Goal: Task Accomplishment & Management: Use online tool/utility

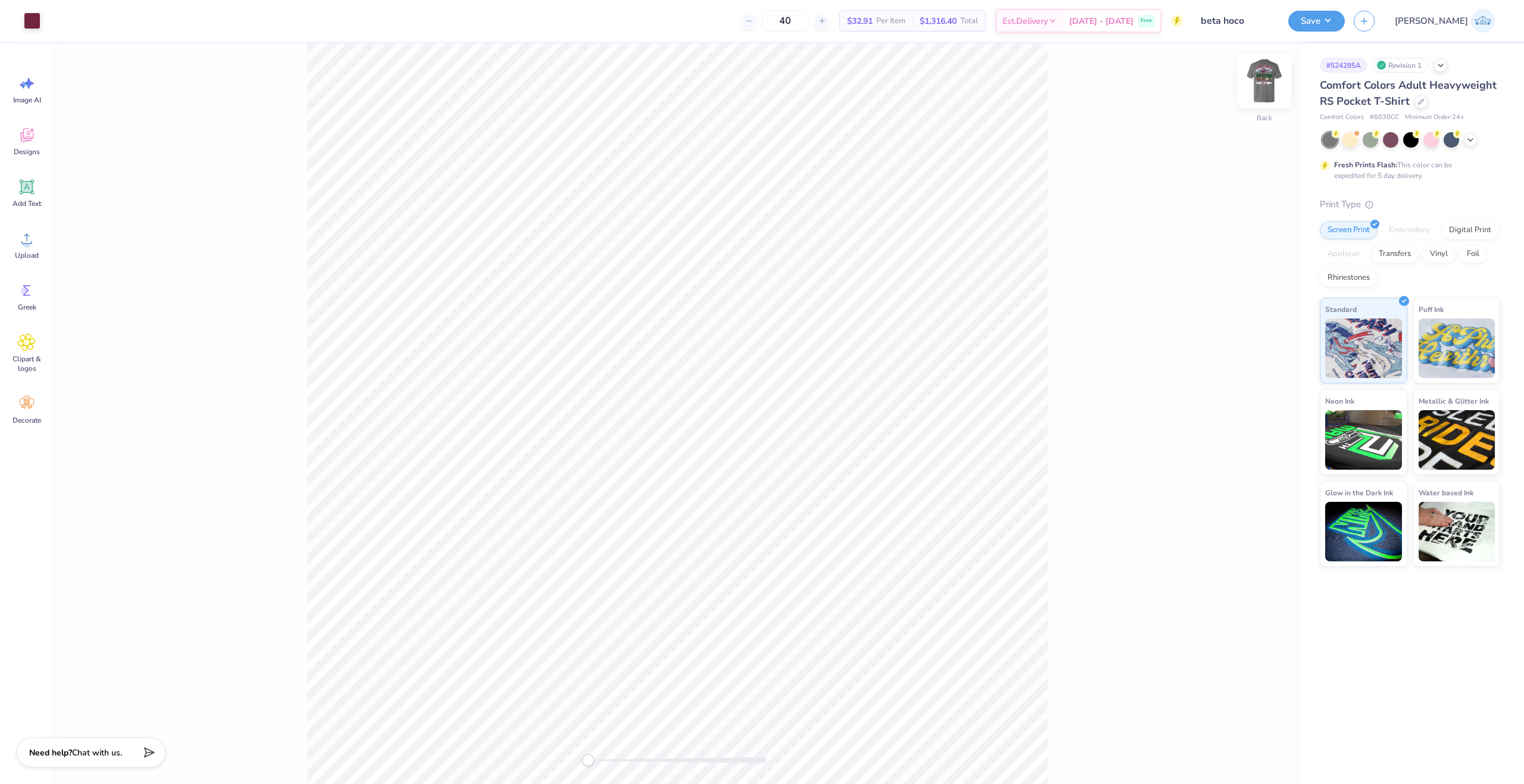
click at [1267, 72] on img at bounding box center [1265, 81] width 47 height 47
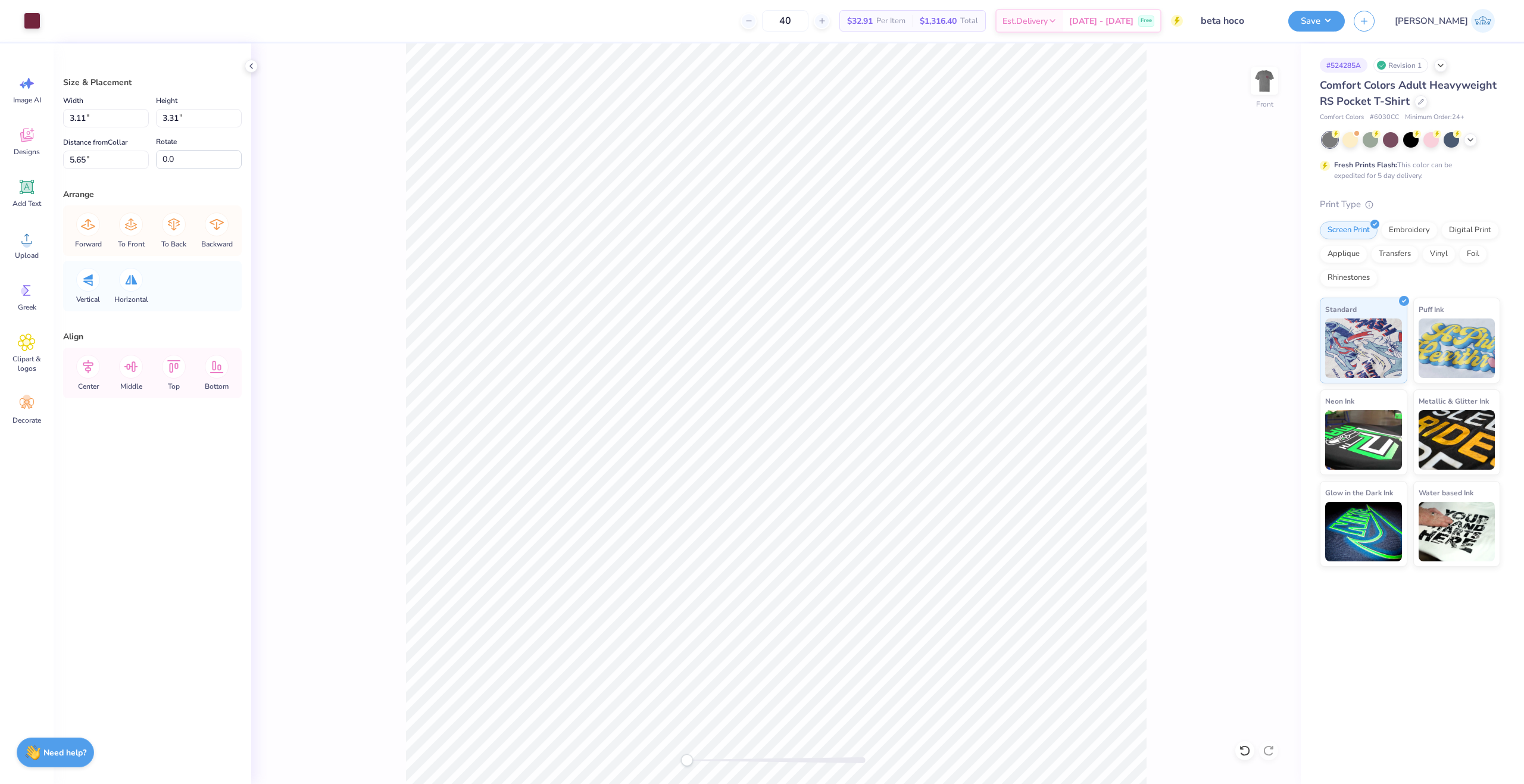
type input "0.71"
type input "0.29"
type input "8.05"
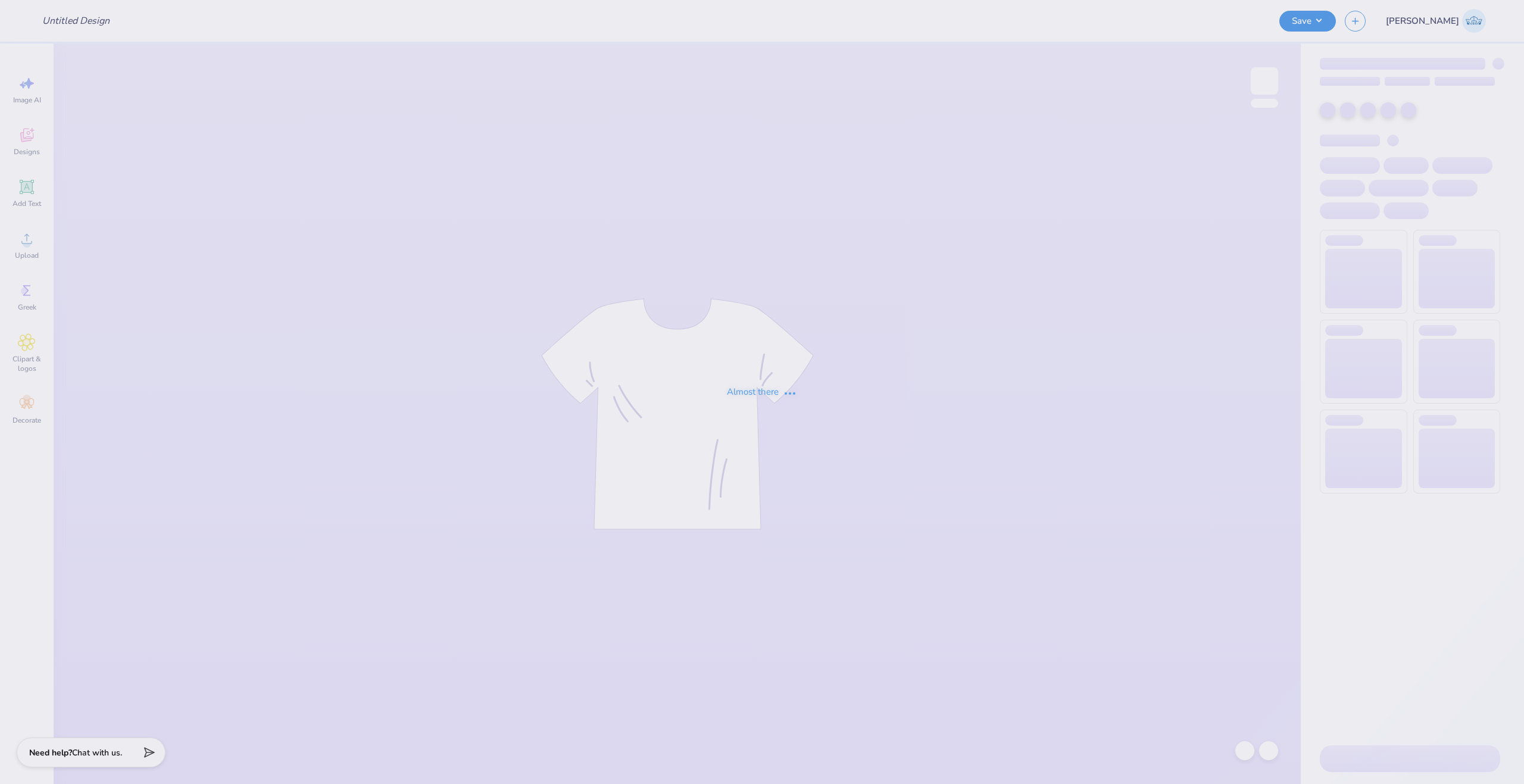
type input "beta hoco"
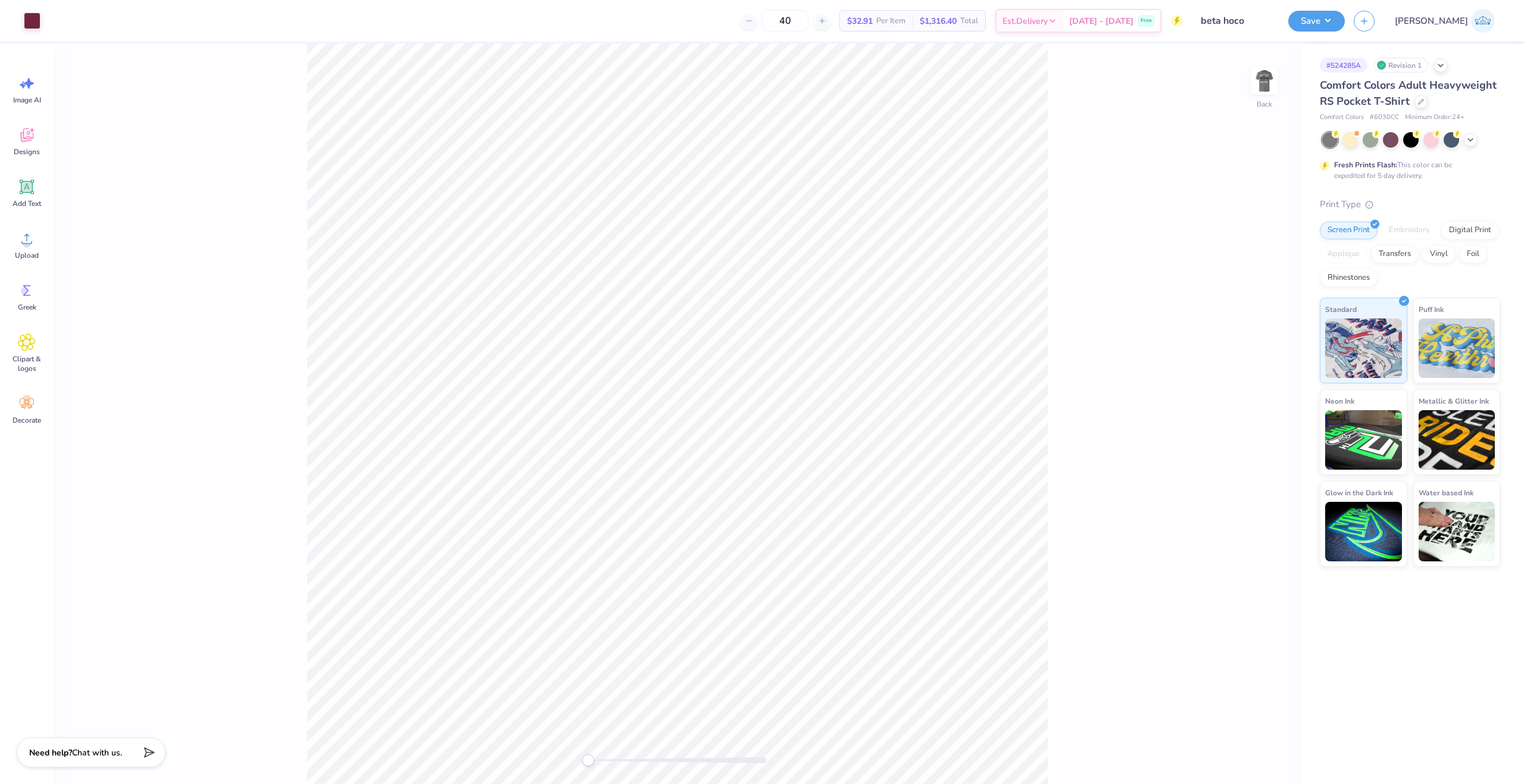
drag, startPoint x: 1256, startPoint y: 88, endPoint x: 1133, endPoint y: 6, distance: 147.8
click at [1256, 88] on img at bounding box center [1265, 81] width 24 height 24
drag, startPoint x: 1260, startPoint y: 81, endPoint x: 650, endPoint y: 2, distance: 615.1
click at [1260, 81] on img at bounding box center [1265, 81] width 24 height 24
click at [1238, 741] on div "Front" at bounding box center [776, 413] width 1050 height 740
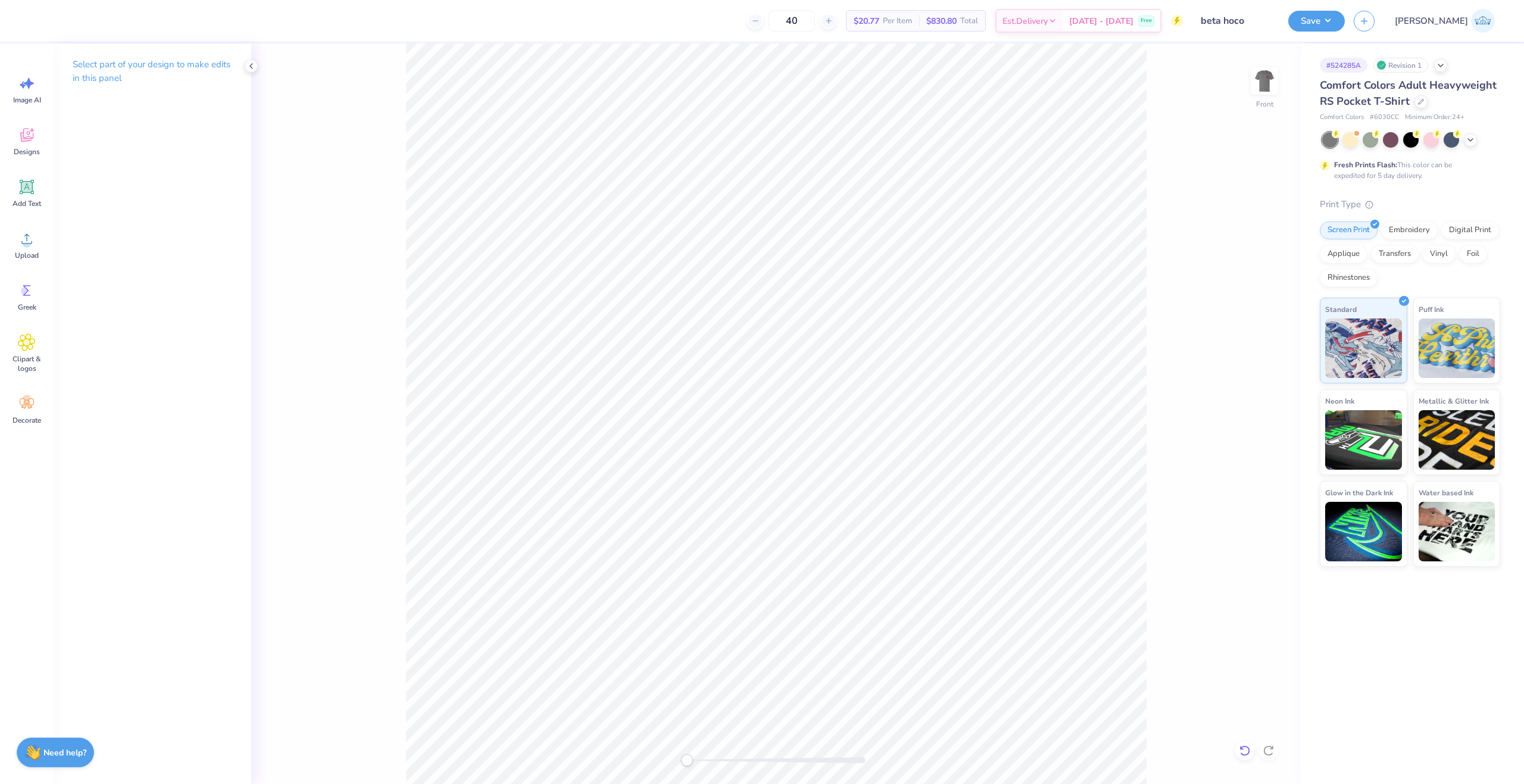
click at [1245, 755] on icon at bounding box center [1244, 750] width 10 height 10
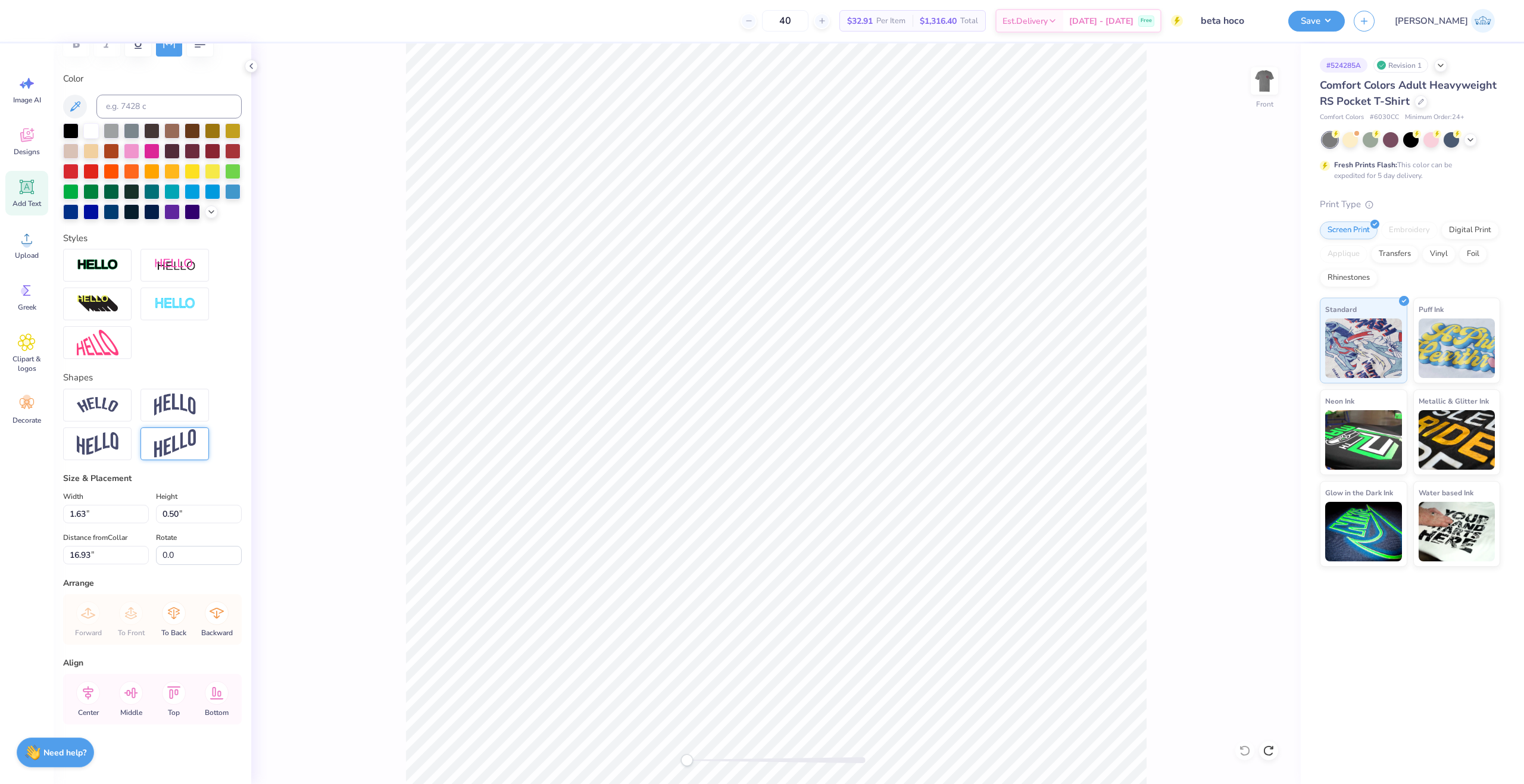
scroll to position [220, 0]
click at [219, 702] on icon at bounding box center [217, 693] width 24 height 24
click at [218, 696] on icon at bounding box center [217, 693] width 24 height 24
type input "27.50"
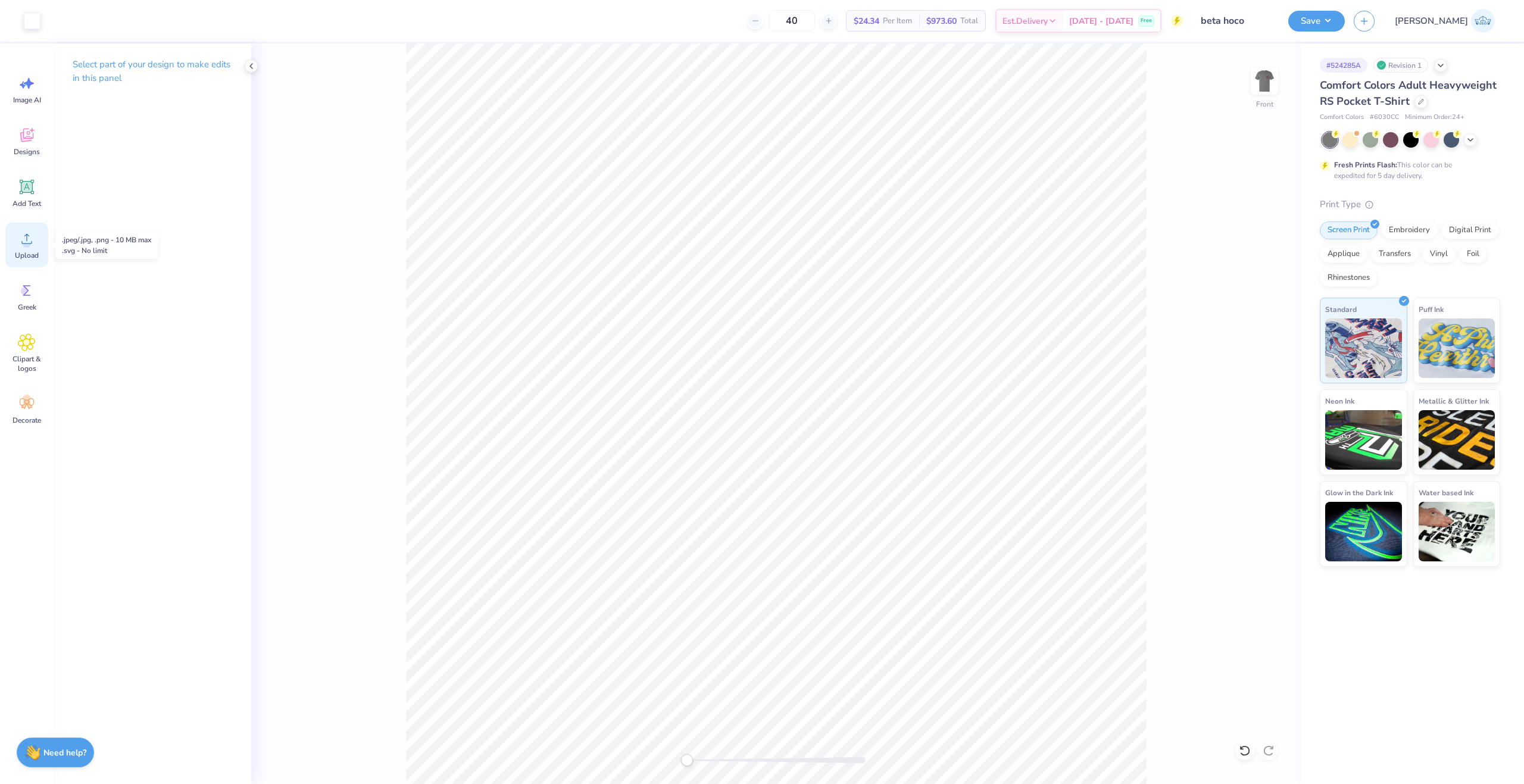
click at [20, 252] on span "Upload" at bounding box center [26, 256] width 24 height 10
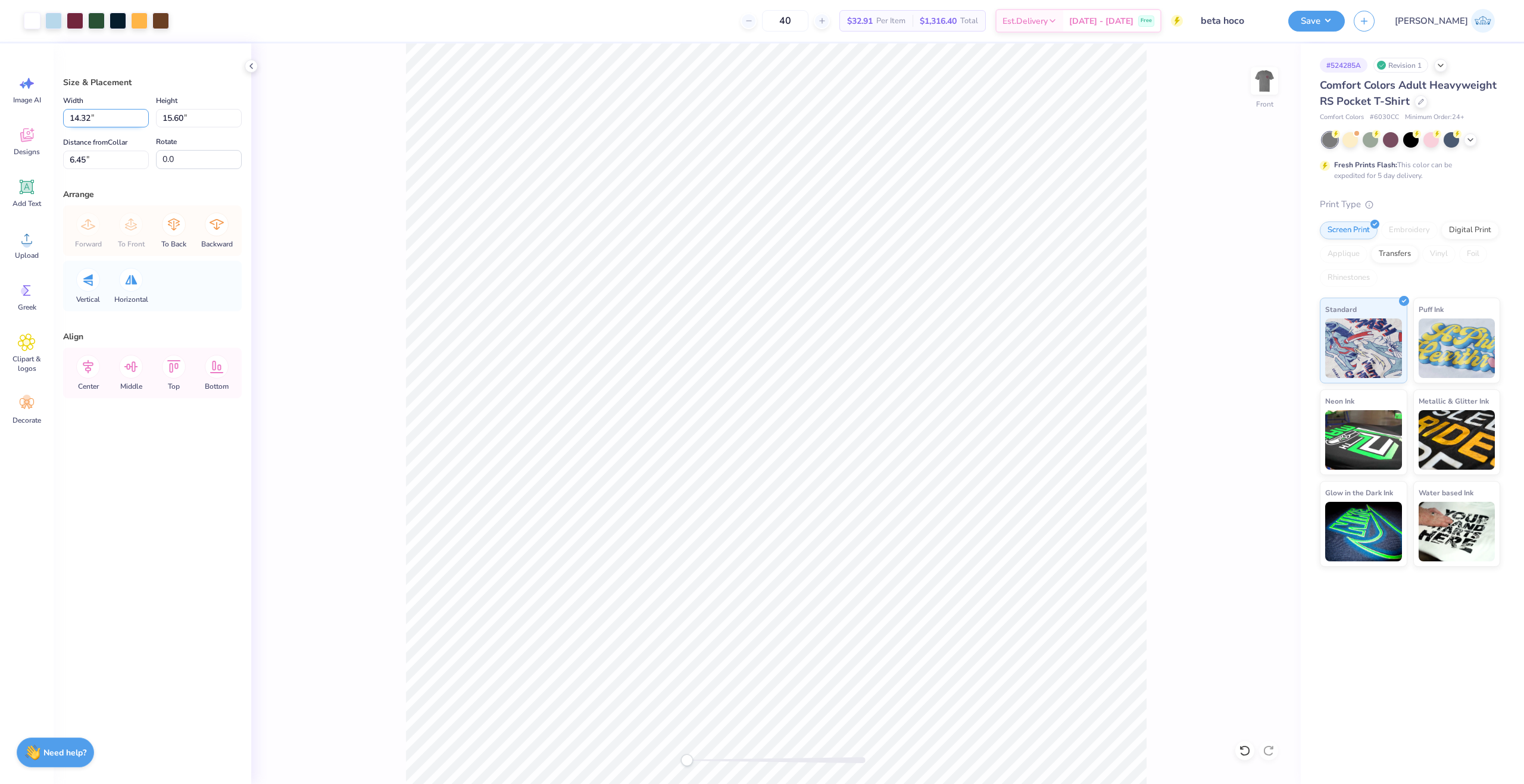
click at [79, 120] on input "14.32" at bounding box center [106, 118] width 86 height 18
type input "12.50"
type input "13.62"
click at [107, 161] on input "7.44" at bounding box center [106, 160] width 86 height 18
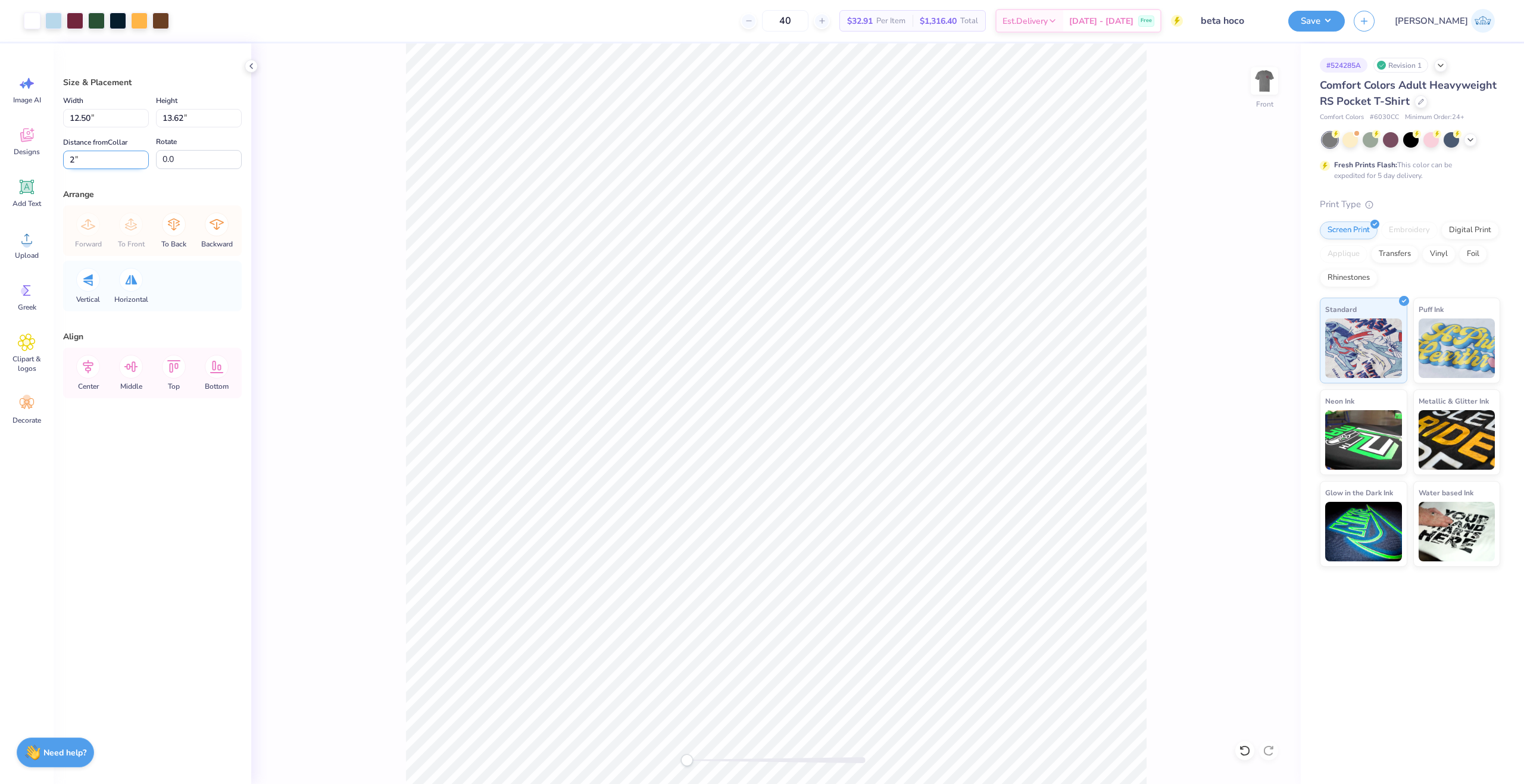
click at [91, 152] on input "2" at bounding box center [106, 160] width 86 height 18
type input "3"
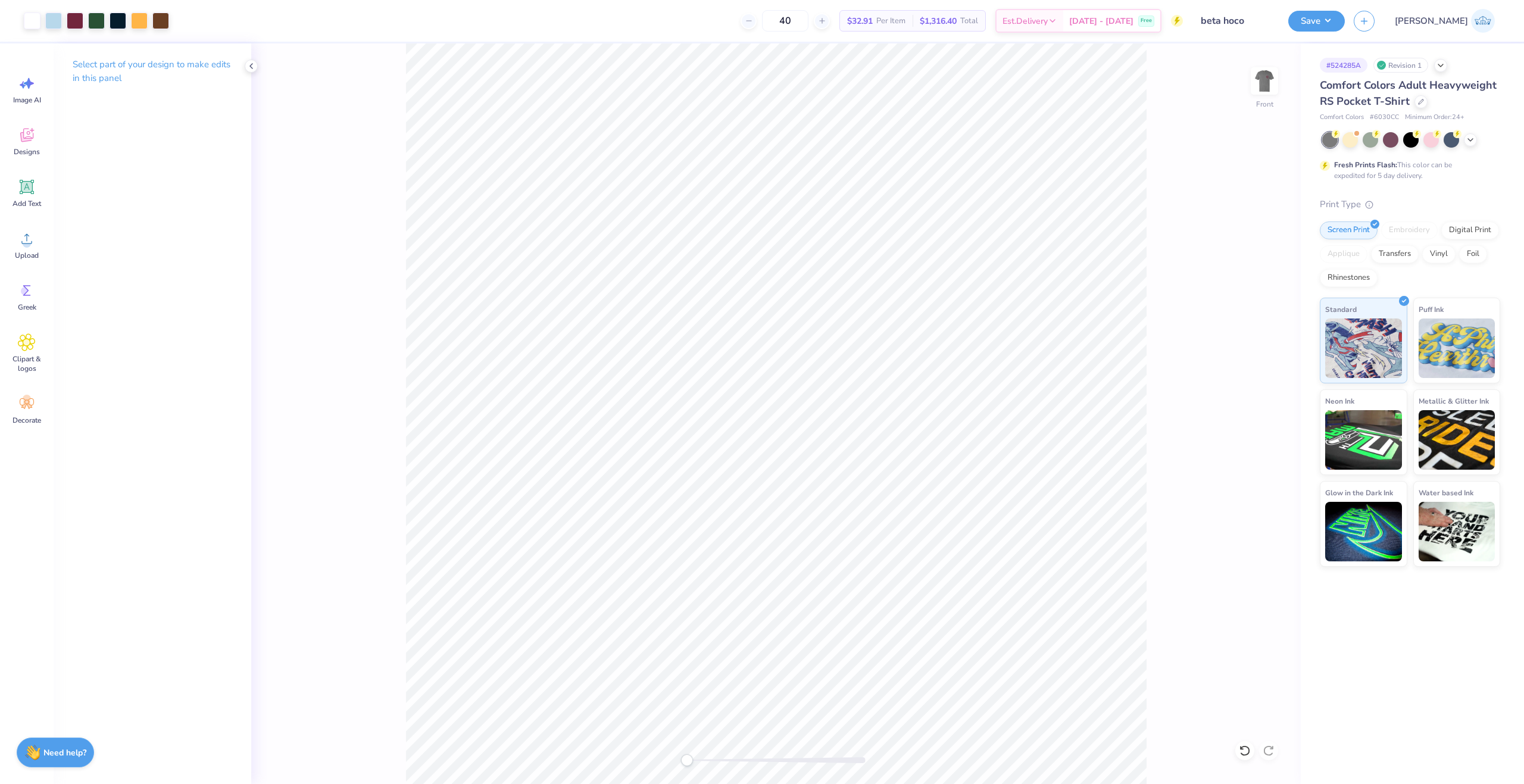
click at [908, 783] on html "Art colors 40 $32.91 Per Item $1,316.40 Total Est. Delivery Oct 8 - 11 Free Des…" at bounding box center [762, 392] width 1524 height 784
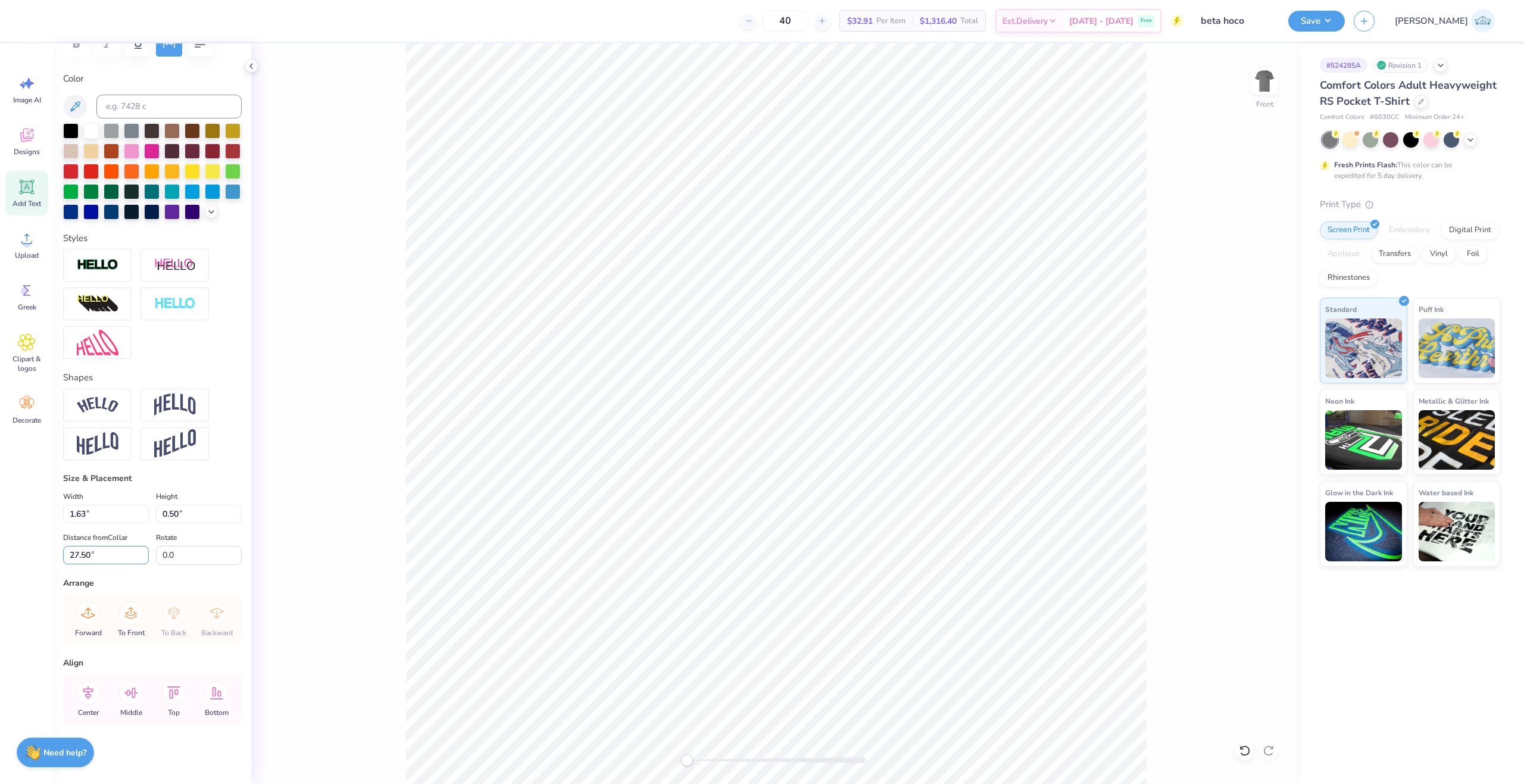
drag, startPoint x: 102, startPoint y: 552, endPoint x: -5, endPoint y: 563, distance: 107.6
click at [0, 563] on html "40 $32.91 Per Item $1,316.40 Total Est. Delivery Oct 8 - 11 Free Design Title b…" at bounding box center [762, 392] width 1524 height 784
type input "16.93"
click at [142, 22] on div at bounding box center [139, 20] width 17 height 17
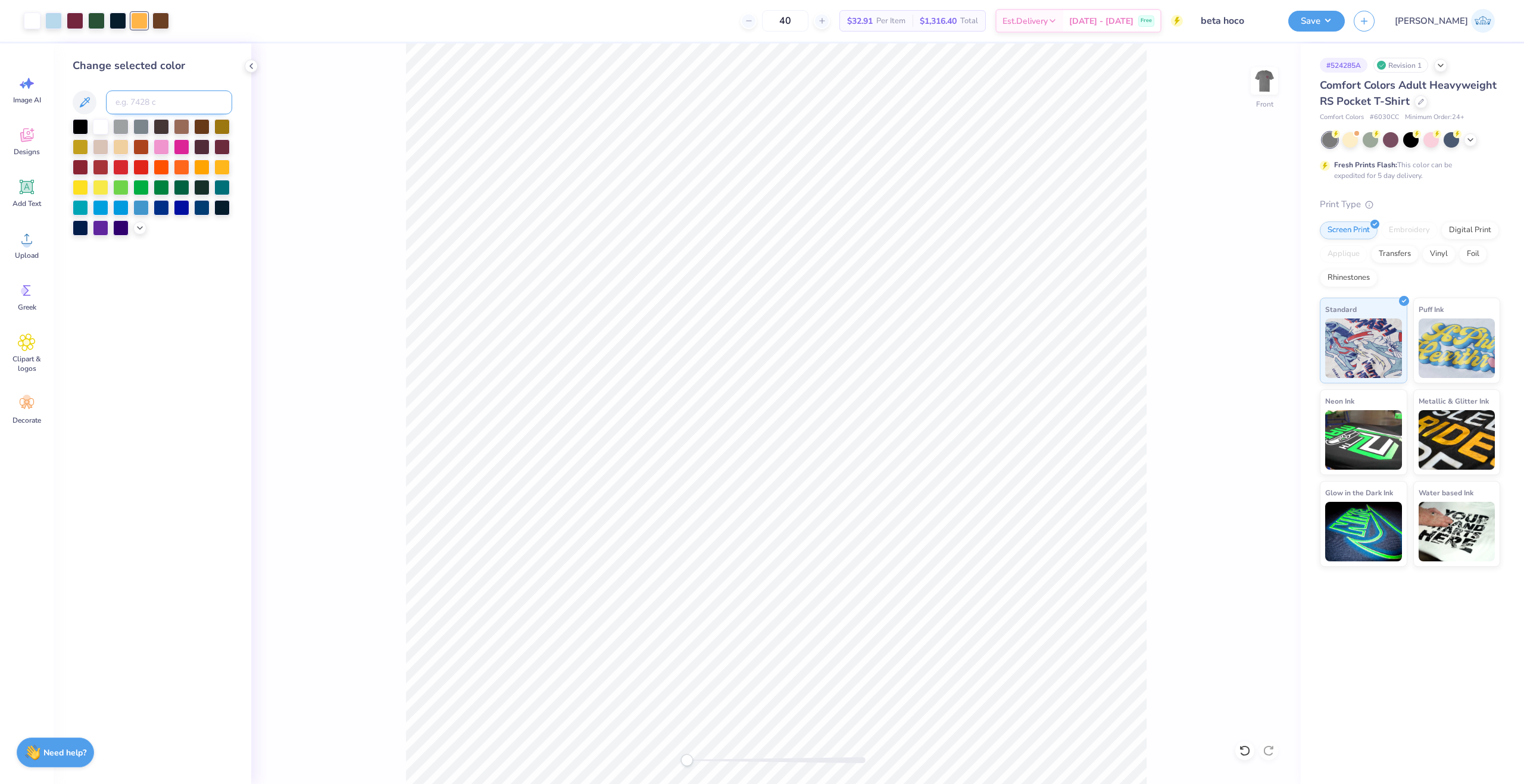
click at [149, 102] on input at bounding box center [169, 102] width 126 height 24
type input "155"
click at [1345, 17] on button "Save" at bounding box center [1316, 20] width 56 height 21
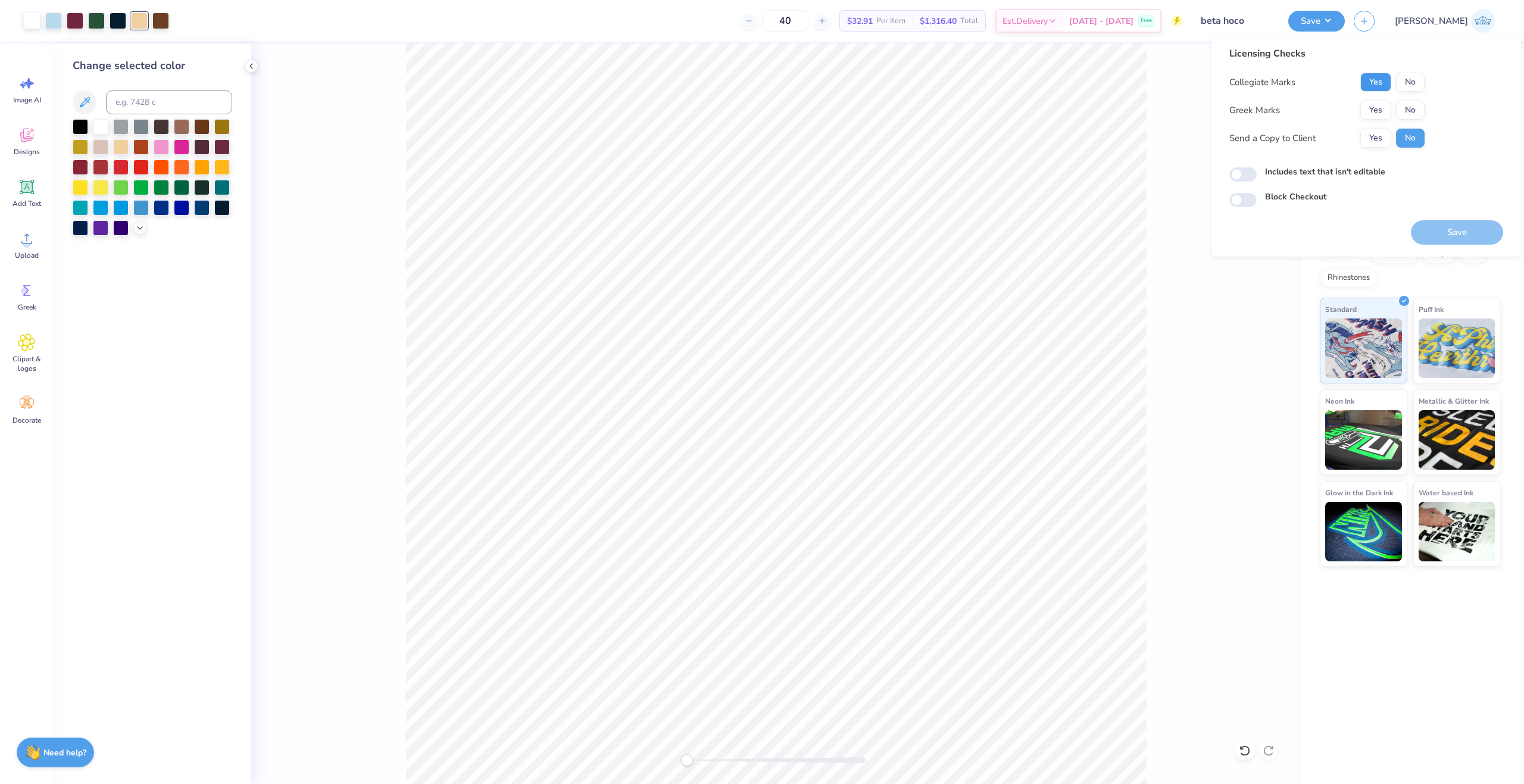
click at [1373, 90] on button "Yes" at bounding box center [1376, 82] width 31 height 19
click at [1374, 110] on button "Yes" at bounding box center [1376, 109] width 31 height 19
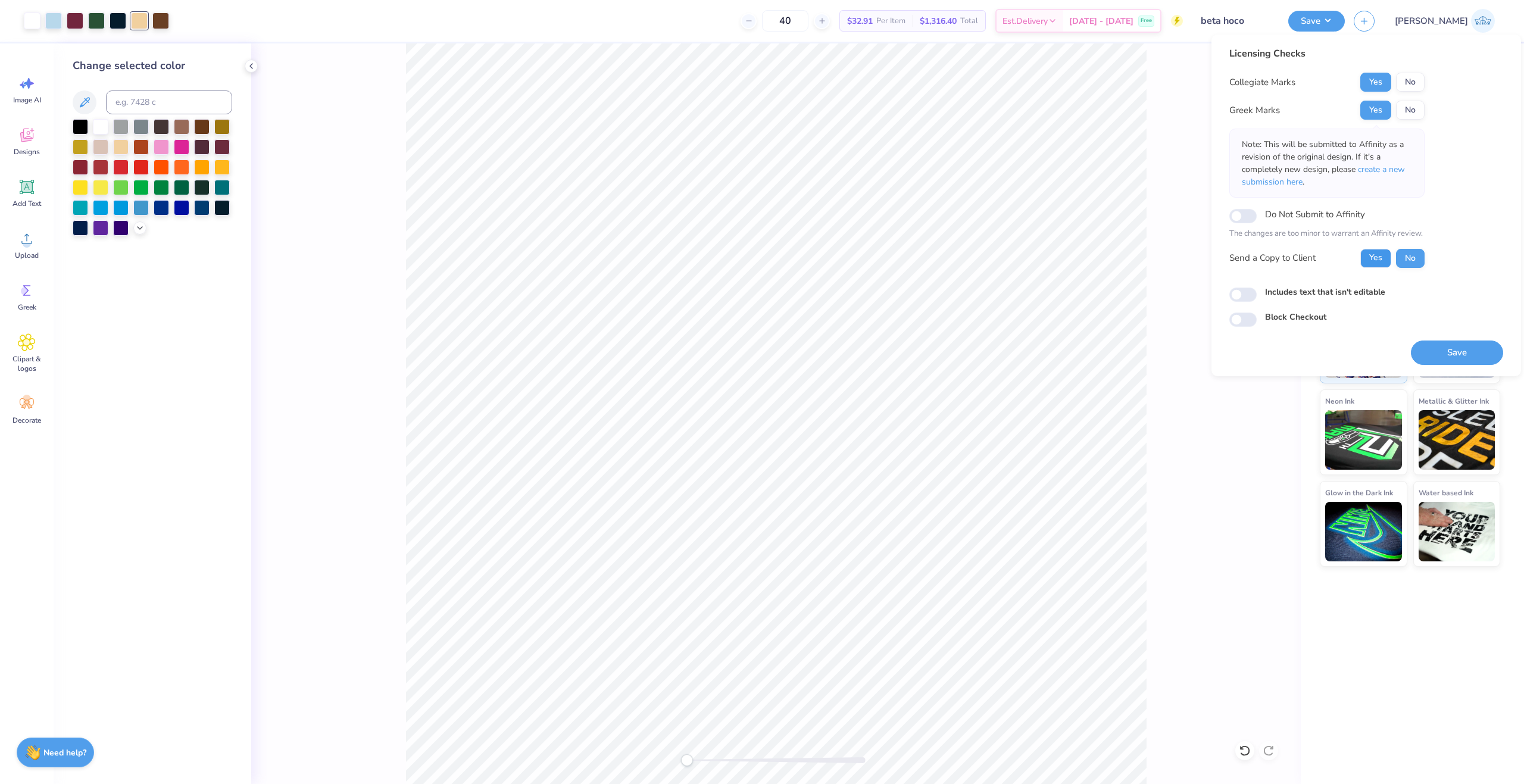
click at [1369, 255] on button "Yes" at bounding box center [1376, 258] width 31 height 19
click at [1237, 295] on input "Includes text that isn't editable" at bounding box center [1243, 295] width 27 height 14
checkbox input "true"
click at [1442, 351] on button "Save" at bounding box center [1457, 353] width 92 height 24
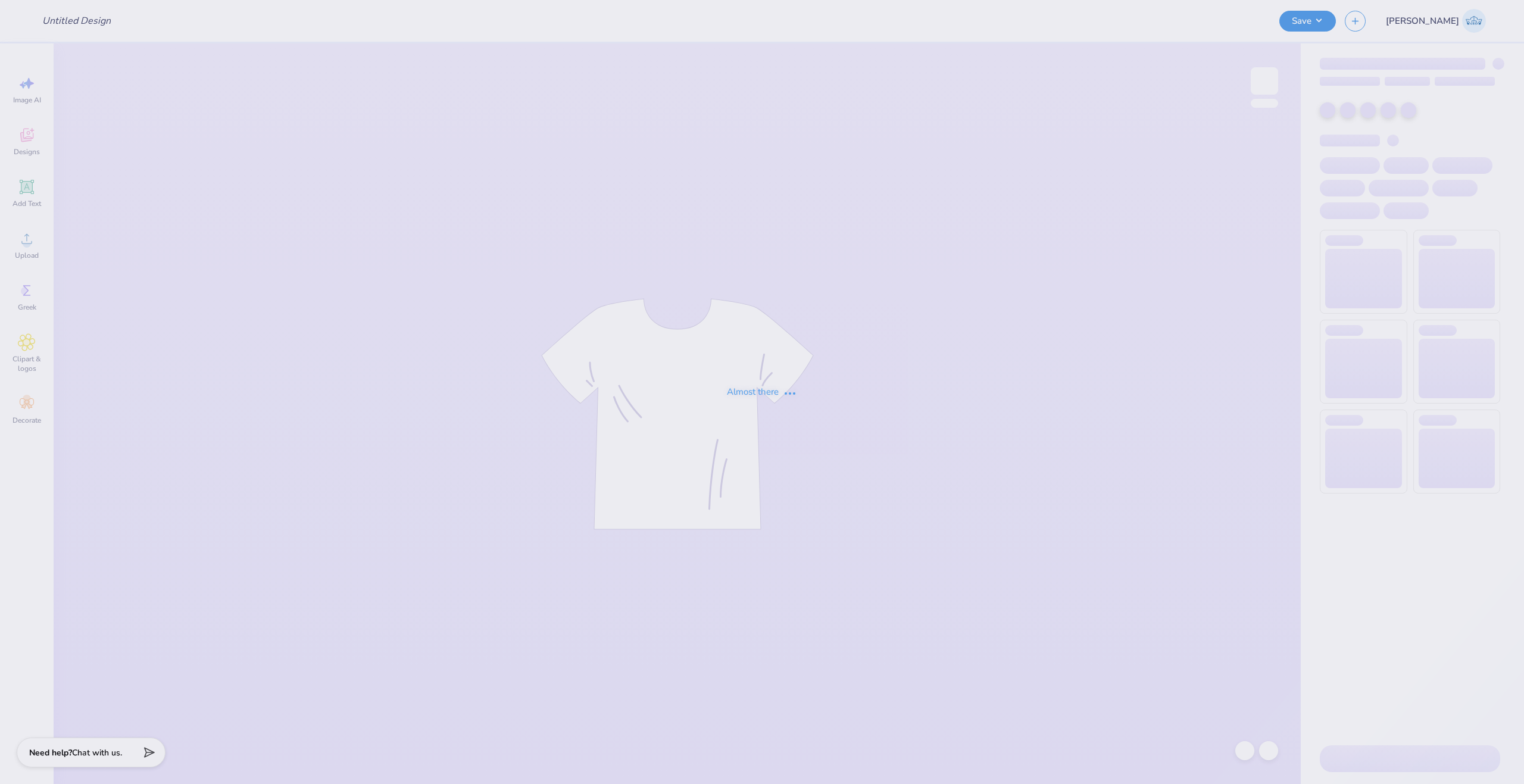
type input "Updated NSSLHA Stamps"
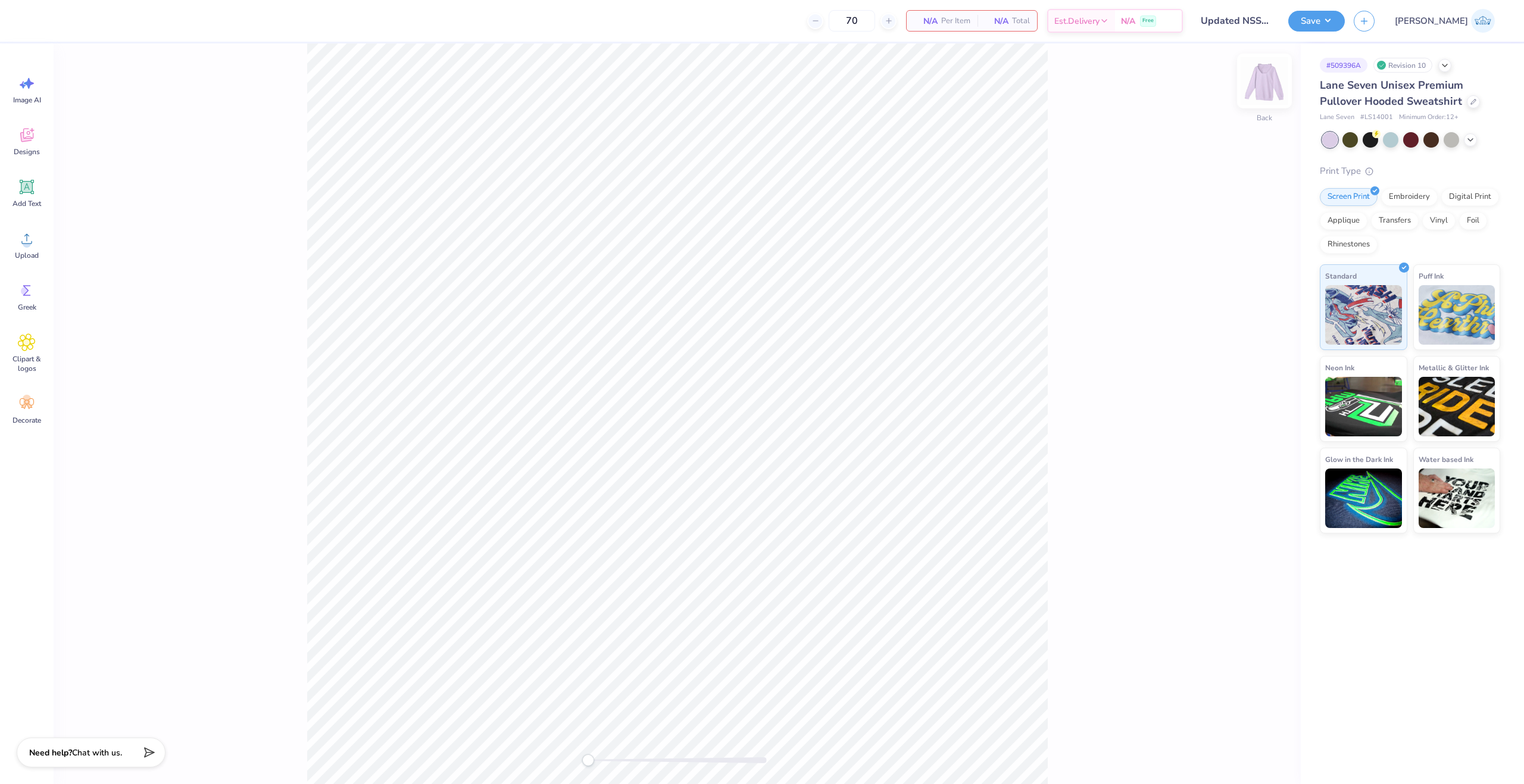
click at [1251, 69] on div at bounding box center [1265, 81] width 55 height 55
click at [1265, 93] on img at bounding box center [1265, 81] width 47 height 47
click at [1265, 93] on img at bounding box center [1265, 81] width 24 height 24
click at [1265, 93] on div at bounding box center [1264, 81] width 27 height 27
click at [37, 244] on div "Upload" at bounding box center [26, 245] width 43 height 45
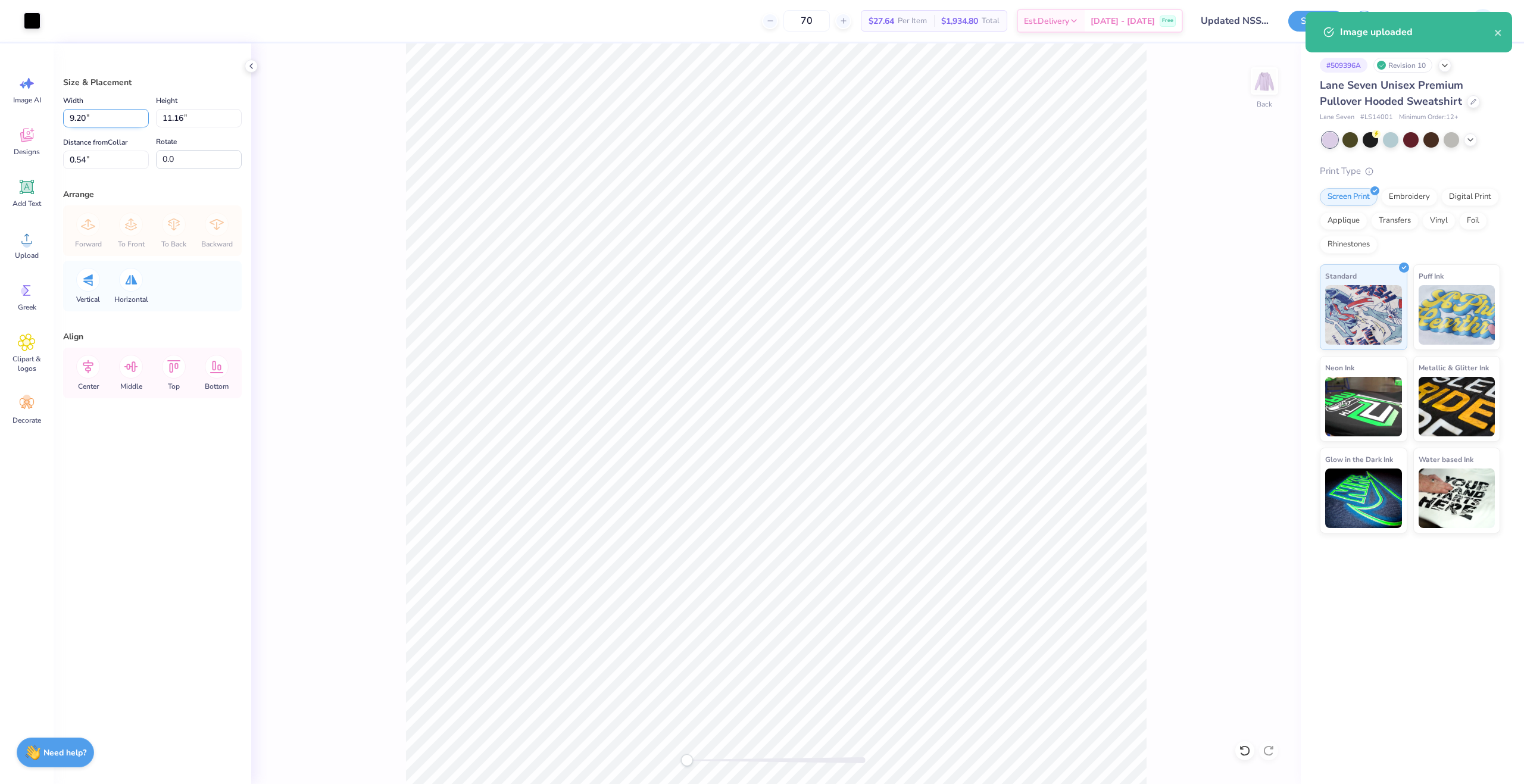
click at [95, 121] on input "9.20" at bounding box center [106, 118] width 86 height 18
type input "3.50"
type input "4.25"
type input "4.00"
click at [37, 246] on div "Upload" at bounding box center [26, 245] width 43 height 45
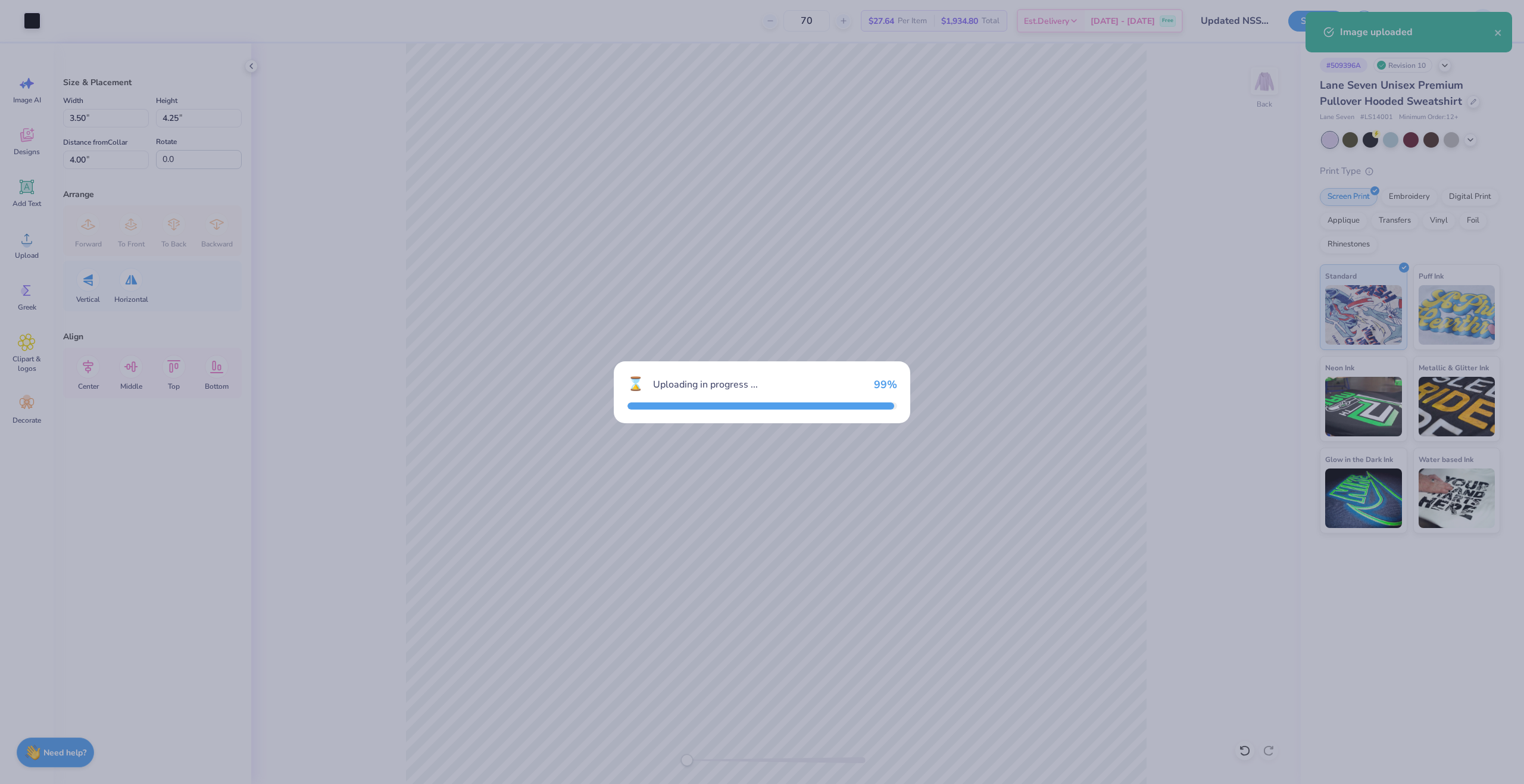
type input "14.84"
type input "6.57"
type input "2.84"
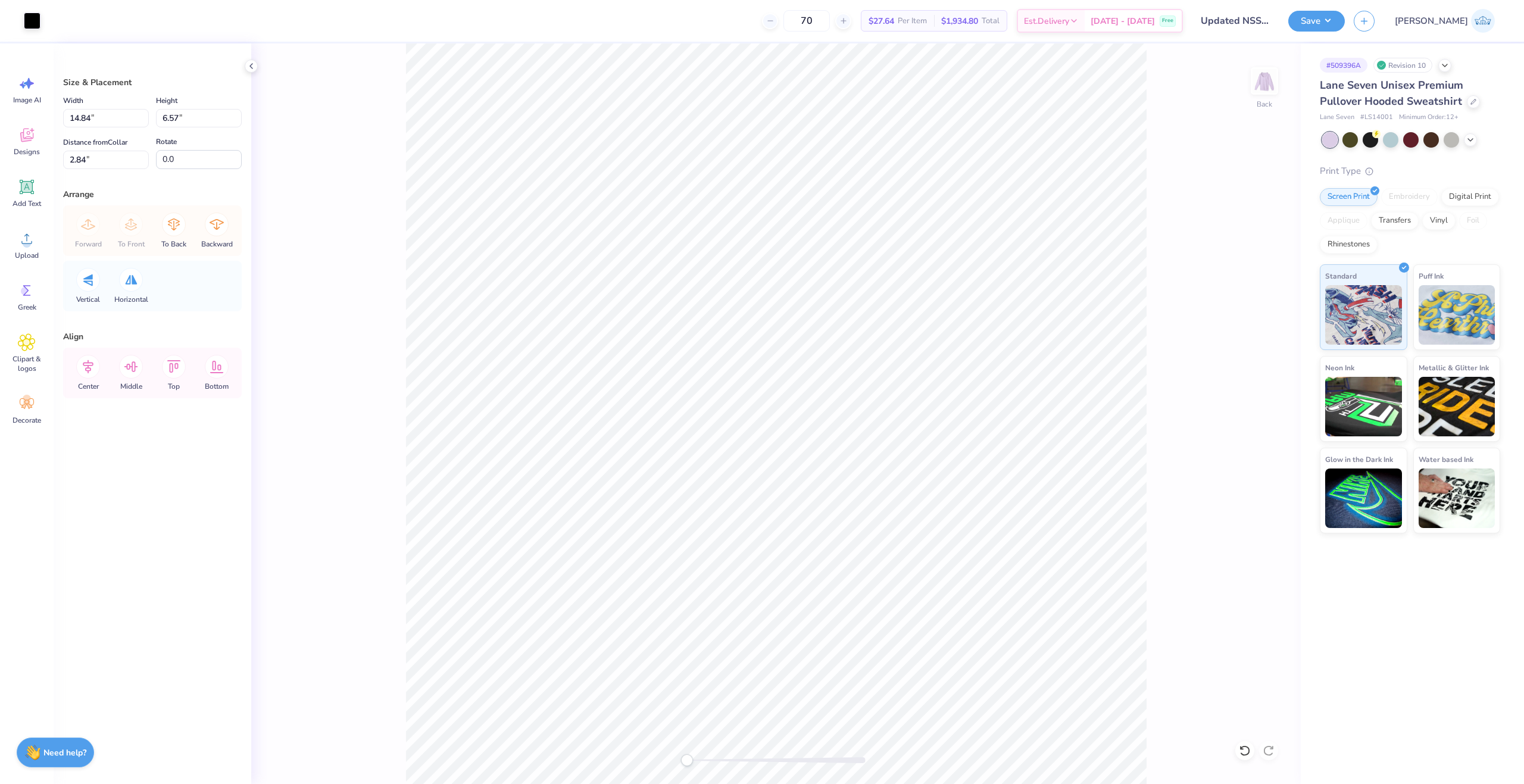
type input "4.42"
type input "1.96"
type input "3.50"
type input "4.25"
type input "4.00"
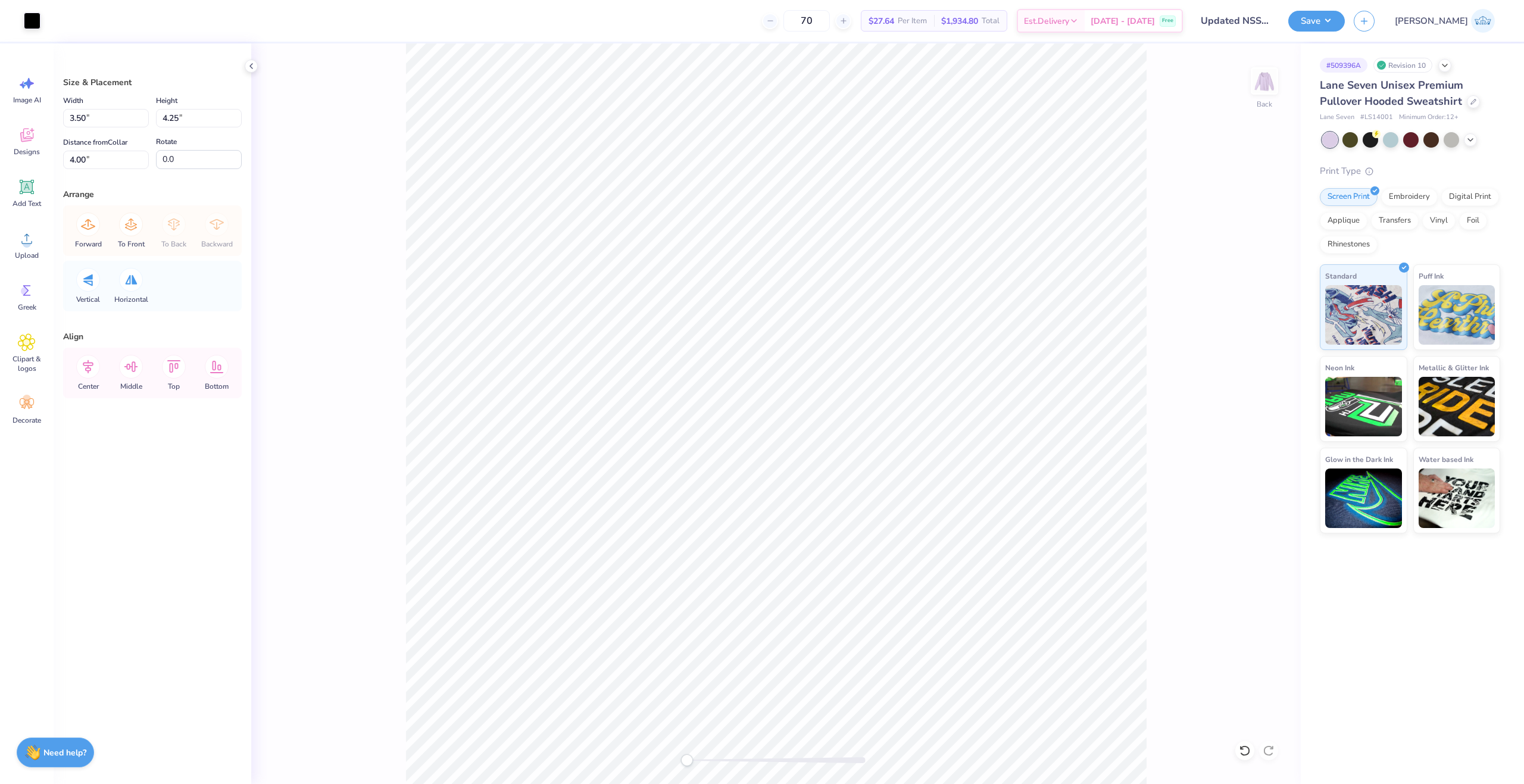
type input "4.42"
type input "1.96"
type input "2.84"
click at [90, 125] on input "4.42" at bounding box center [106, 118] width 86 height 18
type input "3.50"
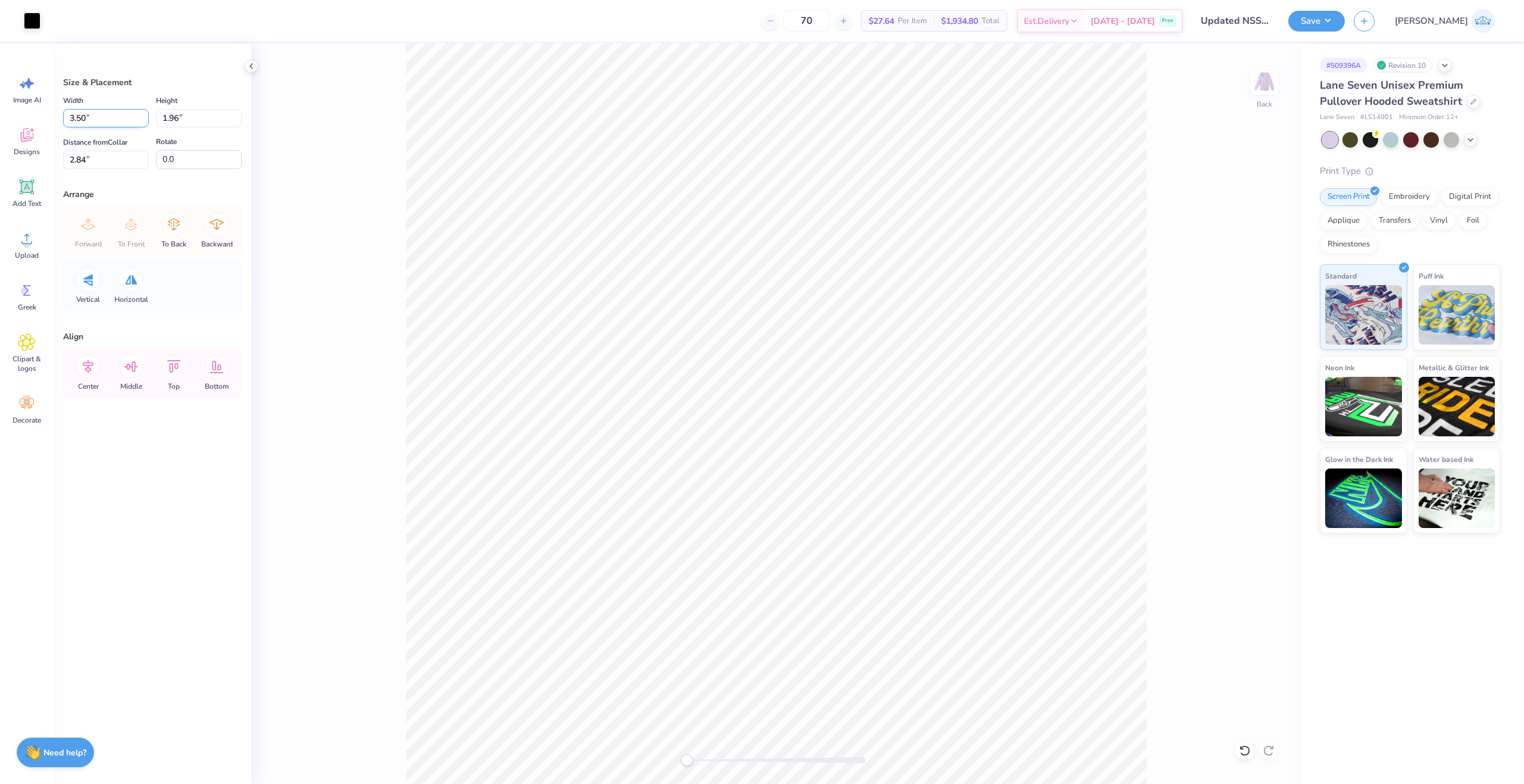
type input "1.55"
type input "1.90"
click at [858, 420] on li "Cut" at bounding box center [854, 422] width 93 height 24
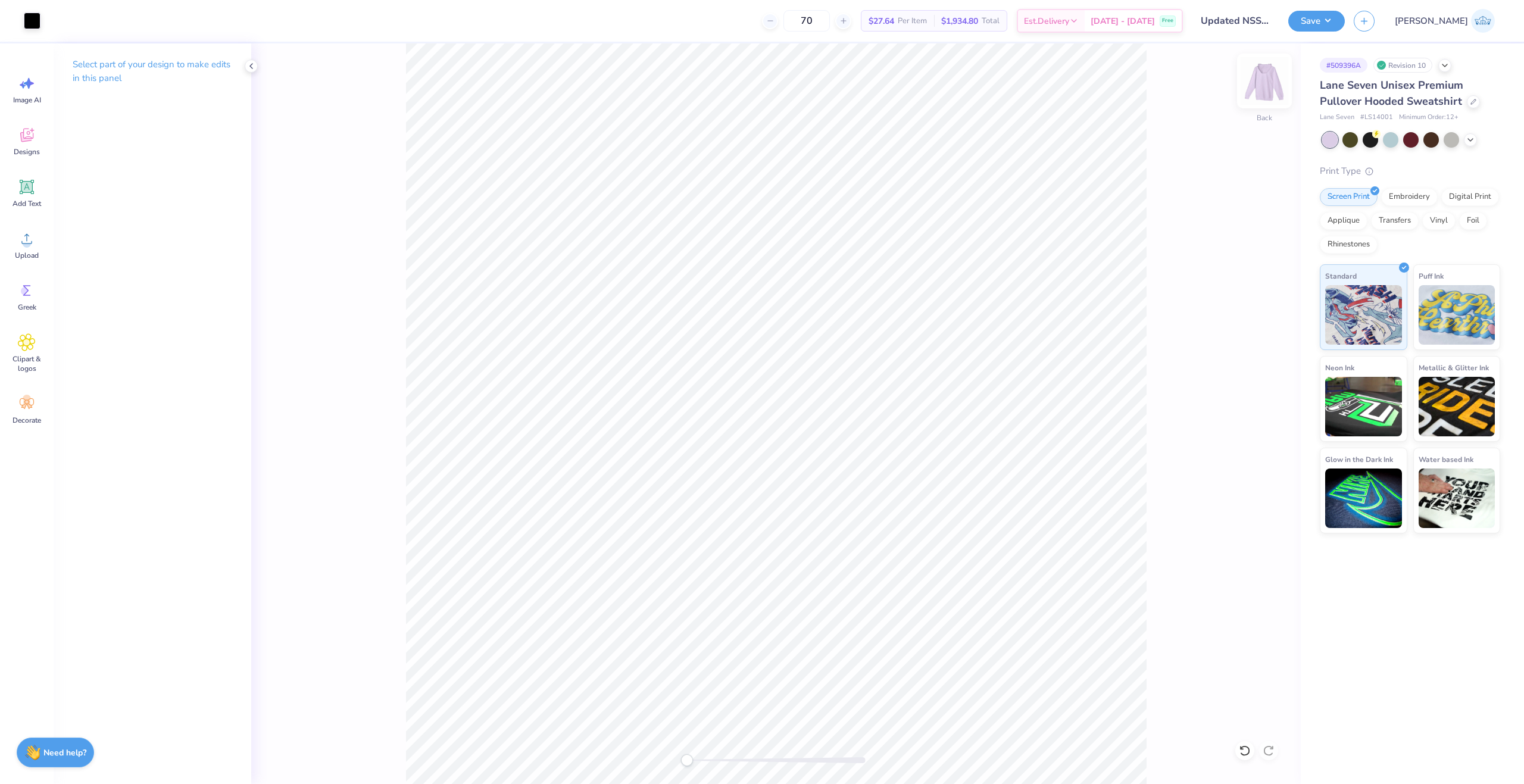
click at [1261, 92] on img at bounding box center [1265, 81] width 47 height 47
click at [802, 456] on li "Paste" at bounding box center [812, 448] width 93 height 23
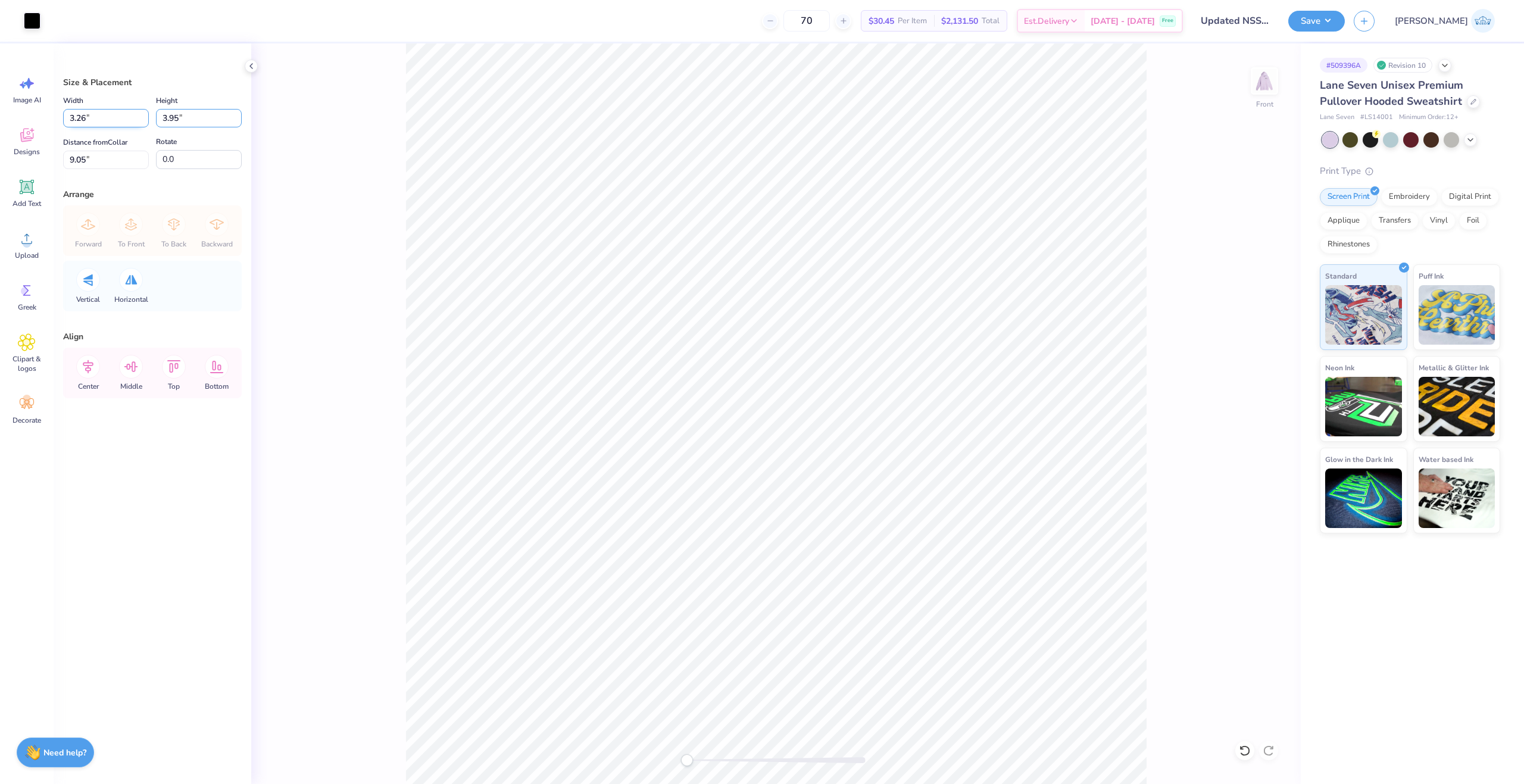
drag, startPoint x: 181, startPoint y: 120, endPoint x: 121, endPoint y: 125, distance: 60.2
click at [121, 125] on div "Width 3.26 3.26 " Height 3.95 3.95 "" at bounding box center [153, 110] width 178 height 34
type input "12"
type input "9.89"
type input "12.00"
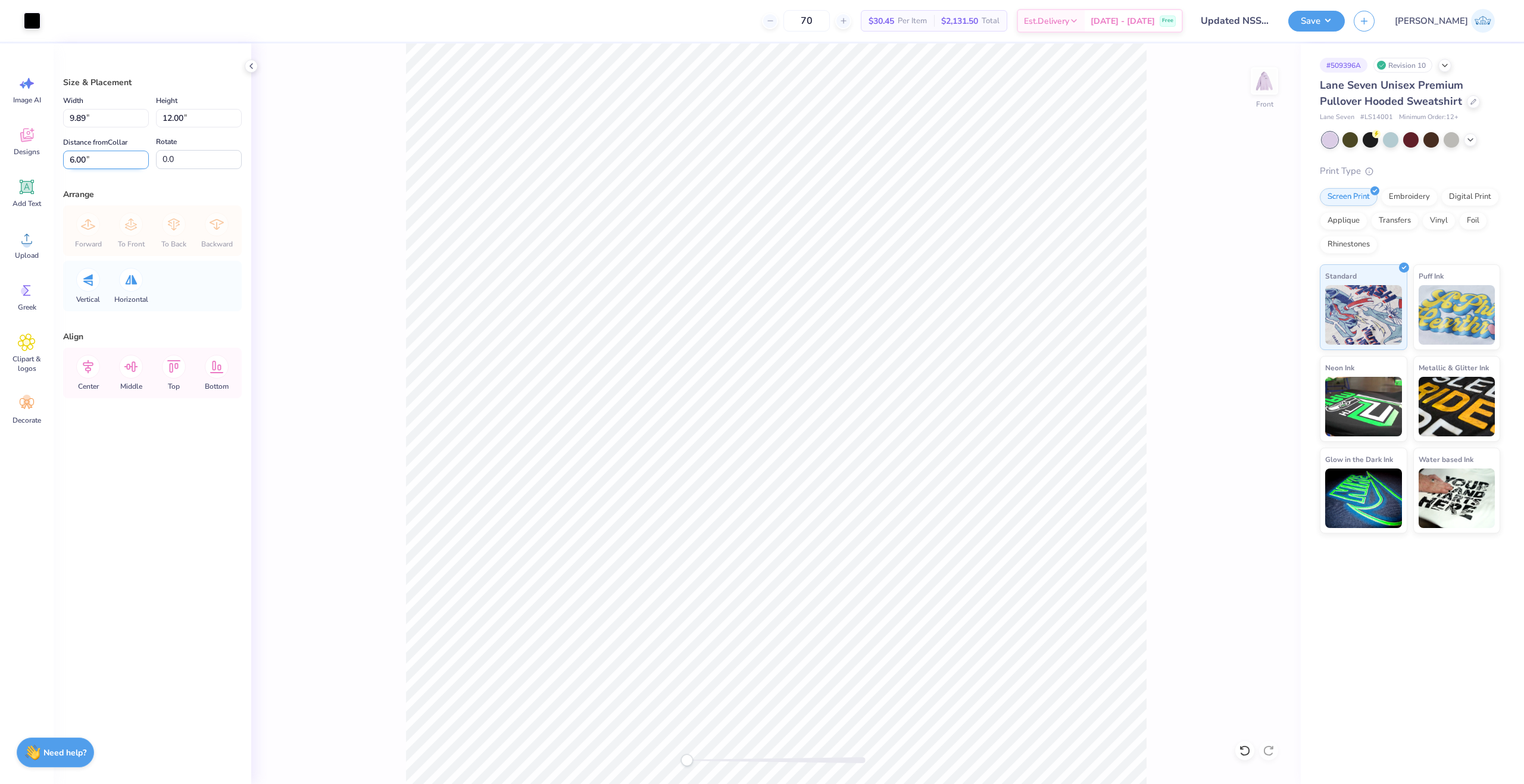
drag, startPoint x: 192, startPoint y: 162, endPoint x: 133, endPoint y: 162, distance: 59.0
click at [133, 162] on div "Distance from Collar 6.00 6.00 " Rotate 0.0" at bounding box center [153, 152] width 178 height 35
drag, startPoint x: 107, startPoint y: 160, endPoint x: 14, endPoint y: 173, distance: 93.9
click at [14, 173] on div "Art colors 70 $30.45 Per Item $2,131.50 Total Est. Delivery Oct 8 - 11 Free Des…" at bounding box center [762, 392] width 1524 height 784
type input "6"
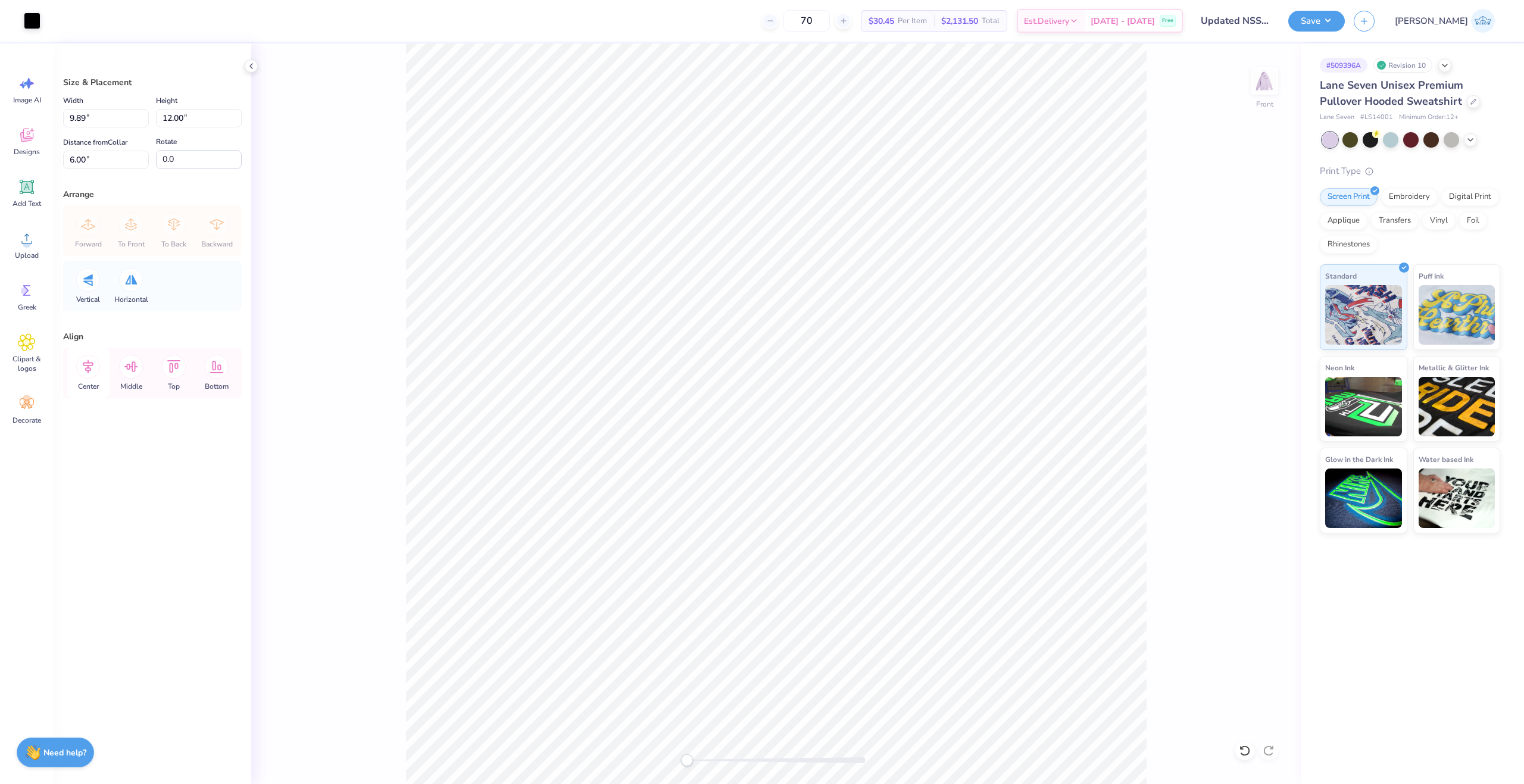
click at [94, 359] on icon at bounding box center [88, 367] width 24 height 24
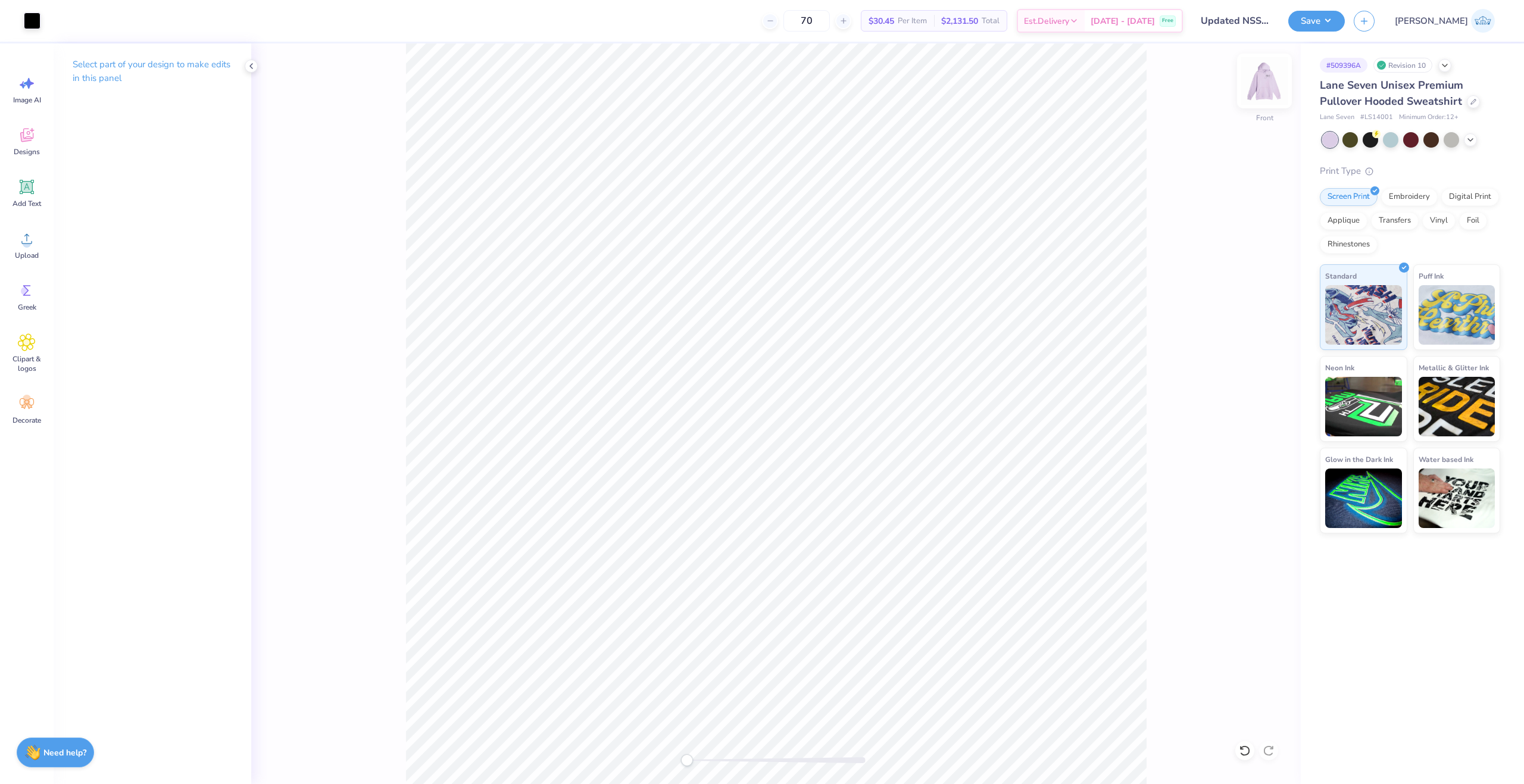
click at [1258, 89] on img at bounding box center [1265, 81] width 47 height 47
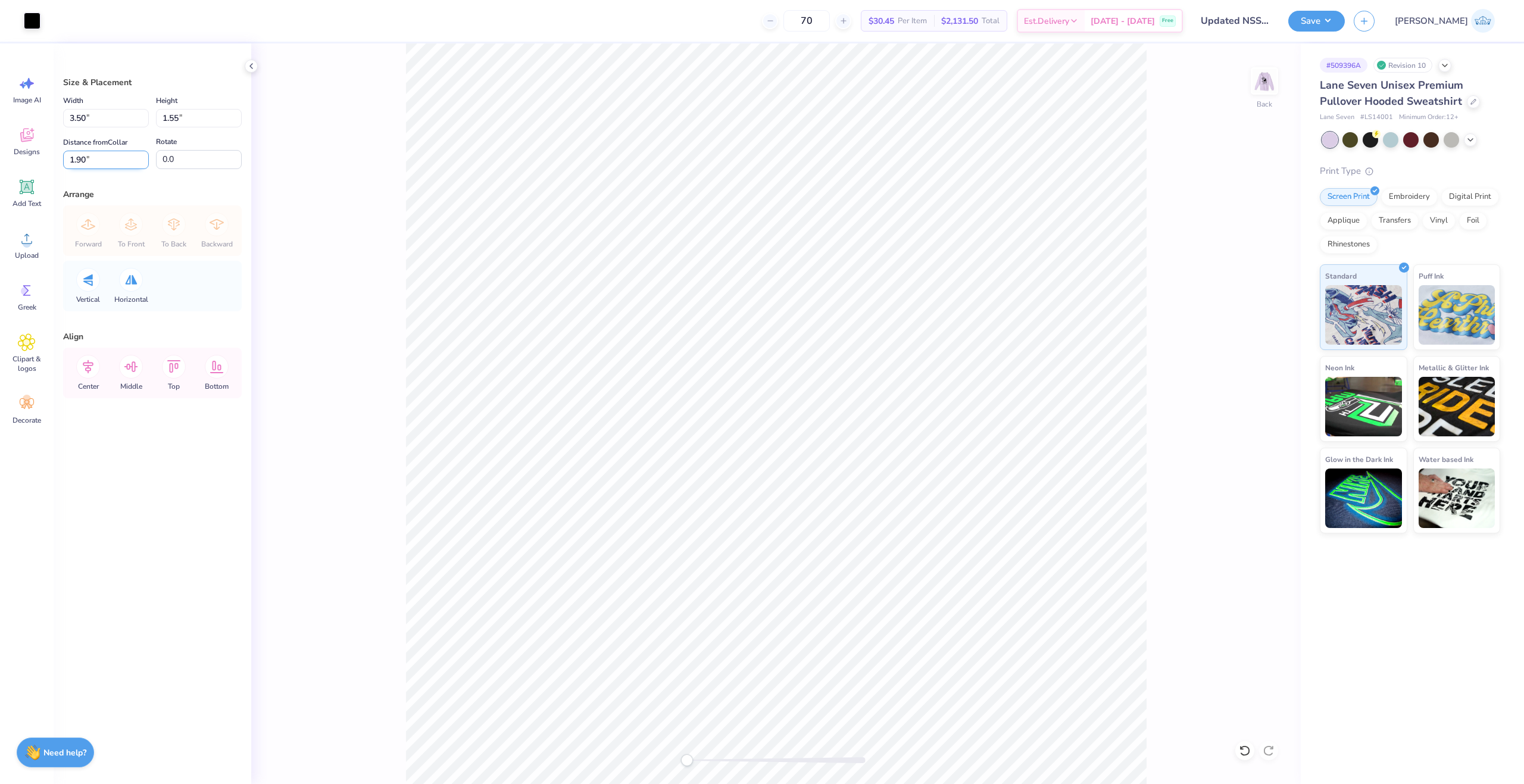
click at [80, 168] on input "1.90" at bounding box center [106, 160] width 86 height 18
type input "3"
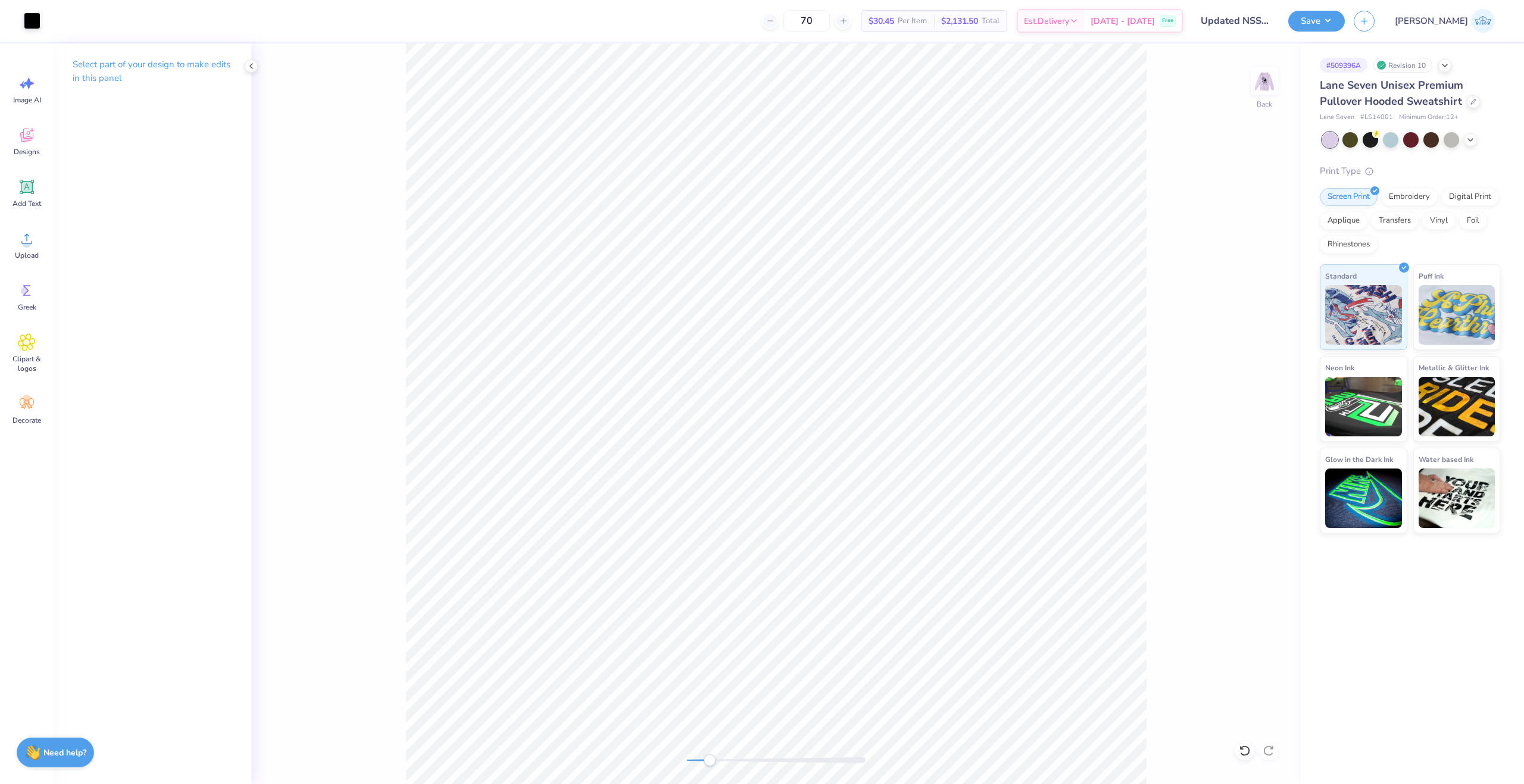
drag, startPoint x: 689, startPoint y: 765, endPoint x: 710, endPoint y: 760, distance: 21.6
click at [710, 760] on div "Accessibility label" at bounding box center [709, 760] width 12 height 12
click at [564, 782] on div "Back" at bounding box center [776, 413] width 1050 height 740
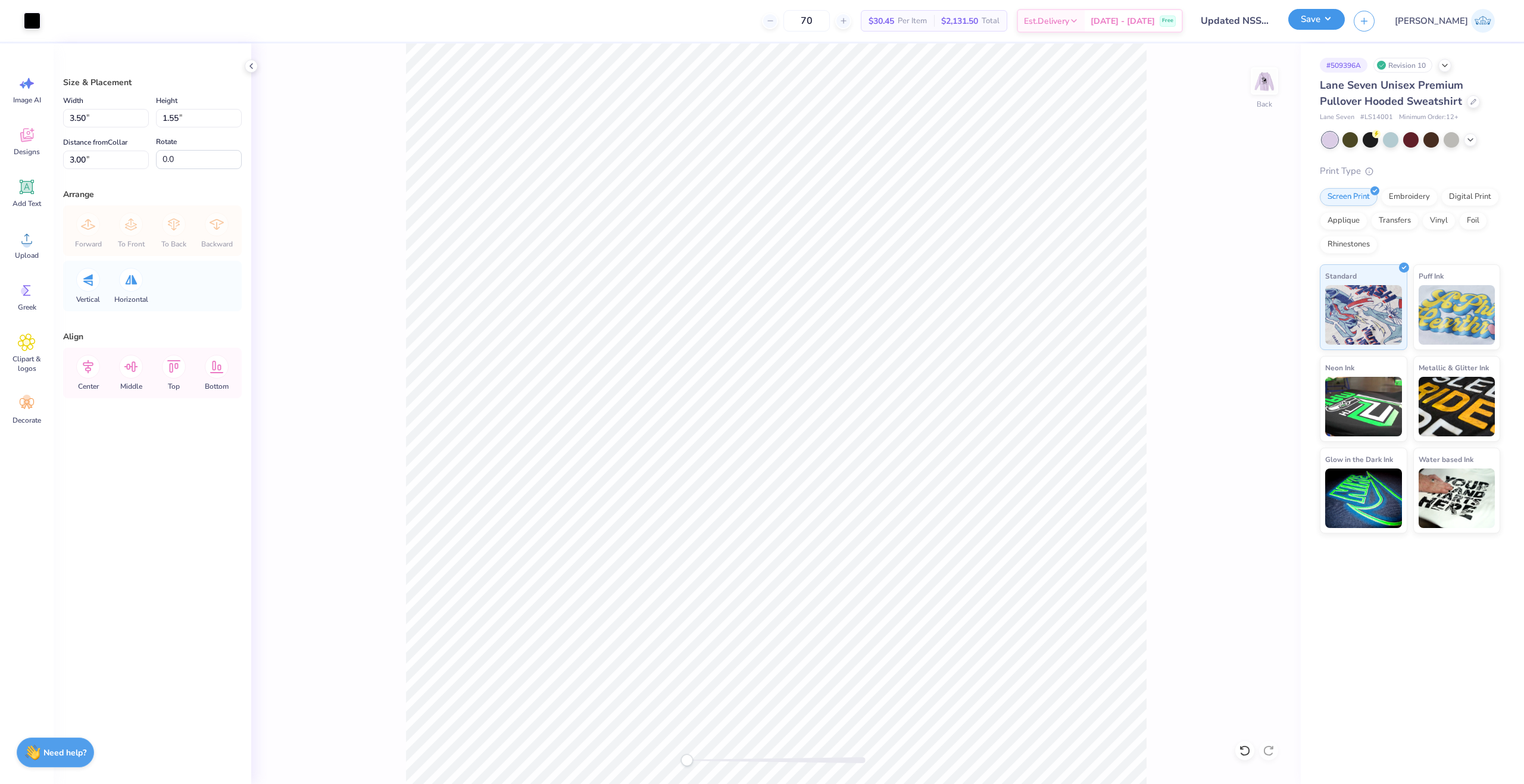
click at [1345, 29] on button "Save" at bounding box center [1316, 20] width 56 height 21
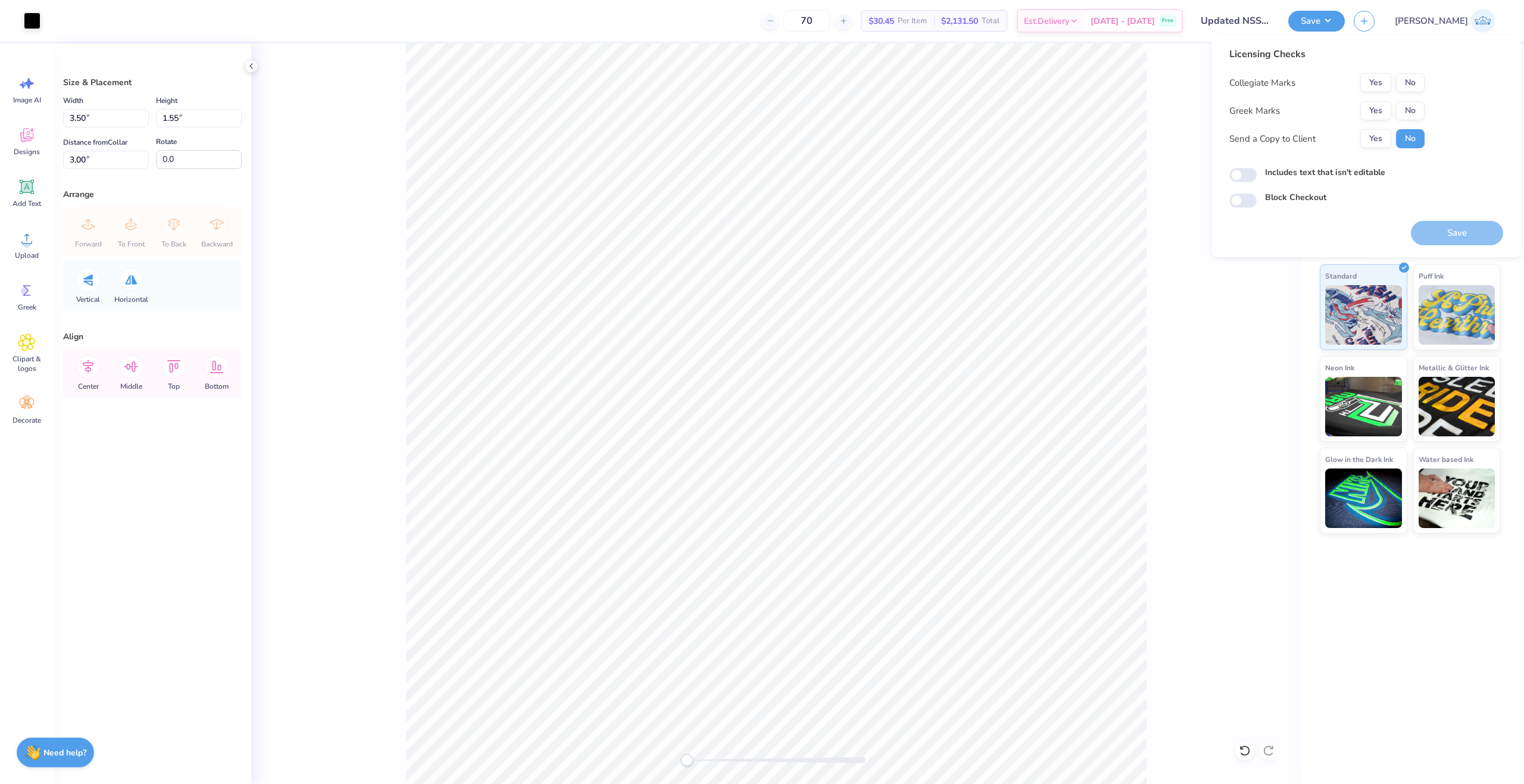
click at [1379, 96] on div "Collegiate Marks Yes No Greek Marks Yes No Send a Copy to Client Yes No" at bounding box center [1327, 111] width 195 height 75
click at [1380, 83] on button "Yes" at bounding box center [1376, 82] width 31 height 19
click at [1410, 110] on button "No" at bounding box center [1410, 110] width 29 height 19
click at [1373, 135] on button "Yes" at bounding box center [1376, 138] width 31 height 19
click at [1242, 180] on input "Includes text that isn't editable" at bounding box center [1243, 175] width 27 height 14
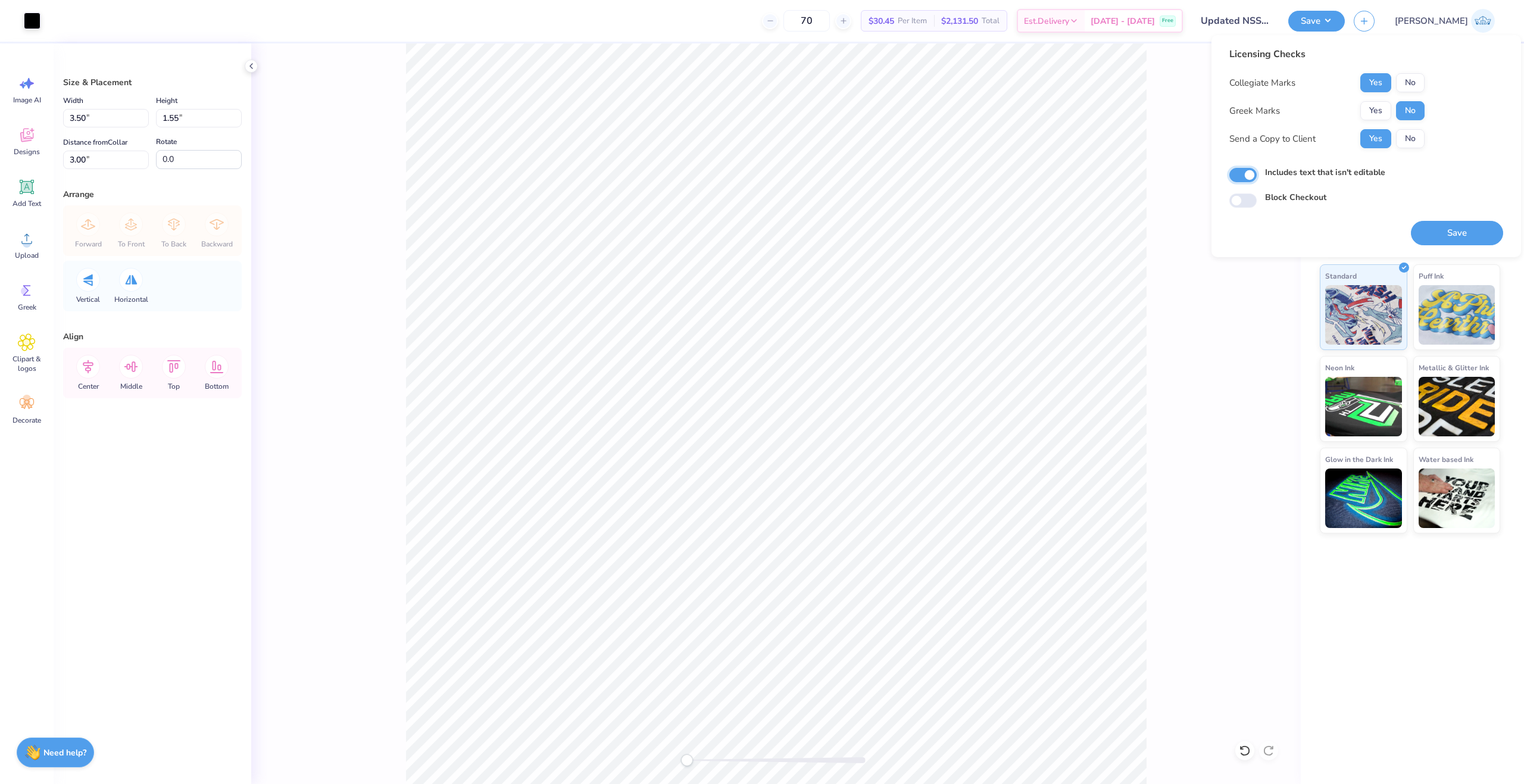
checkbox input "true"
click at [1452, 236] on button "Save" at bounding box center [1457, 233] width 92 height 24
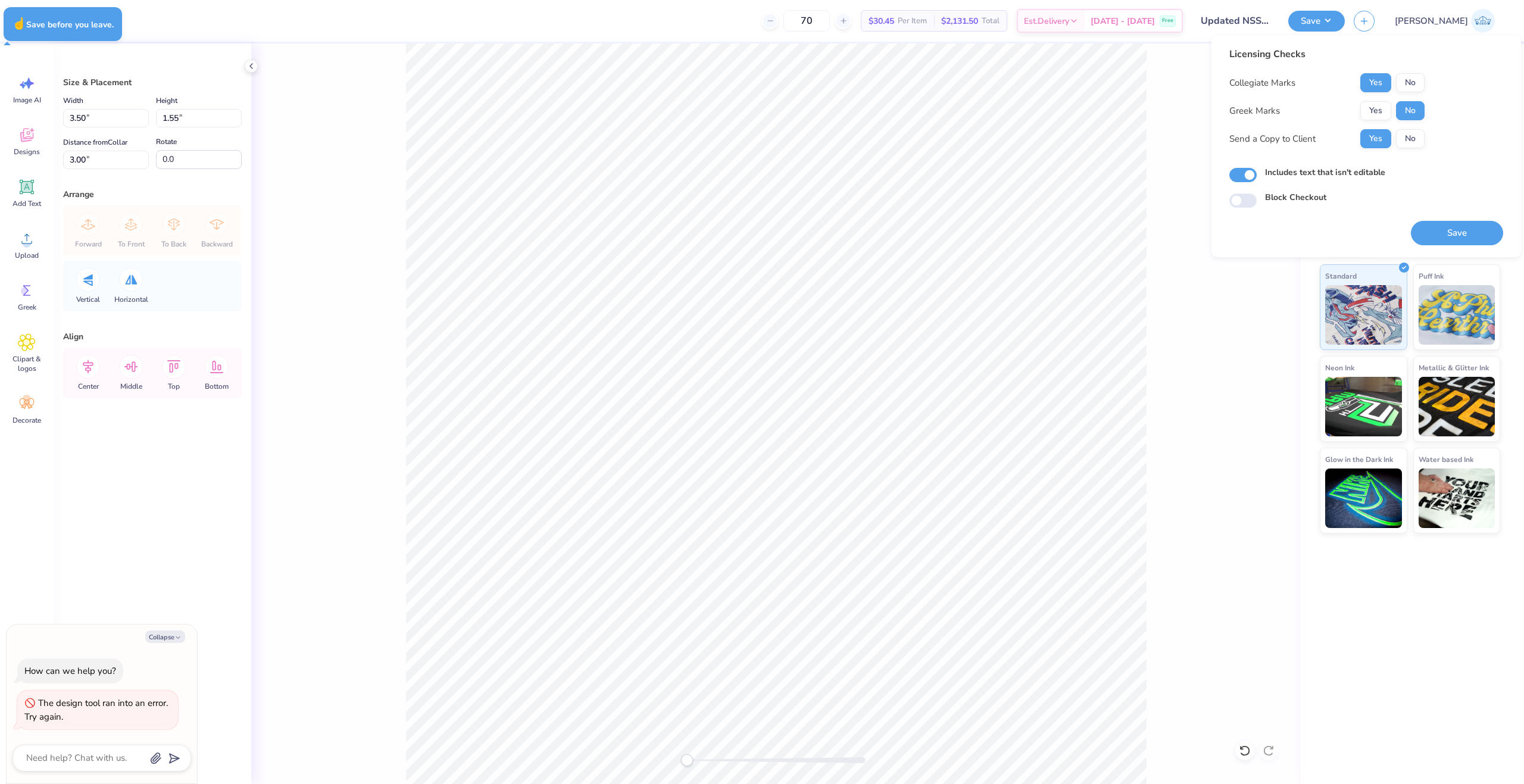
type textarea "x"
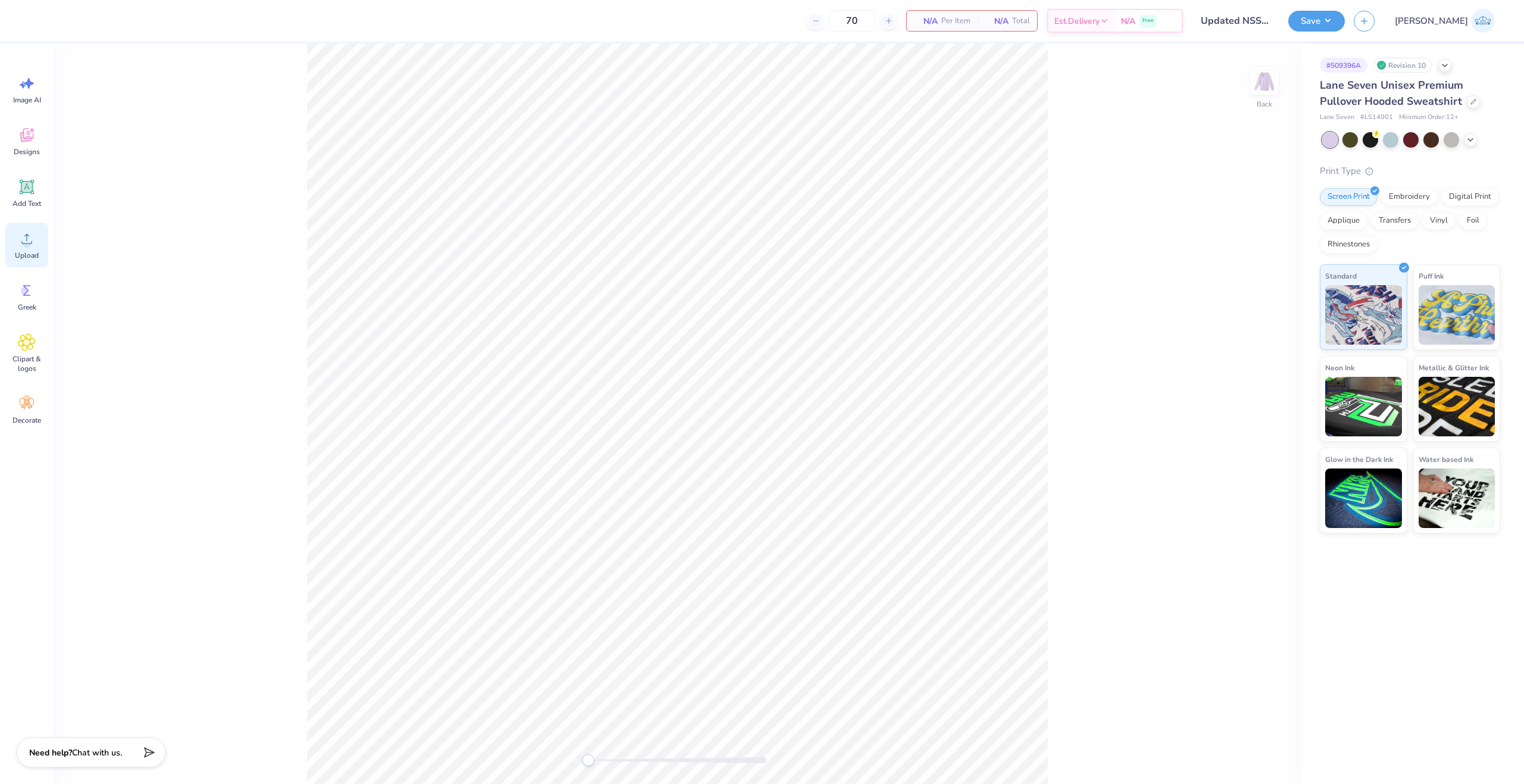
click at [39, 250] on div "Upload" at bounding box center [26, 245] width 43 height 45
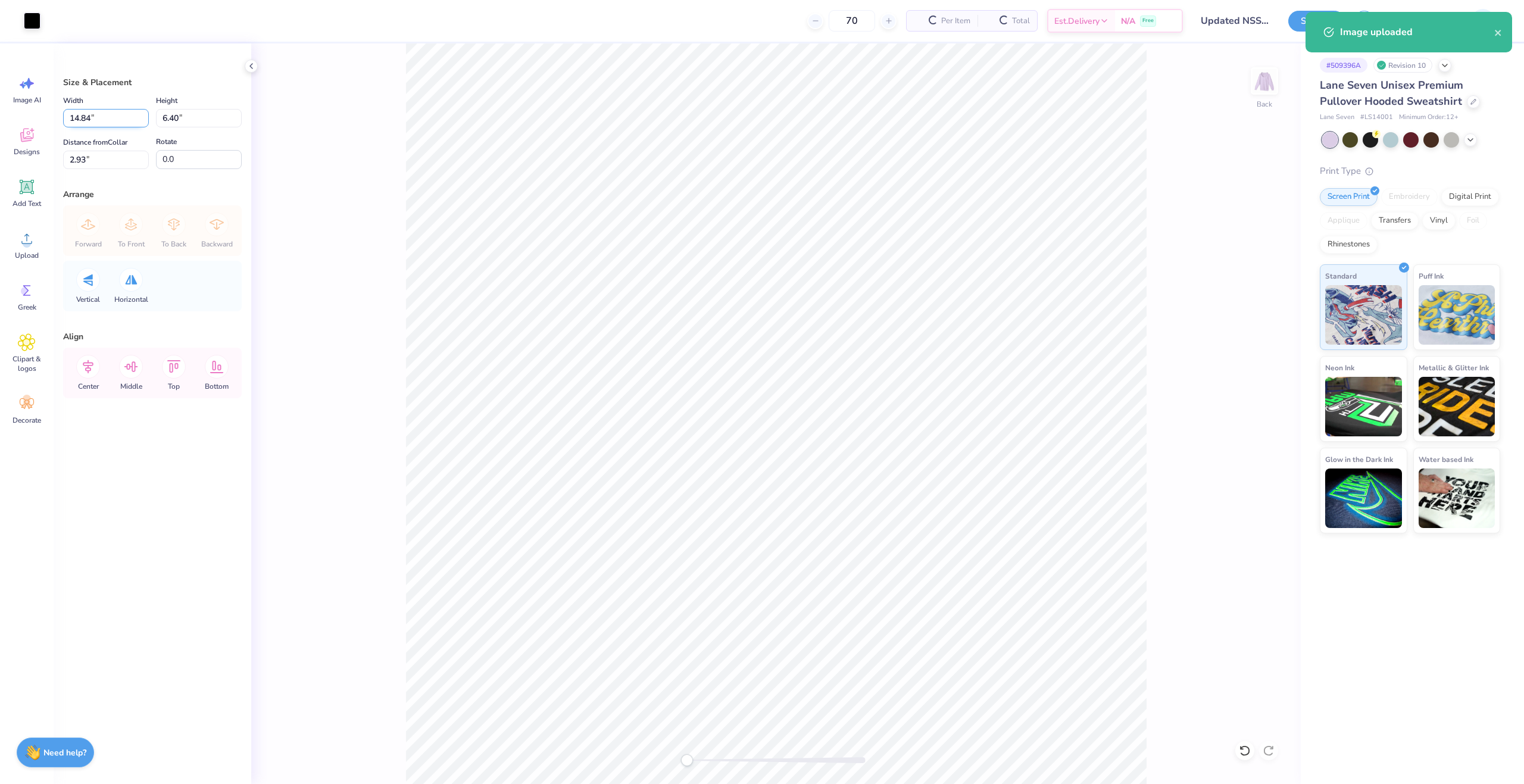
click at [82, 118] on input "14.84" at bounding box center [106, 118] width 86 height 18
type input "3.50"
type input "1.51"
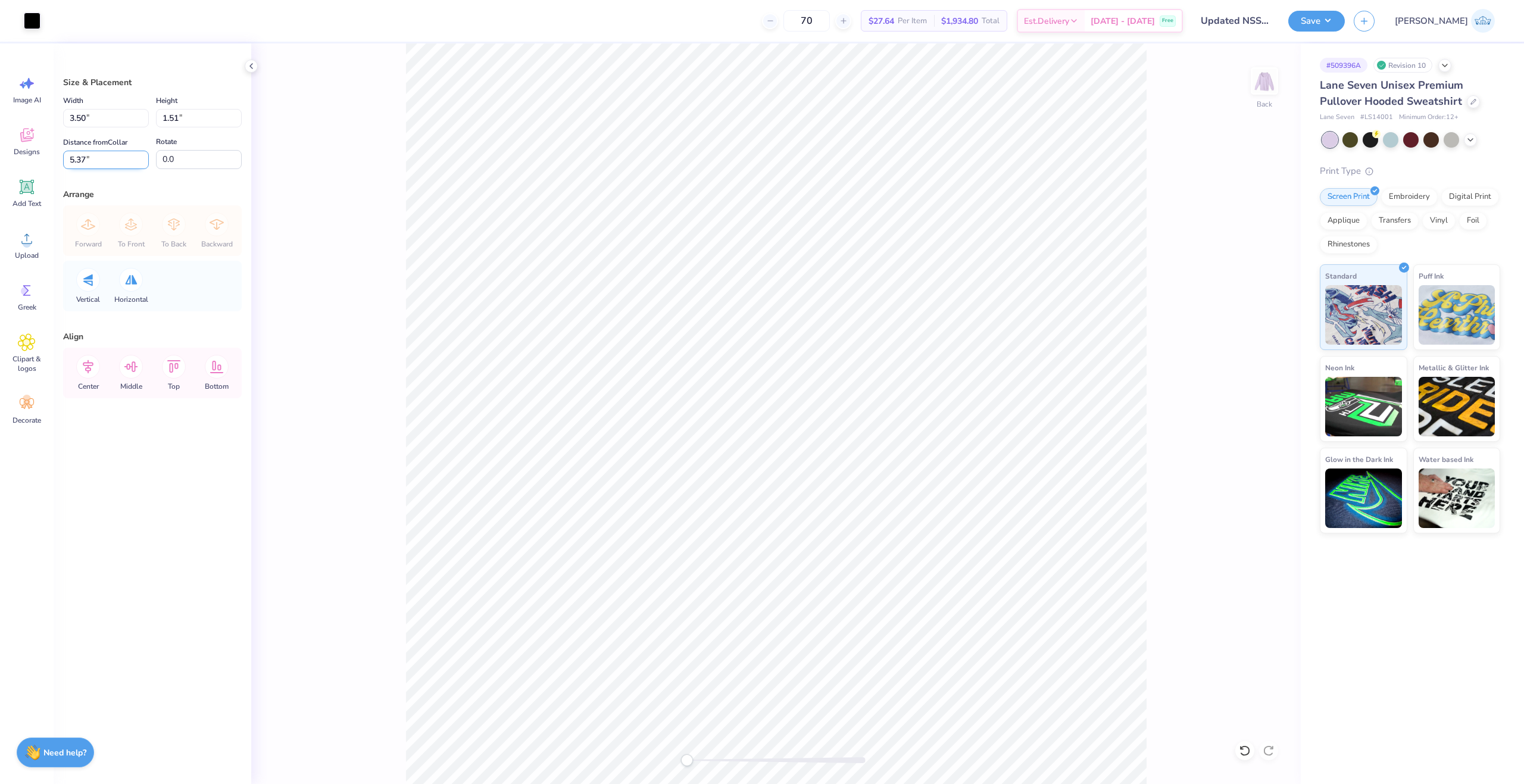
click at [92, 157] on input "5.37" at bounding box center [106, 160] width 86 height 18
type input "3"
click at [123, 167] on input "3.00" at bounding box center [106, 160] width 86 height 18
type input "3"
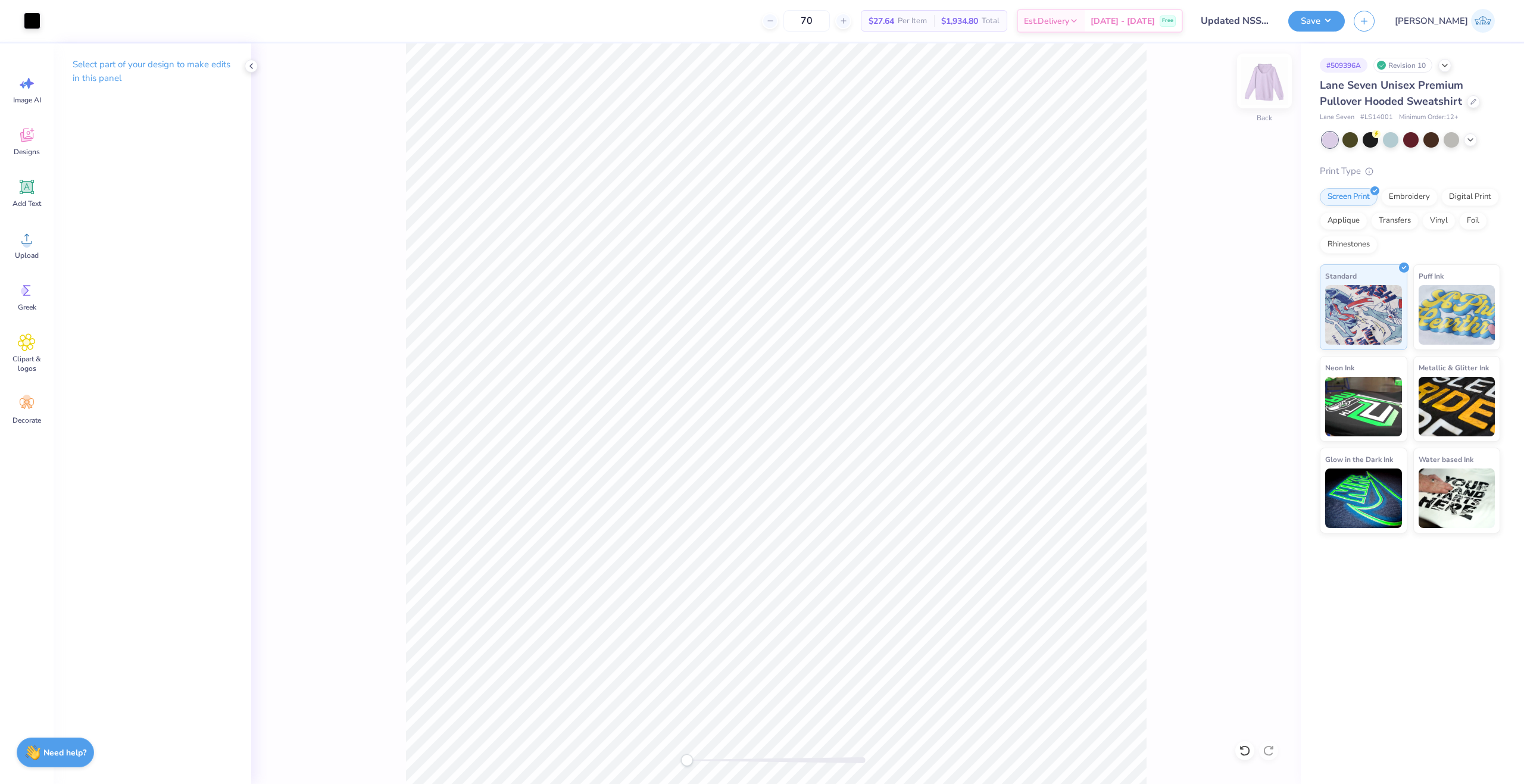
click at [1254, 77] on img at bounding box center [1265, 81] width 47 height 47
click at [34, 247] on icon at bounding box center [27, 239] width 18 height 18
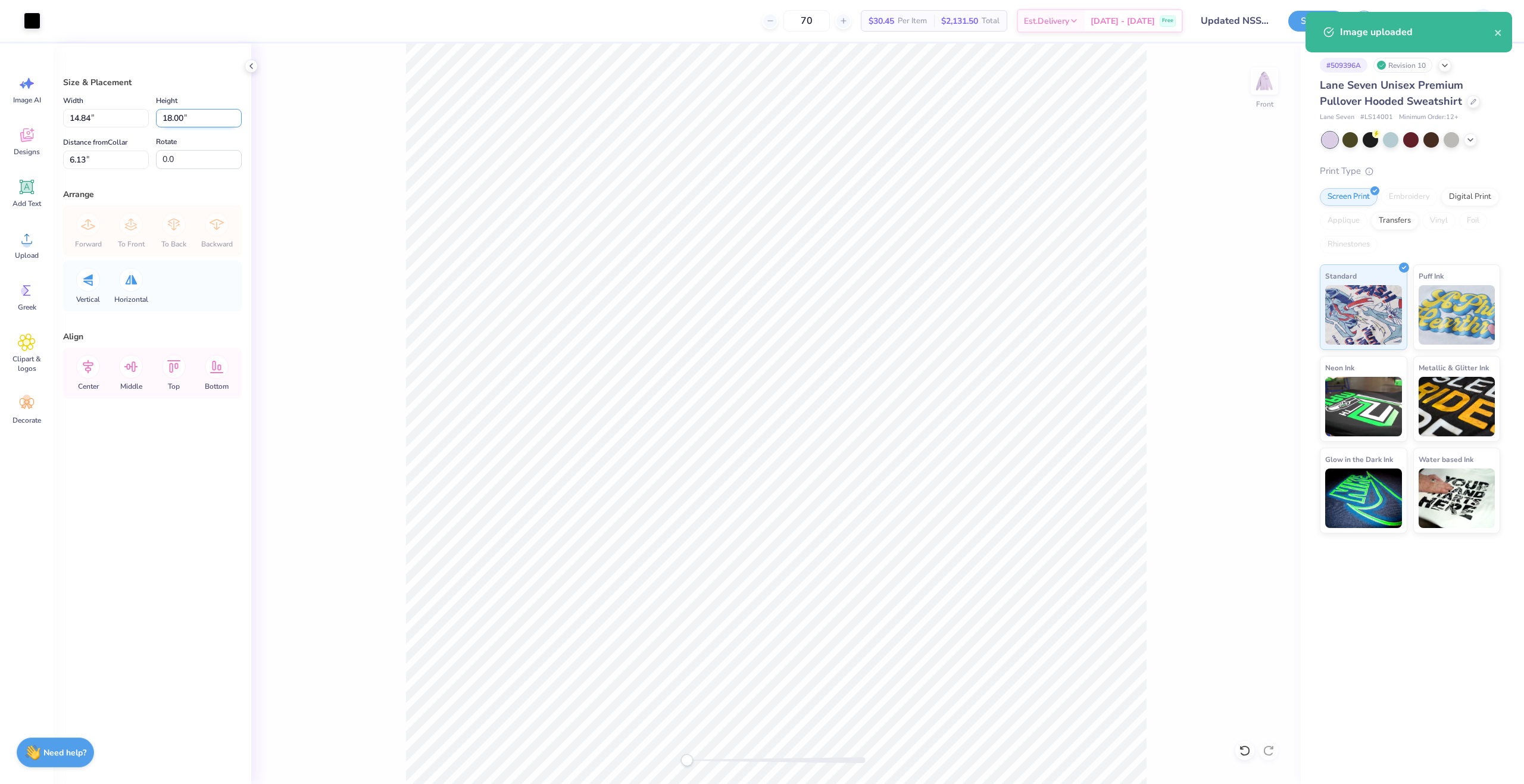
click at [178, 113] on input "18.00" at bounding box center [199, 118] width 86 height 18
type input "13"
type input "10.72"
type input "13.00"
type input "8.62"
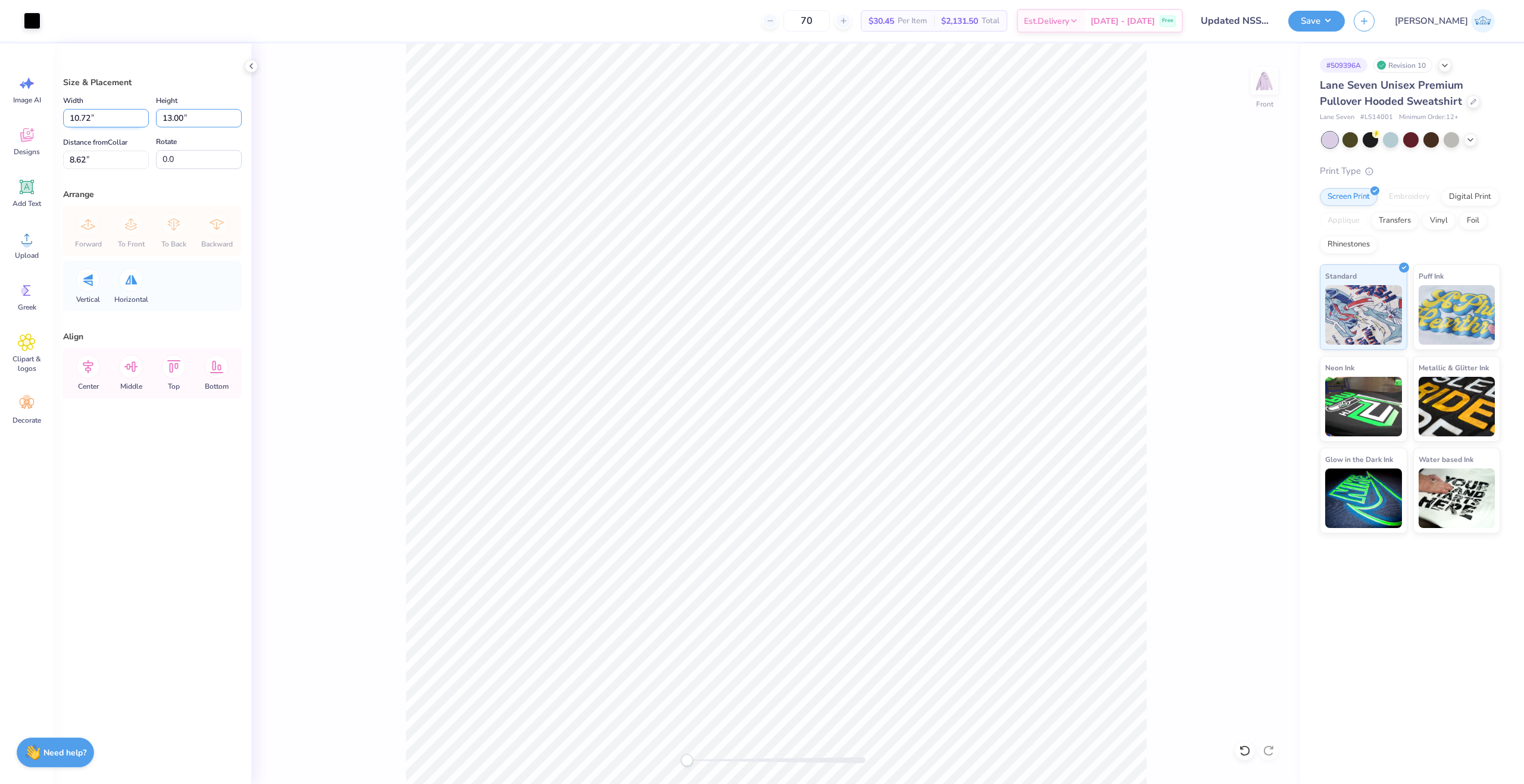
drag, startPoint x: 198, startPoint y: 114, endPoint x: 77, endPoint y: 121, distance: 121.2
click at [78, 121] on div "Width 10.72 10.72 " Height 13.00 13.00 "" at bounding box center [153, 110] width 178 height 34
type input "12"
type input "9.89"
type input "12.00"
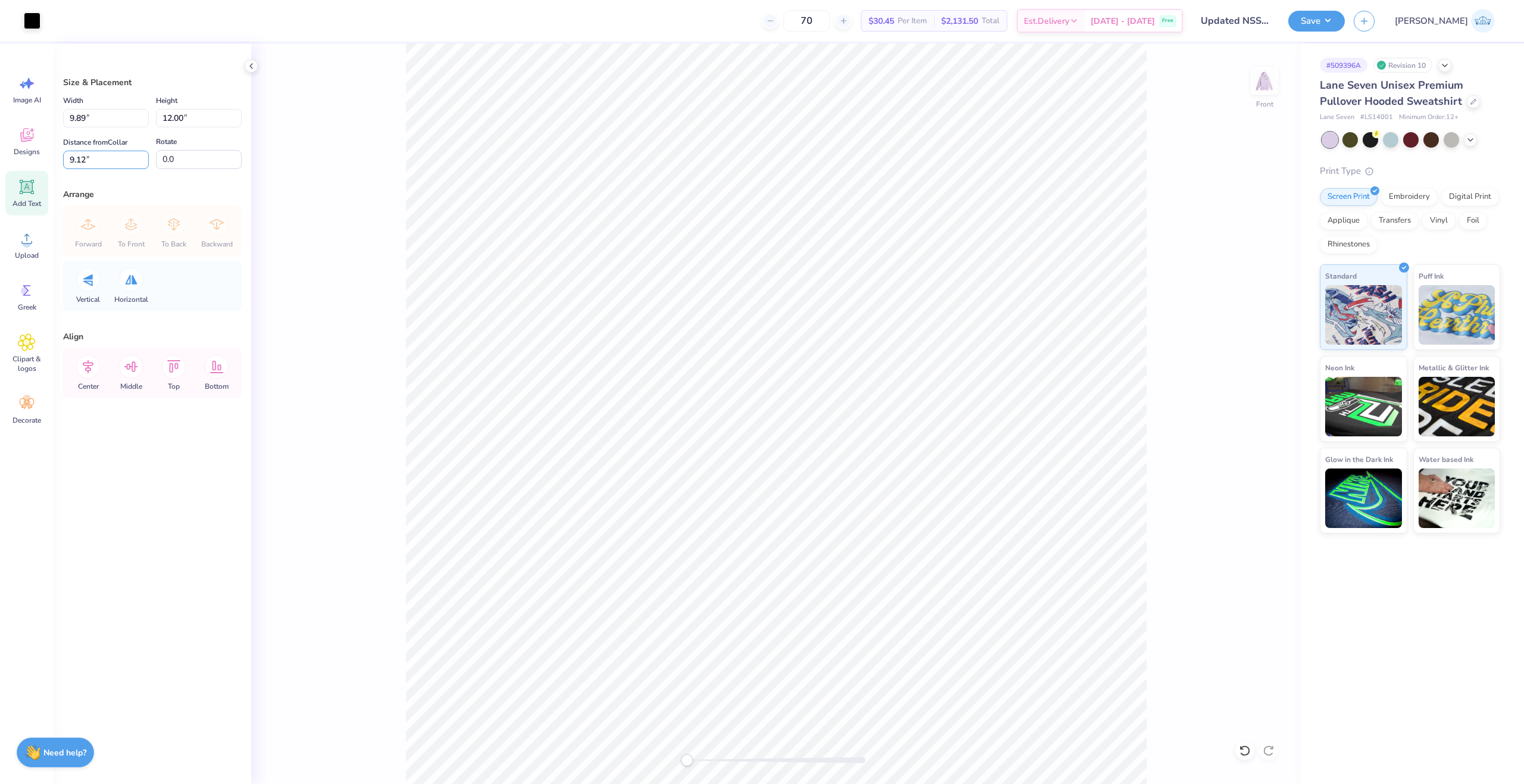
drag, startPoint x: 75, startPoint y: 168, endPoint x: 17, endPoint y: 171, distance: 58.1
click at [17, 171] on div "Art colors 70 $30.45 Per Item $2,131.50 Total Est. Delivery Oct 8 - 11 Free Des…" at bounding box center [762, 392] width 1524 height 784
type input "6"
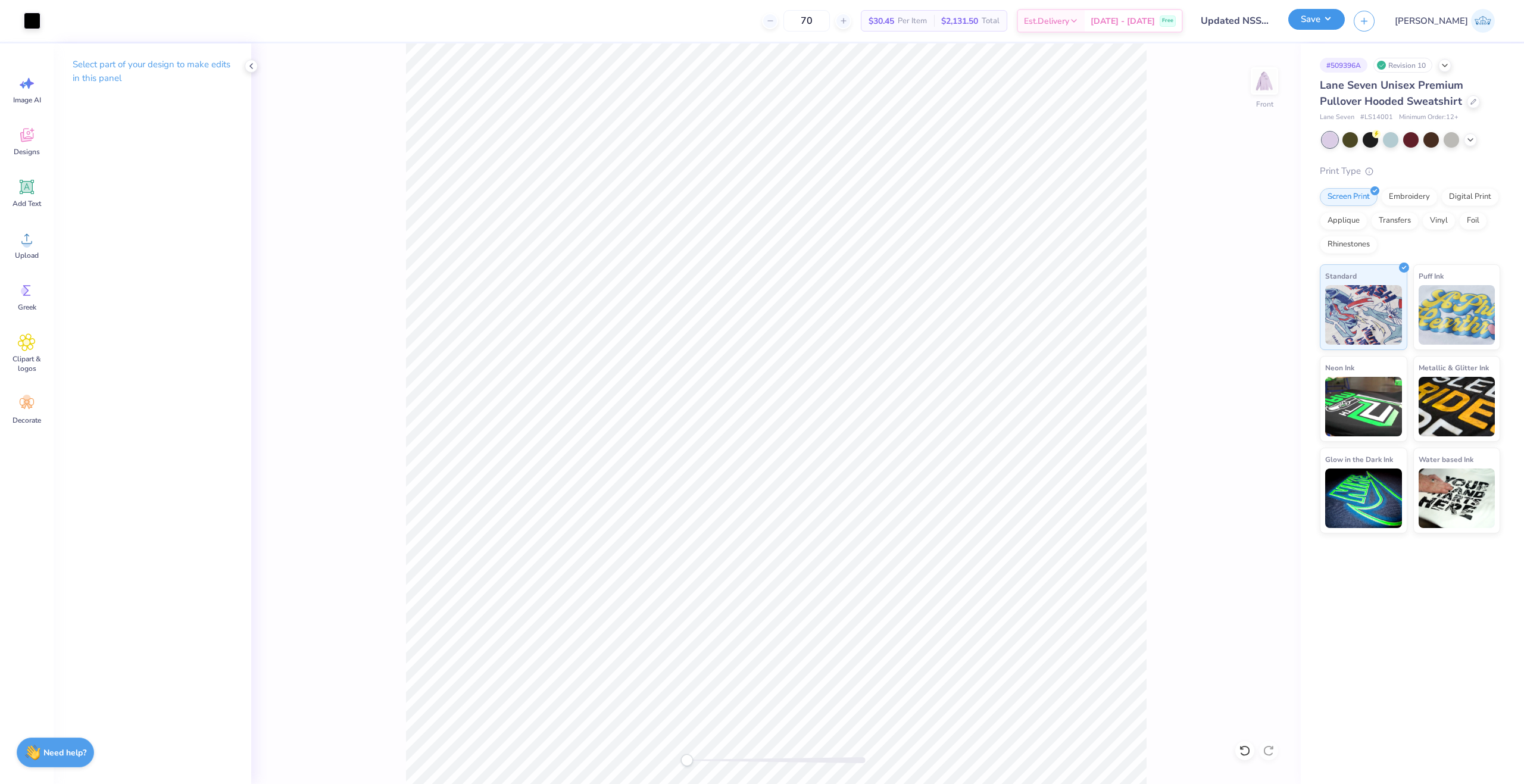
click at [1345, 22] on button "Save" at bounding box center [1316, 20] width 56 height 21
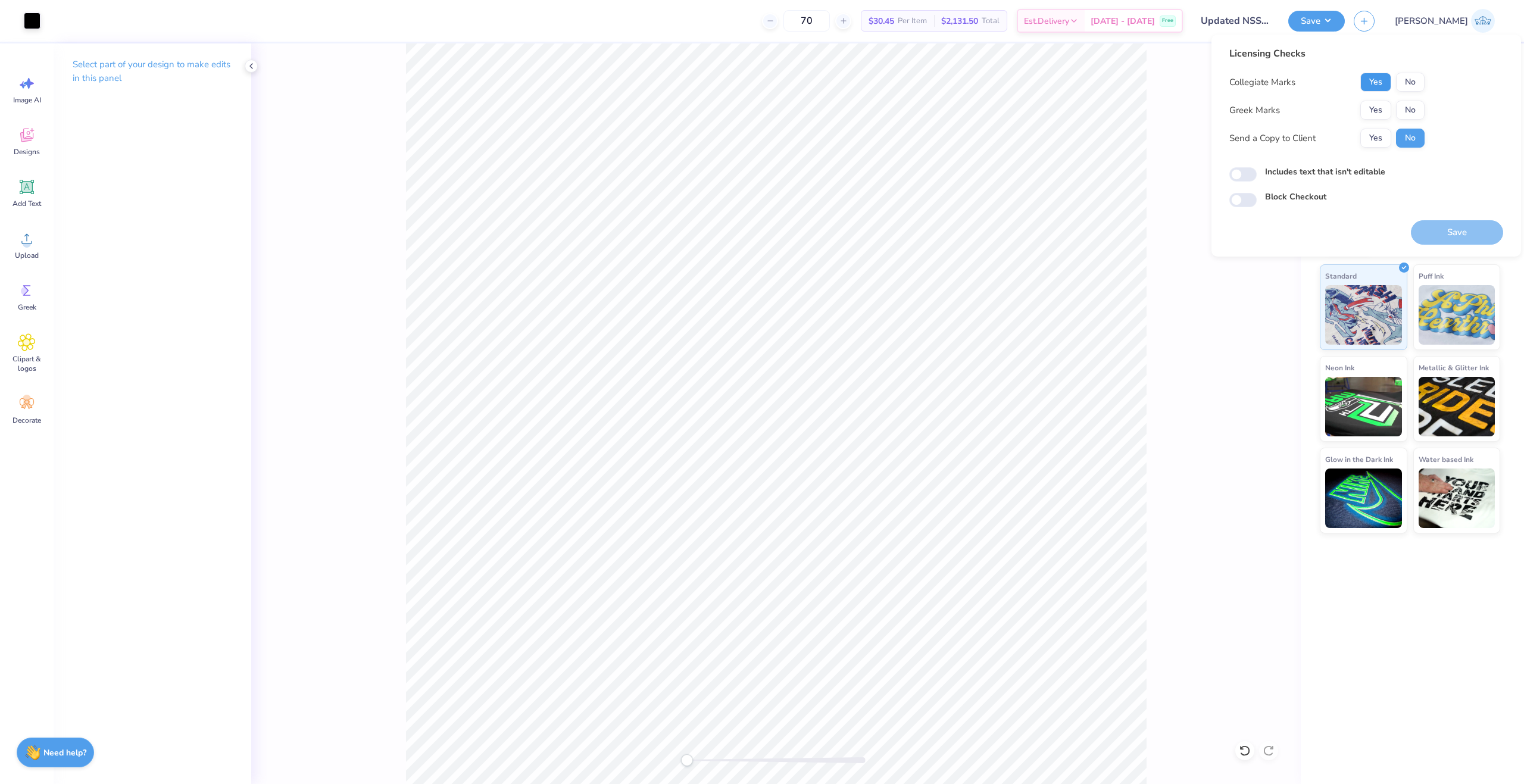
click at [1374, 88] on button "Yes" at bounding box center [1376, 82] width 31 height 19
click at [1410, 108] on button "No" at bounding box center [1410, 109] width 29 height 19
click at [1378, 142] on button "Yes" at bounding box center [1376, 137] width 31 height 19
click at [1245, 180] on input "Includes text that isn't editable" at bounding box center [1243, 174] width 27 height 14
checkbox input "true"
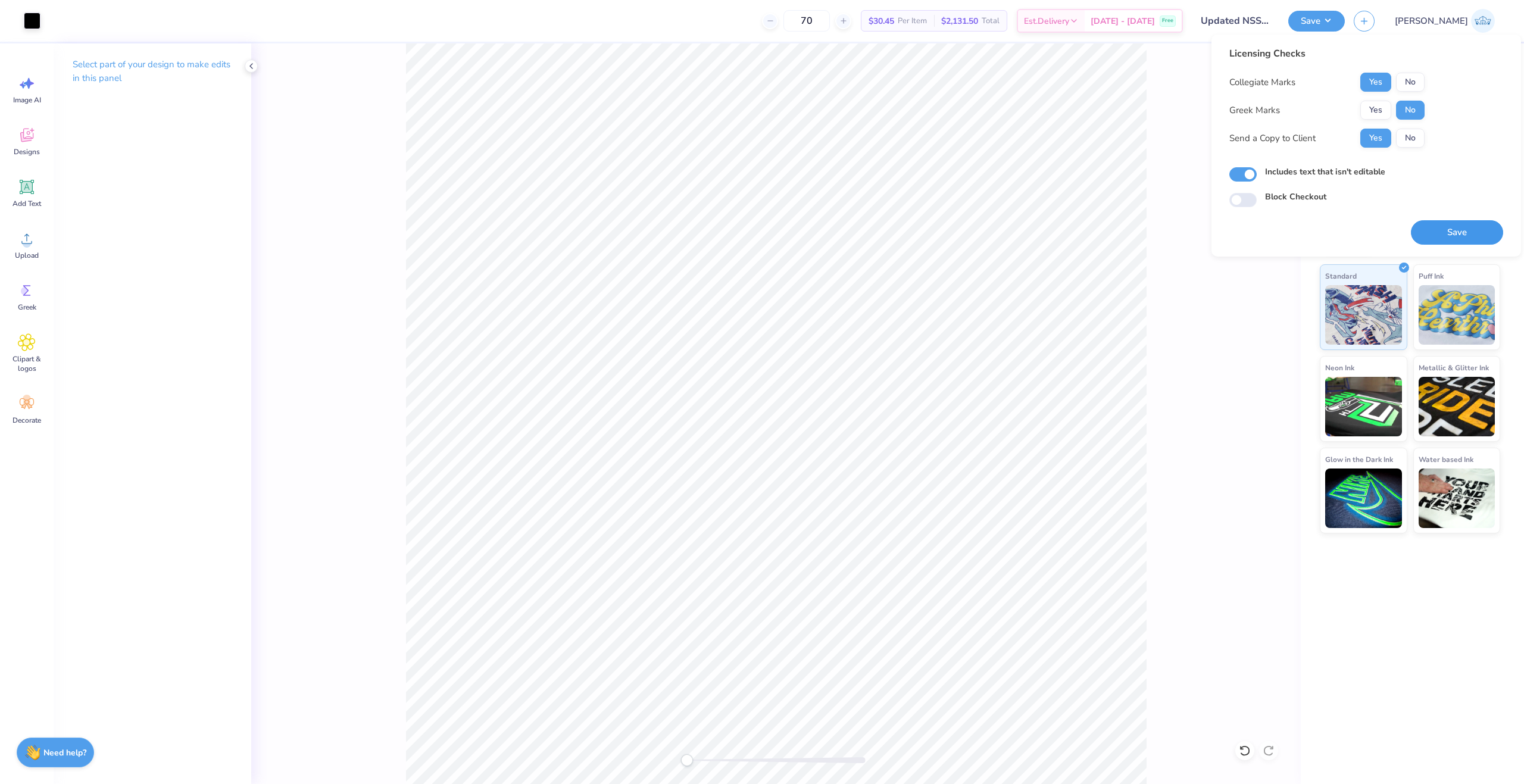
click at [1463, 241] on button "Save" at bounding box center [1457, 232] width 92 height 24
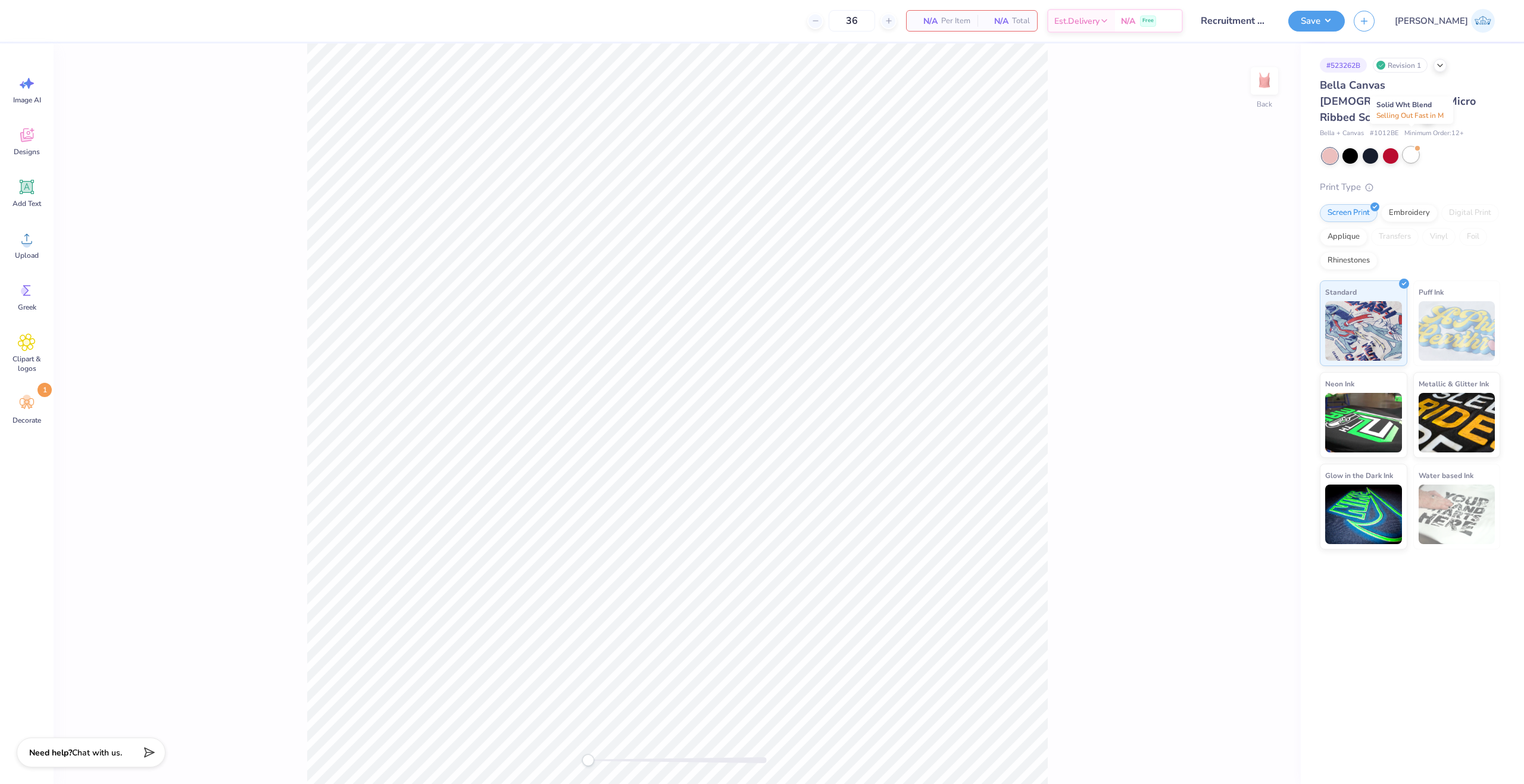
click at [1415, 147] on div at bounding box center [1411, 155] width 15 height 15
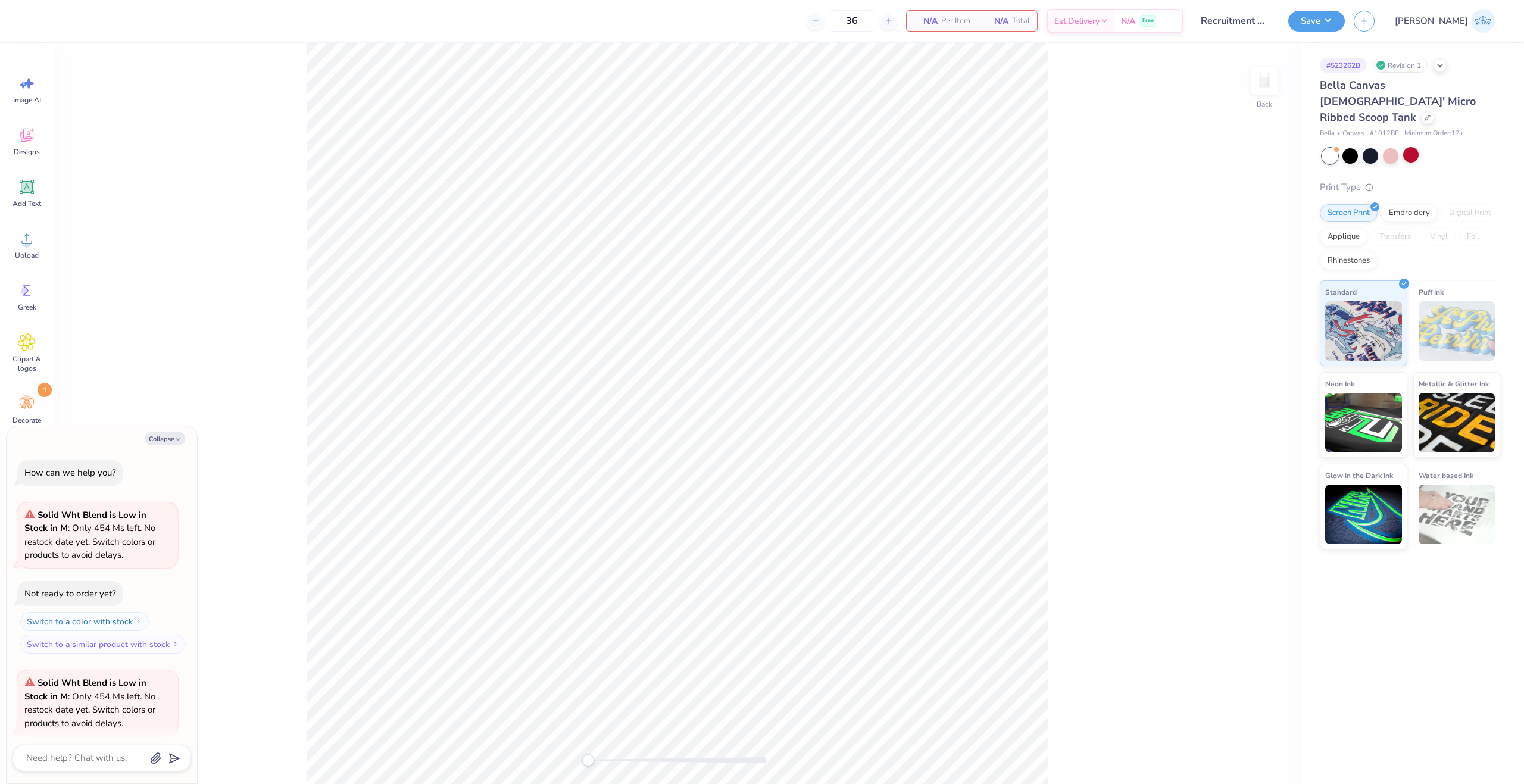
type textarea "x"
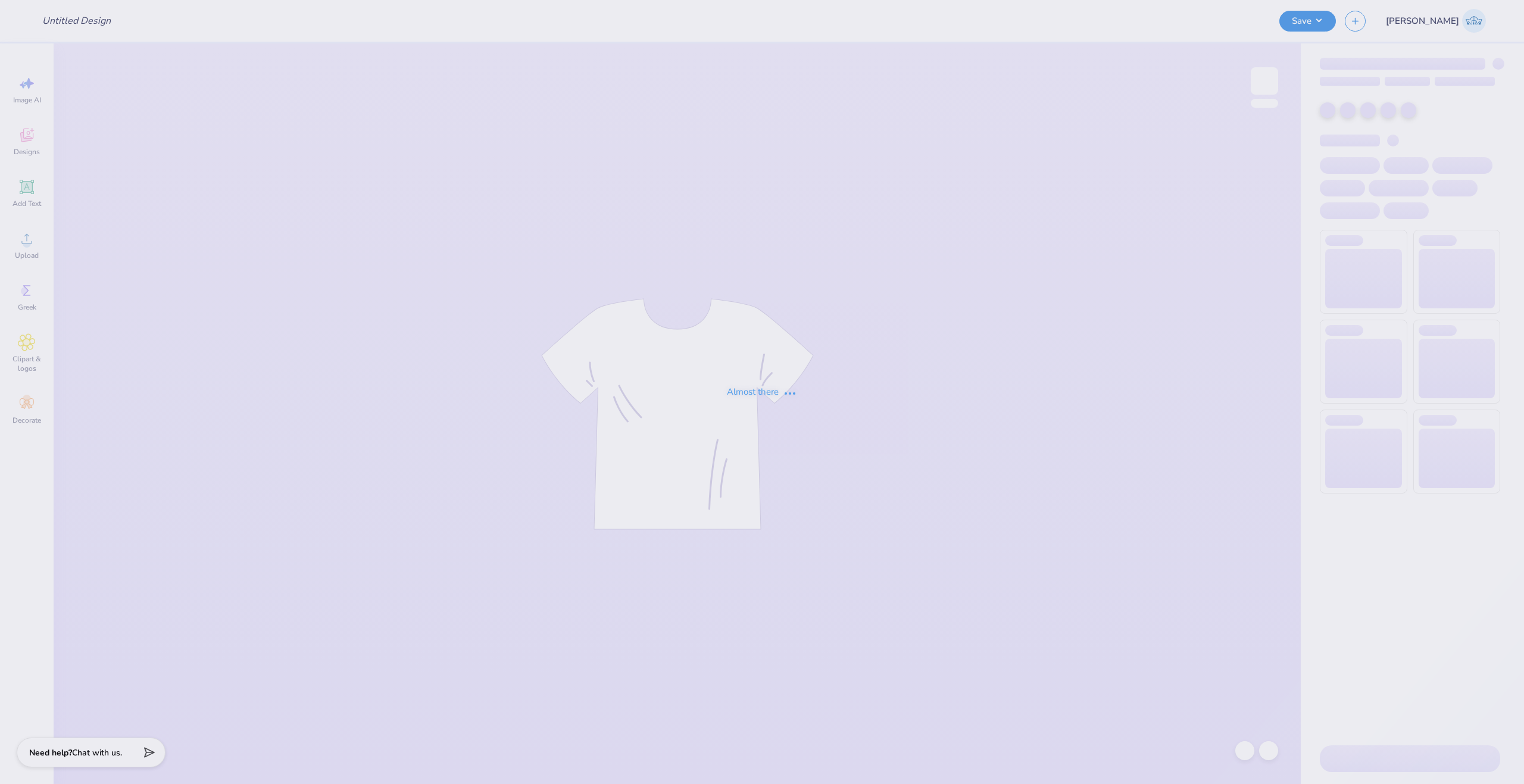
type input "Age Discrimination In Employment Act"
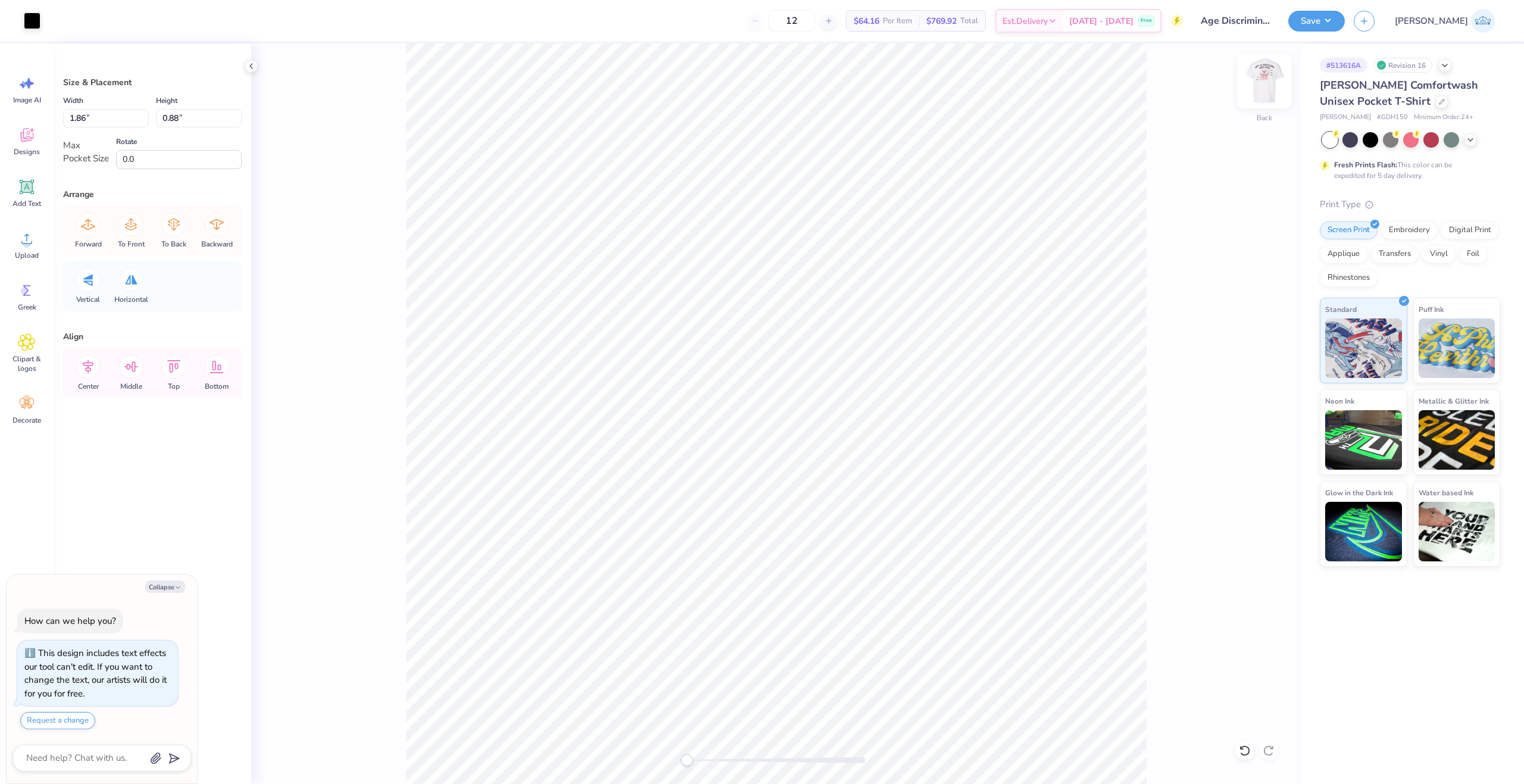
click at [1278, 93] on img at bounding box center [1265, 81] width 47 height 47
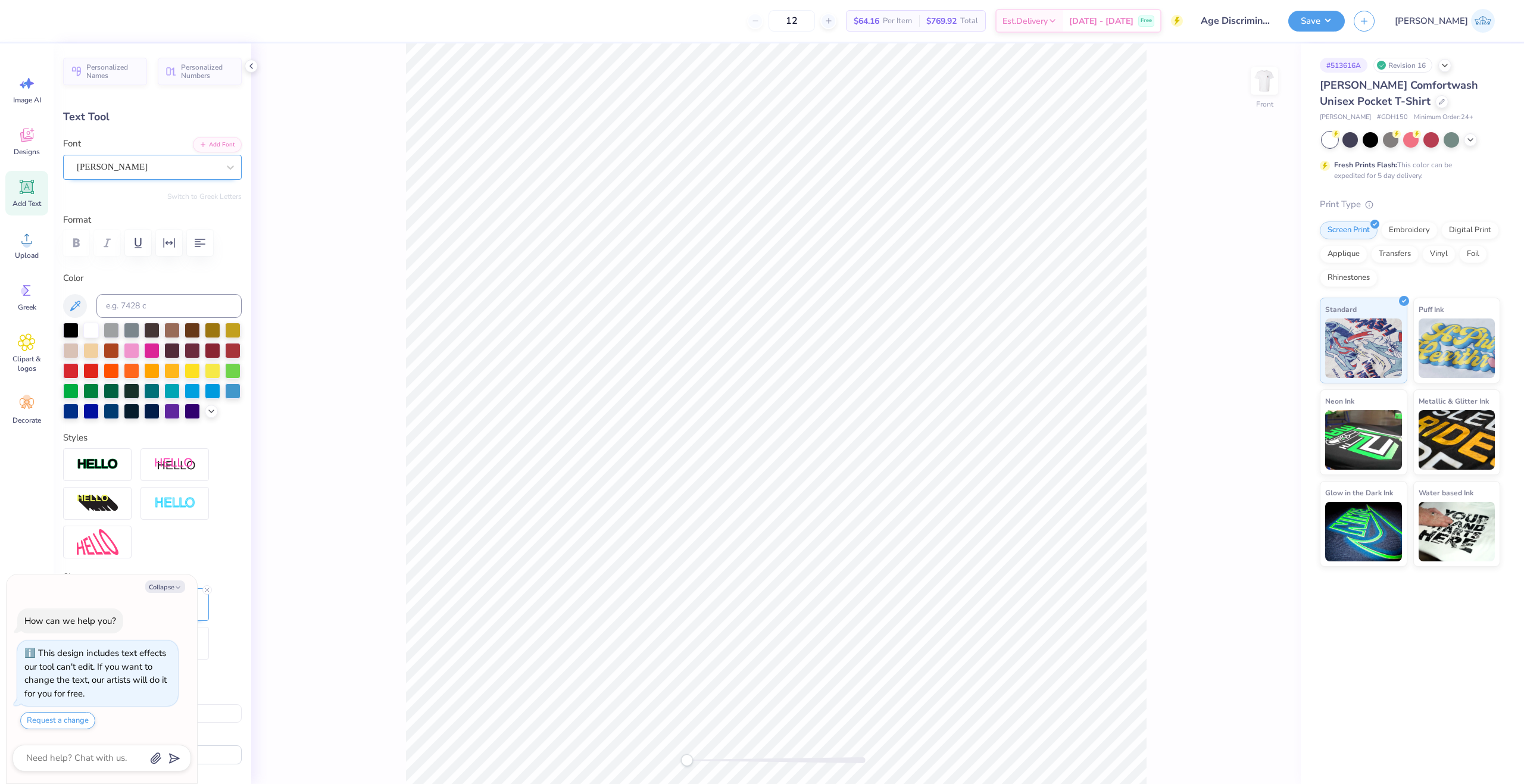
click at [185, 167] on div "[PERSON_NAME]" at bounding box center [147, 167] width 144 height 18
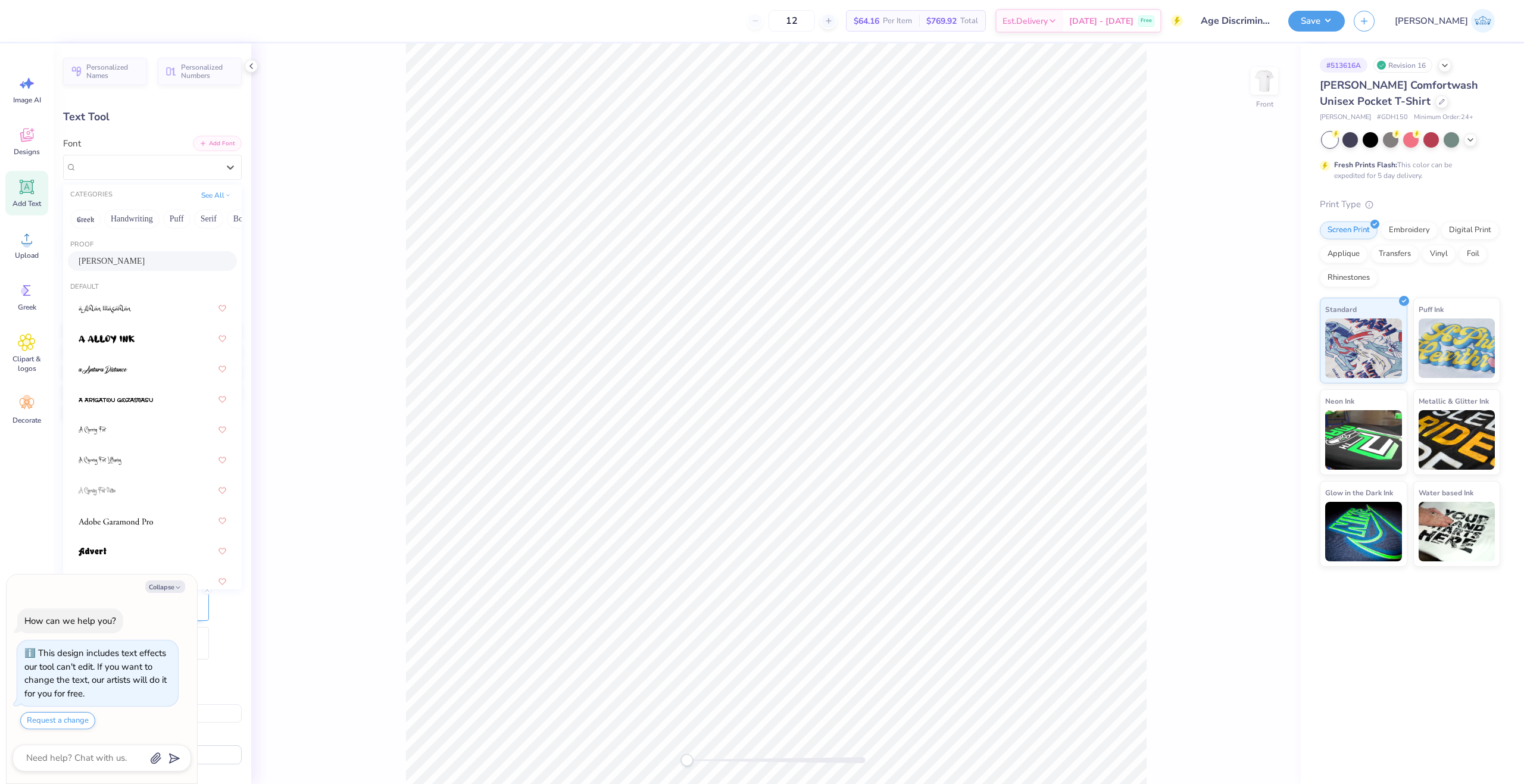
click at [205, 146] on button "Add Font" at bounding box center [218, 144] width 49 height 15
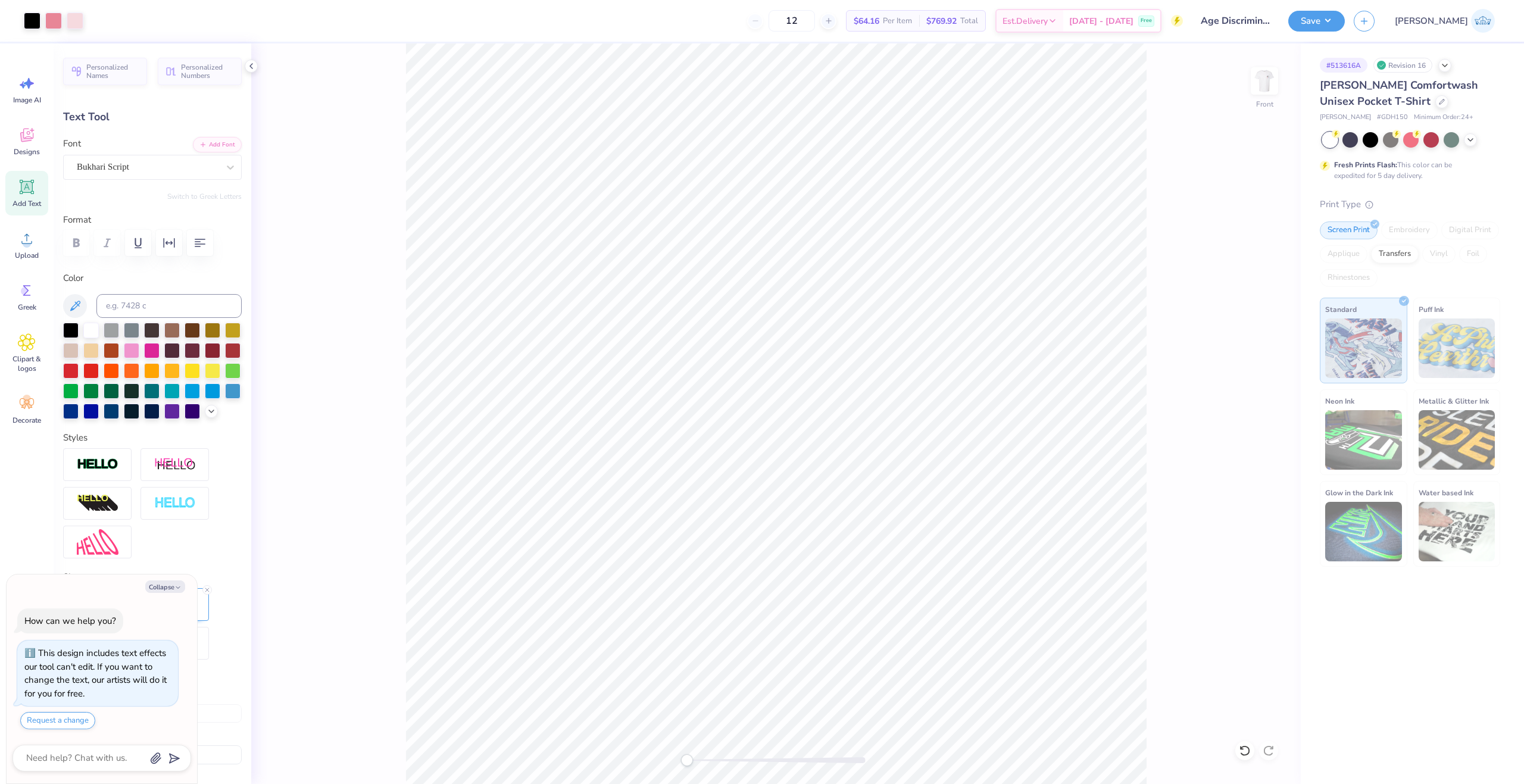
type textarea "x"
type input "6.84"
type input "1.74"
type input "4.60"
click at [182, 161] on div "Mango Mingle" at bounding box center [147, 167] width 144 height 18
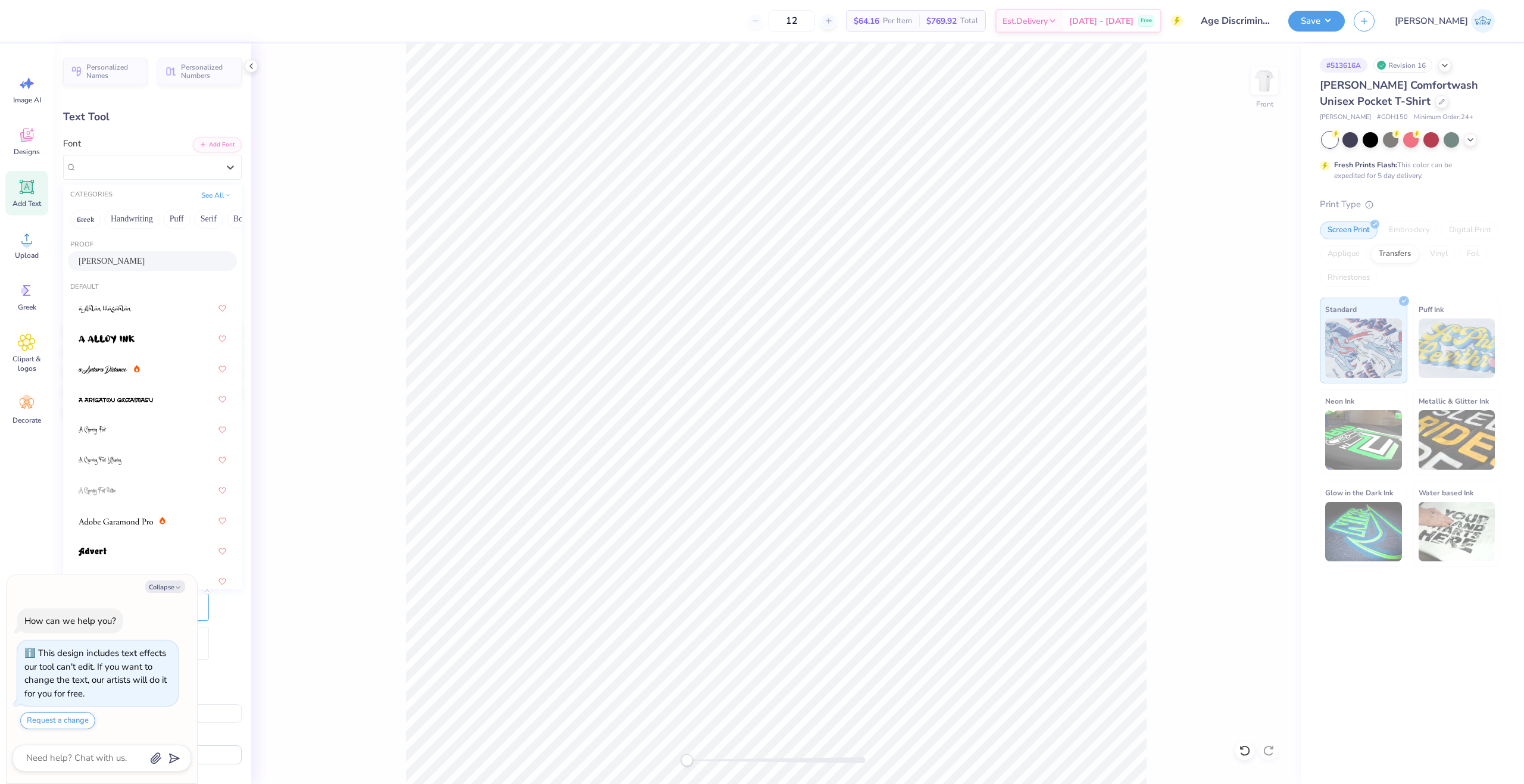
type textarea "x"
type input "A"
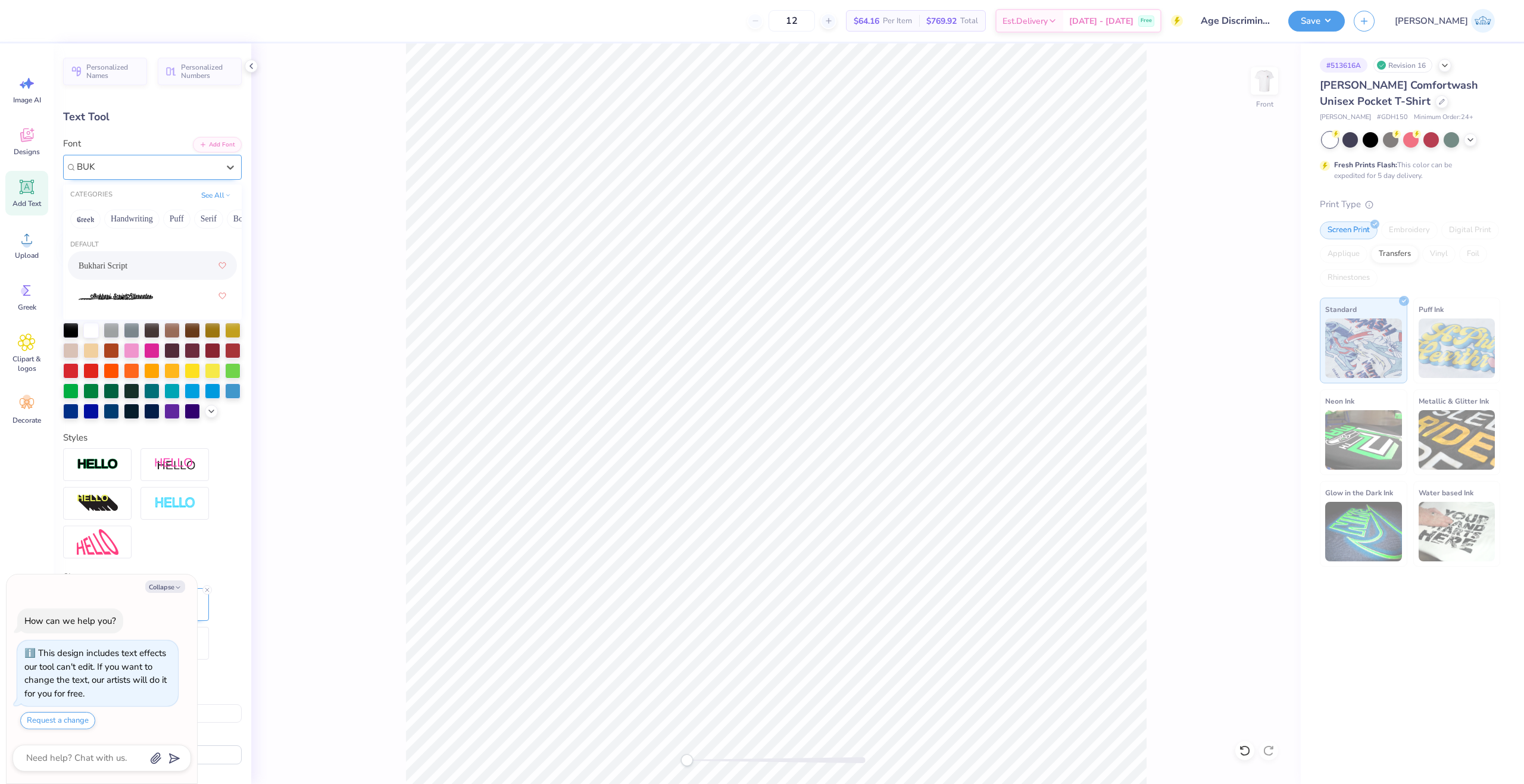
type input "BUK"
type textarea "x"
type input "15.44"
type input "3.77"
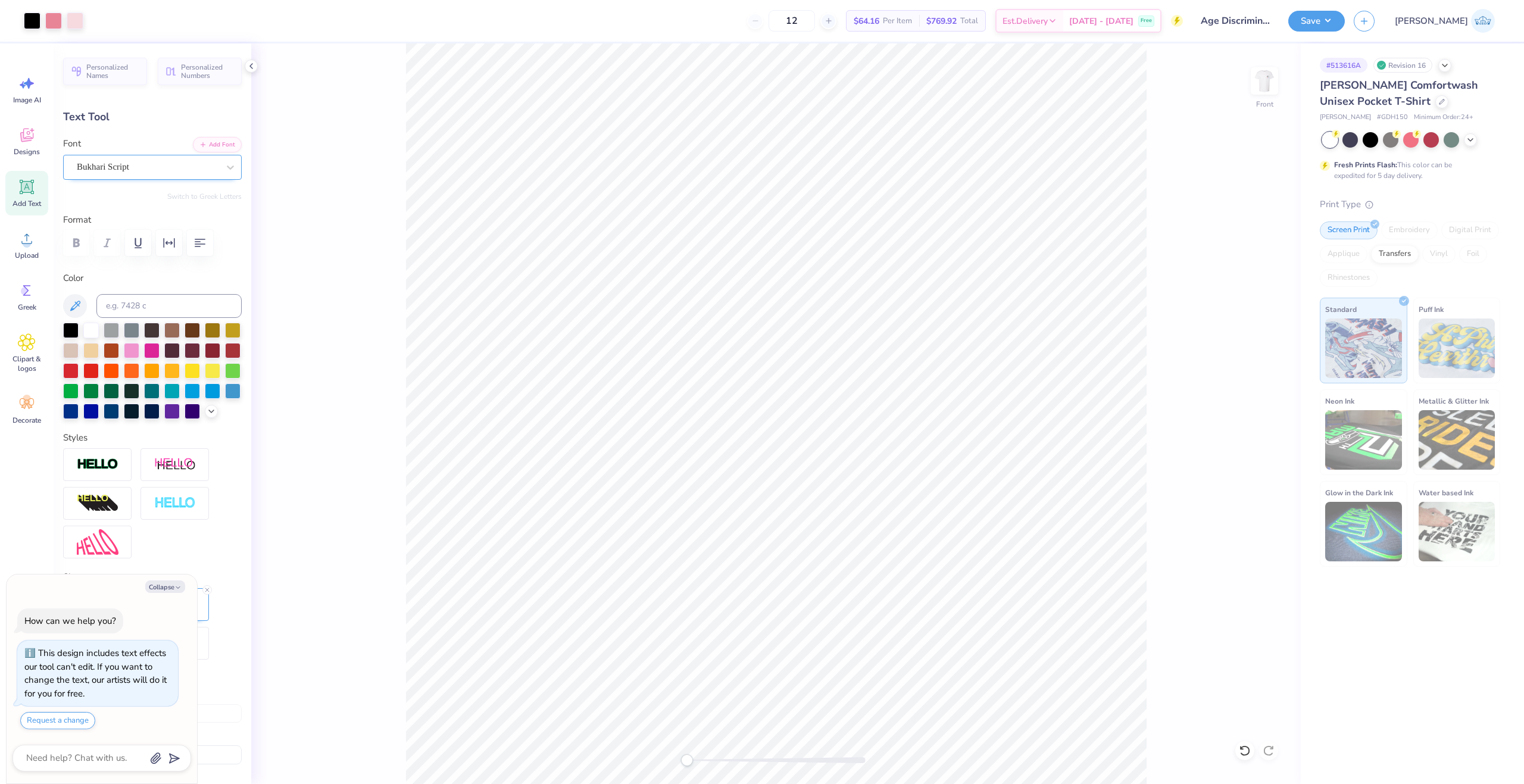
type input "2.59"
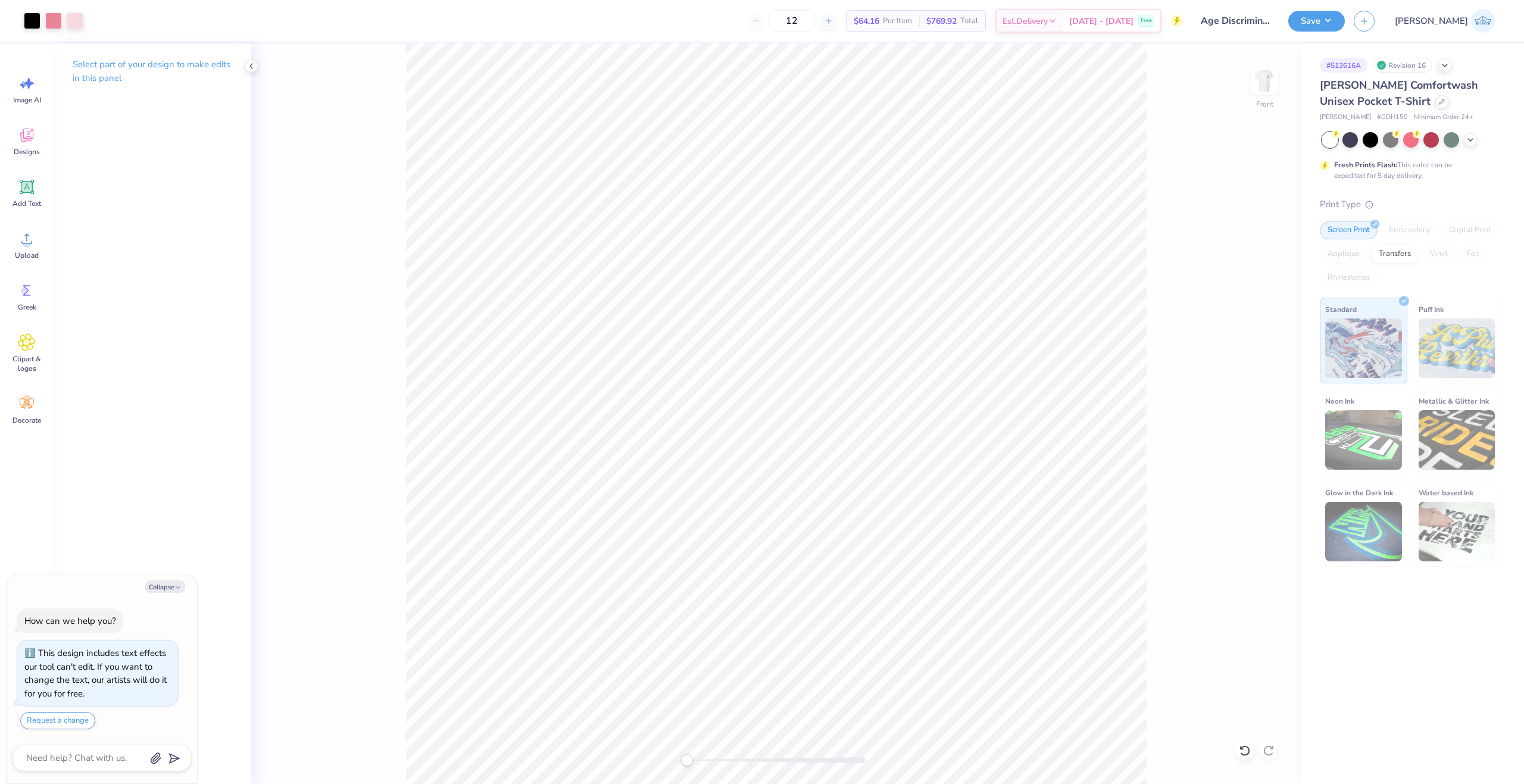
type textarea "x"
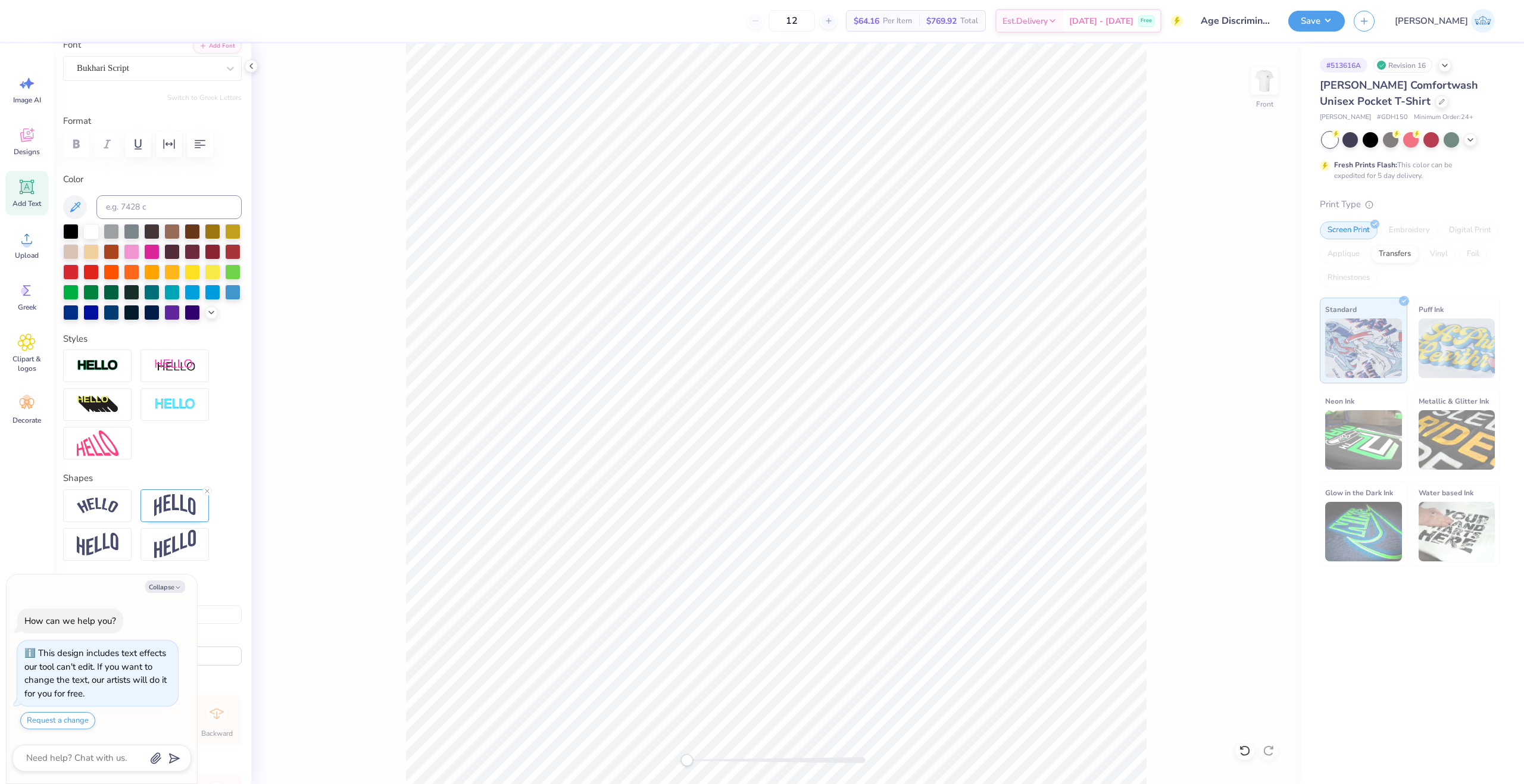
scroll to position [220, 0]
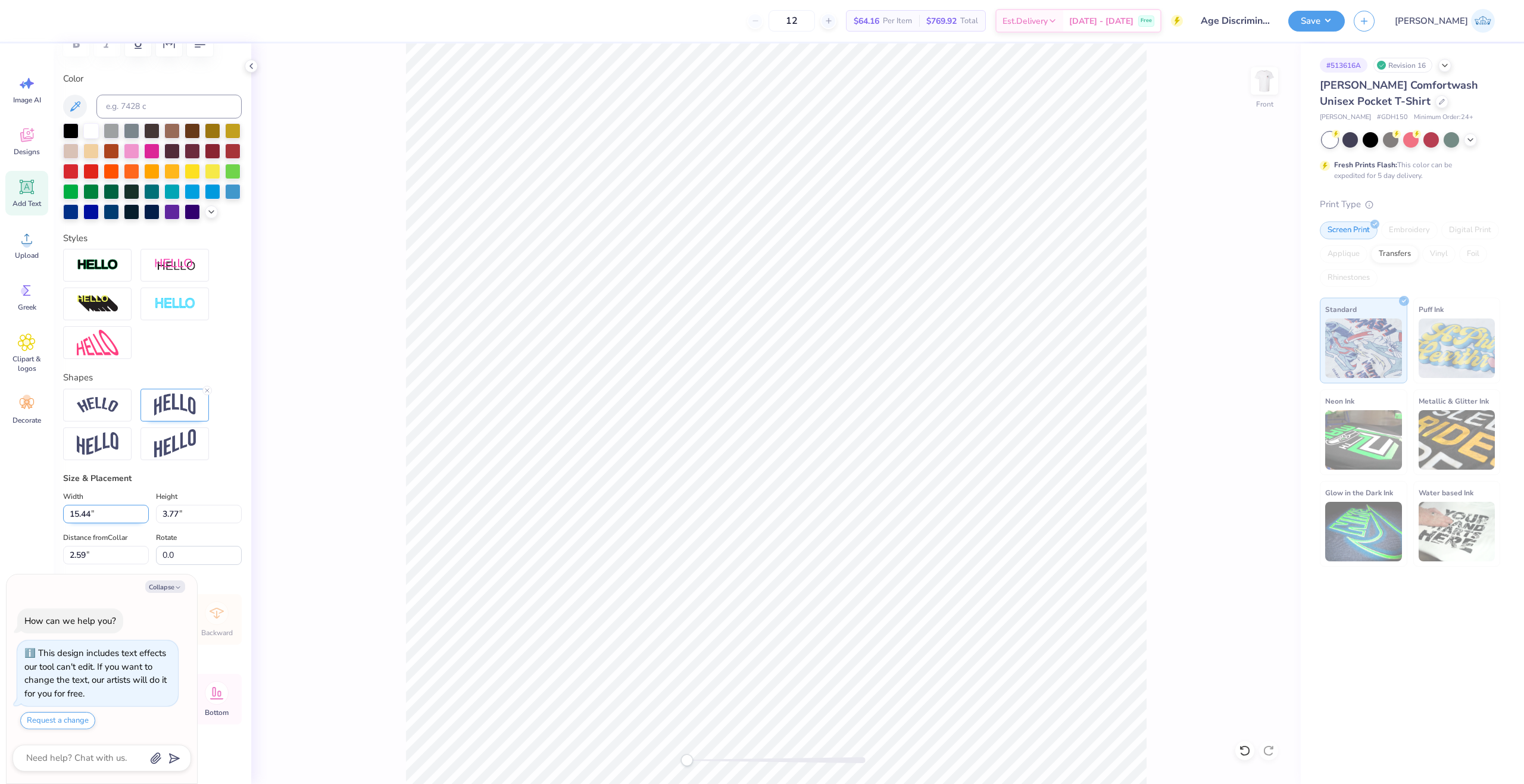
click at [90, 517] on input "15.44" at bounding box center [106, 514] width 86 height 18
type input "12"
type textarea "x"
type input "12.00"
type input "2.93"
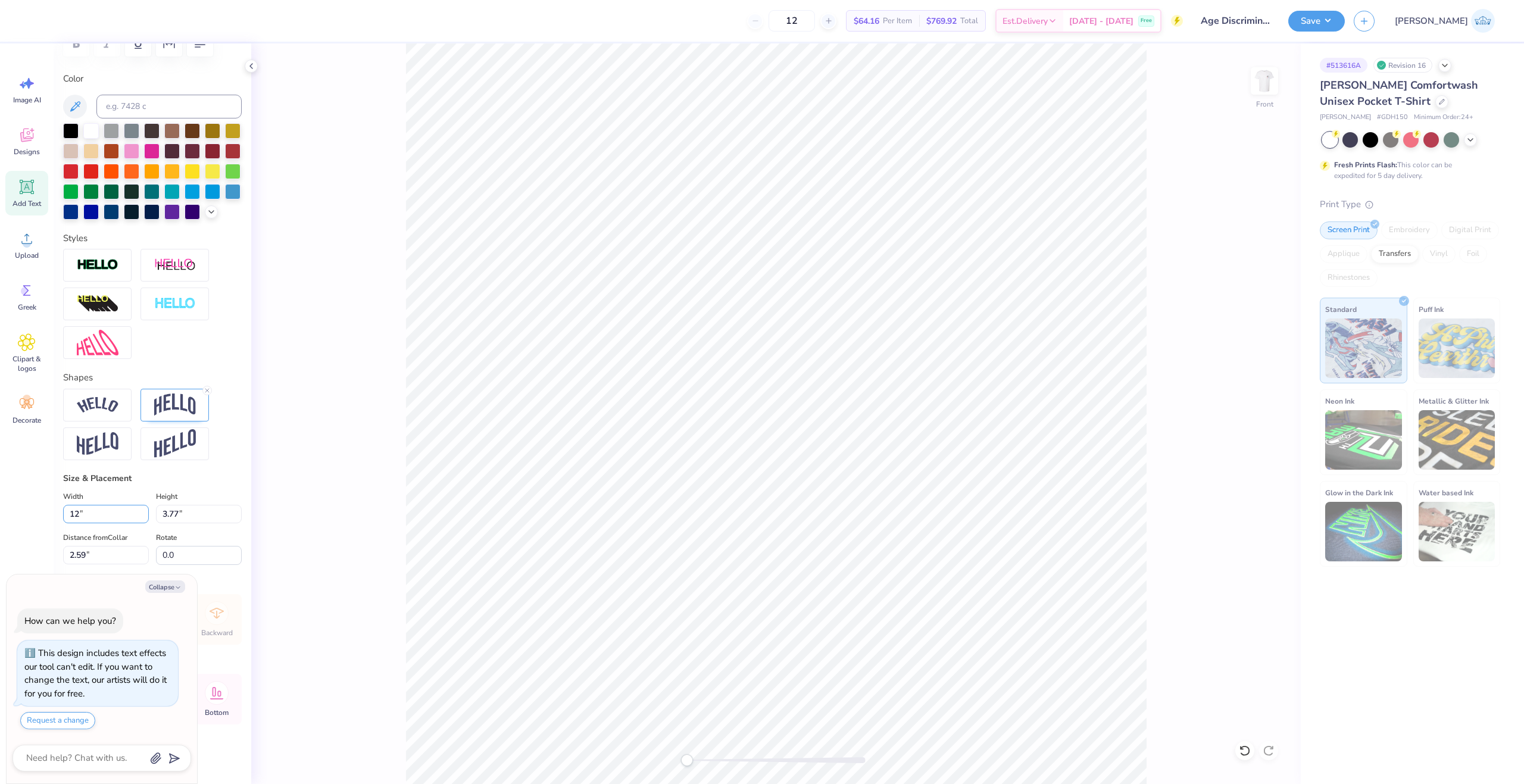
type input "3.01"
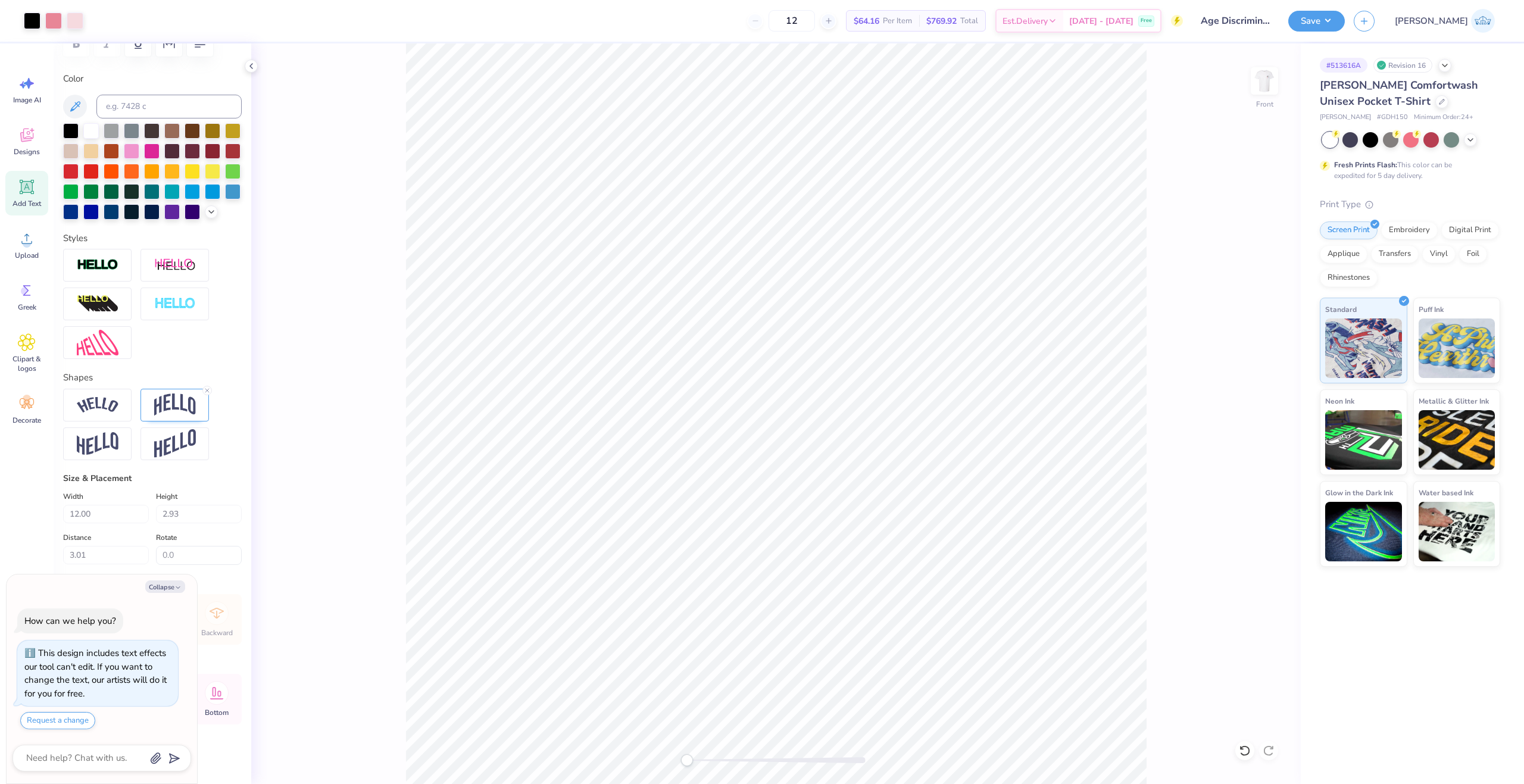
type textarea "x"
type input "8.84"
type input "2.09"
type input "4.43"
drag, startPoint x: 96, startPoint y: 514, endPoint x: 53, endPoint y: 516, distance: 43.0
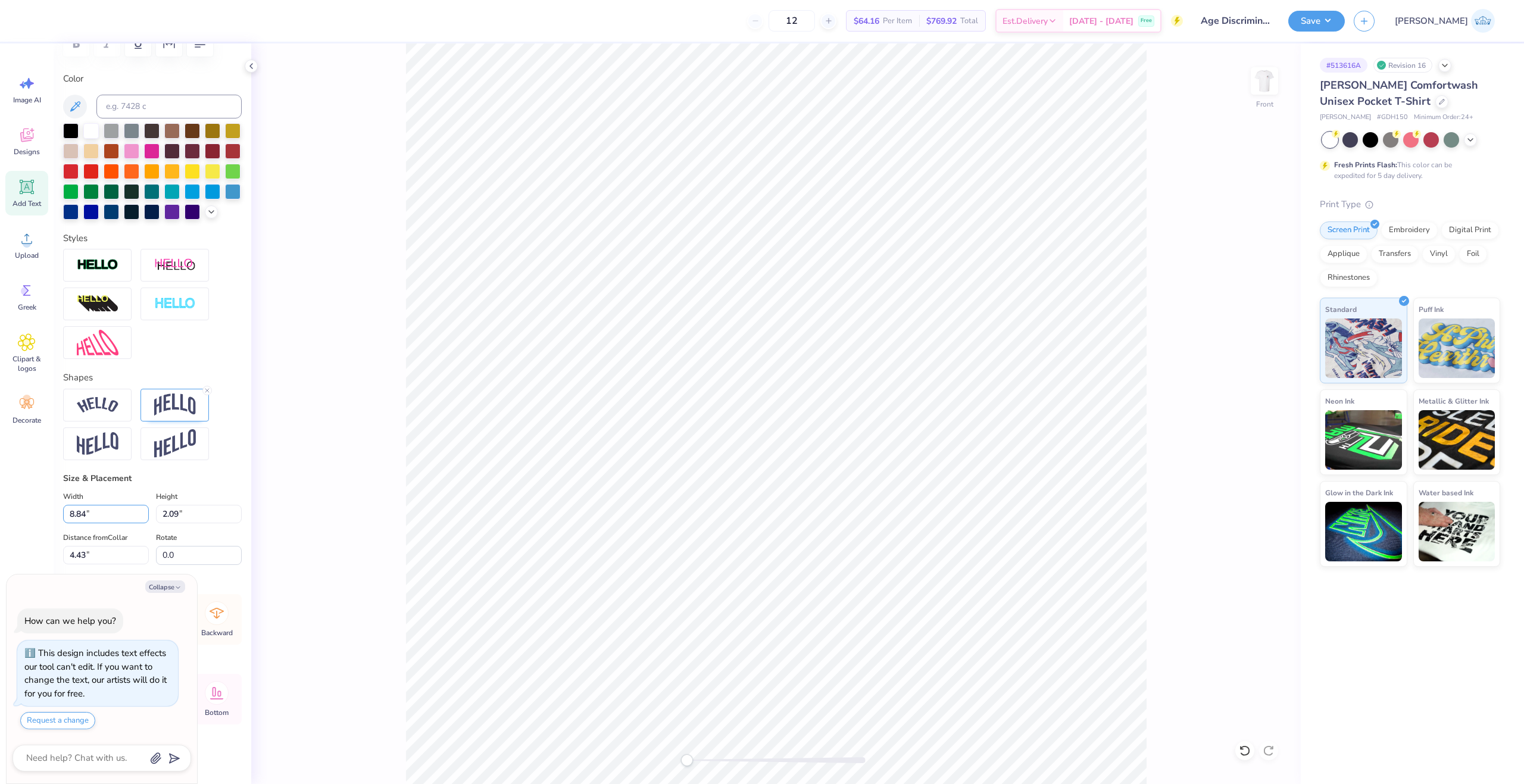
click at [54, 516] on div "Personalized Names Personalized Numbers Text Tool Add Font Font Bukhari Script …" at bounding box center [153, 413] width 198 height 740
type textarea "x"
type input "6.97"
type input "1.65"
type textarea "x"
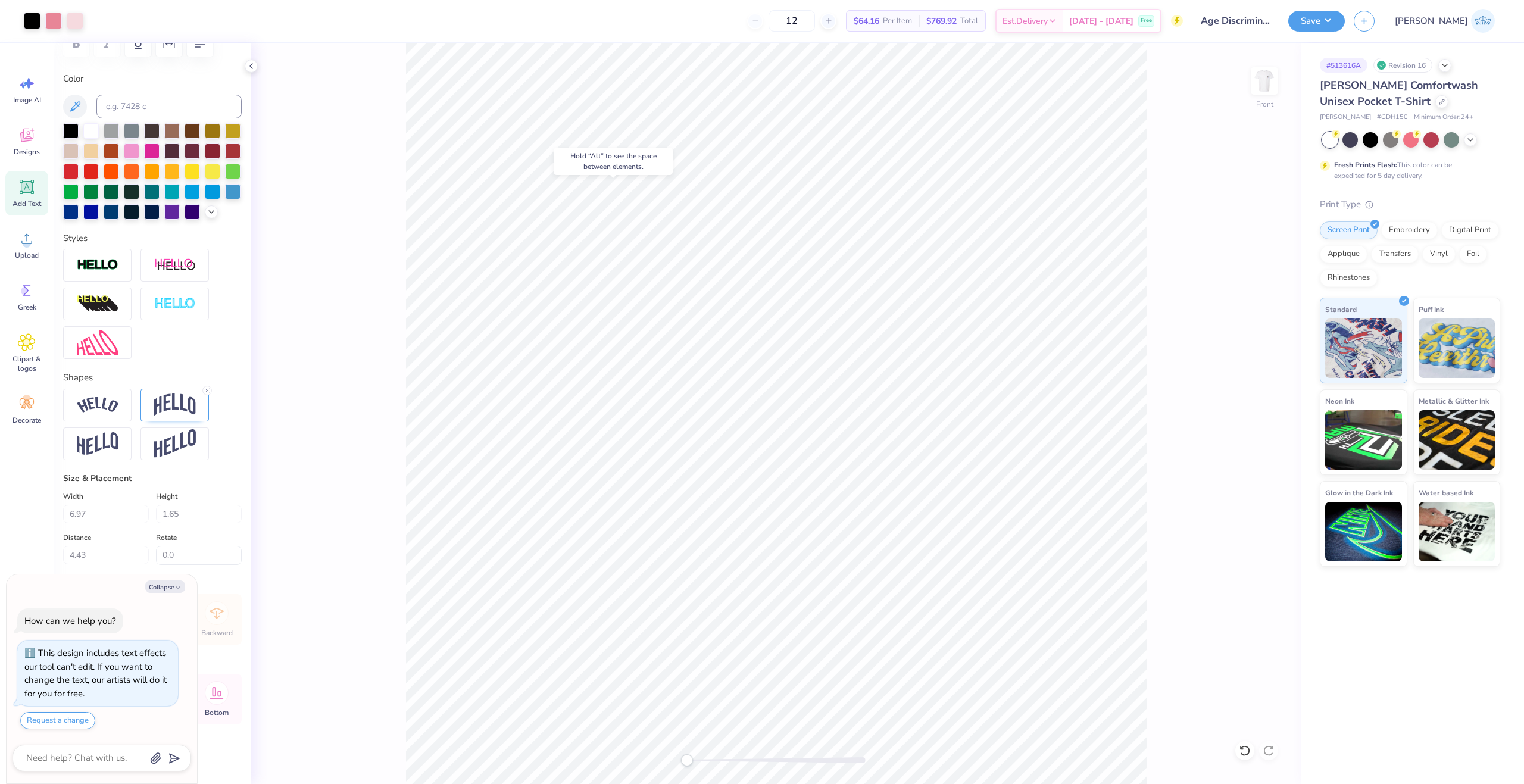
type input "4.67"
click at [159, 592] on button "Collapse" at bounding box center [165, 587] width 40 height 13
type textarea "x"
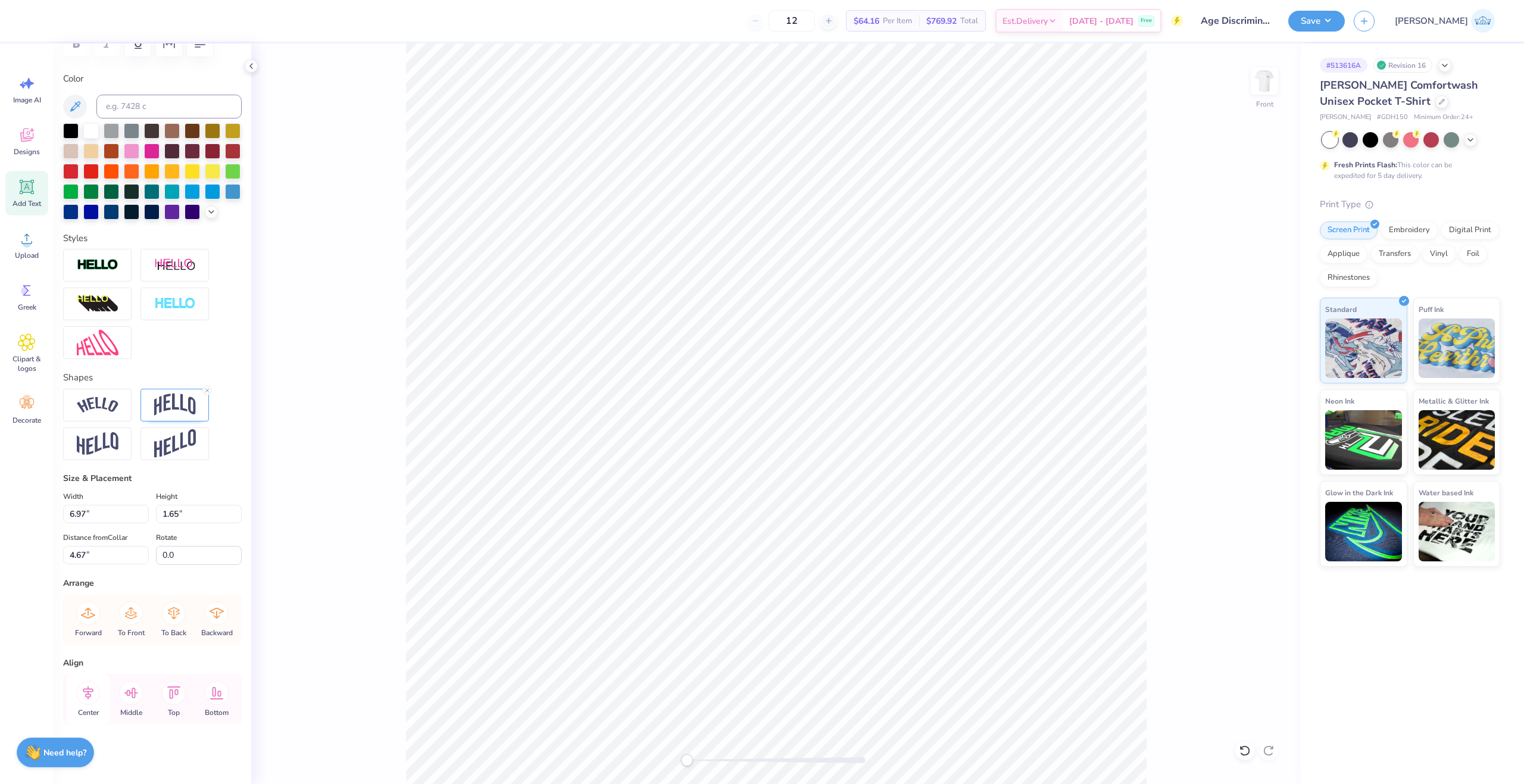
click at [87, 689] on icon at bounding box center [88, 693] width 10 height 14
type input "12.00"
type input "2.93"
type input "3.01"
click at [84, 695] on icon at bounding box center [88, 693] width 24 height 24
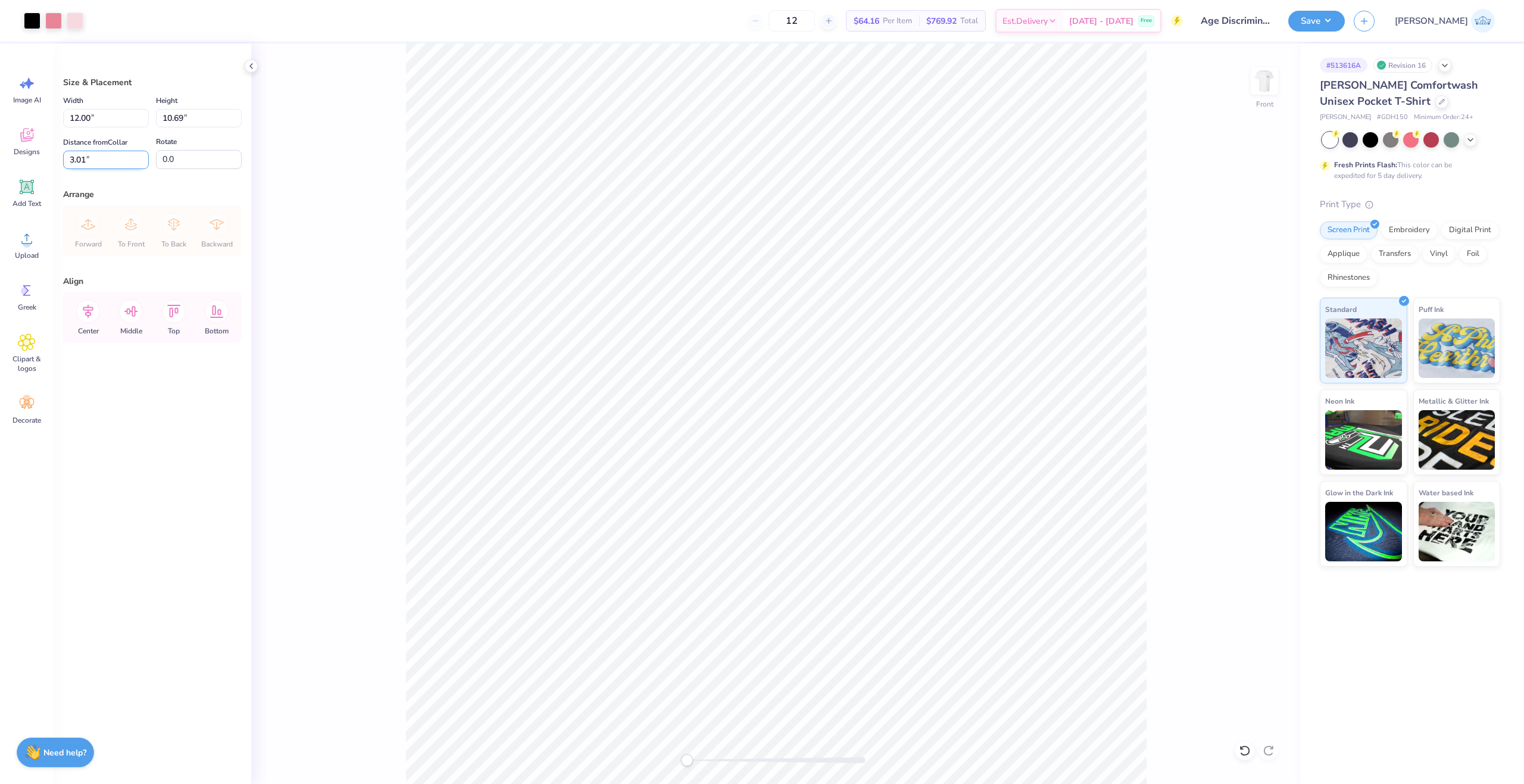
click at [81, 165] on input "3.01" at bounding box center [106, 160] width 86 height 18
type input "4.00"
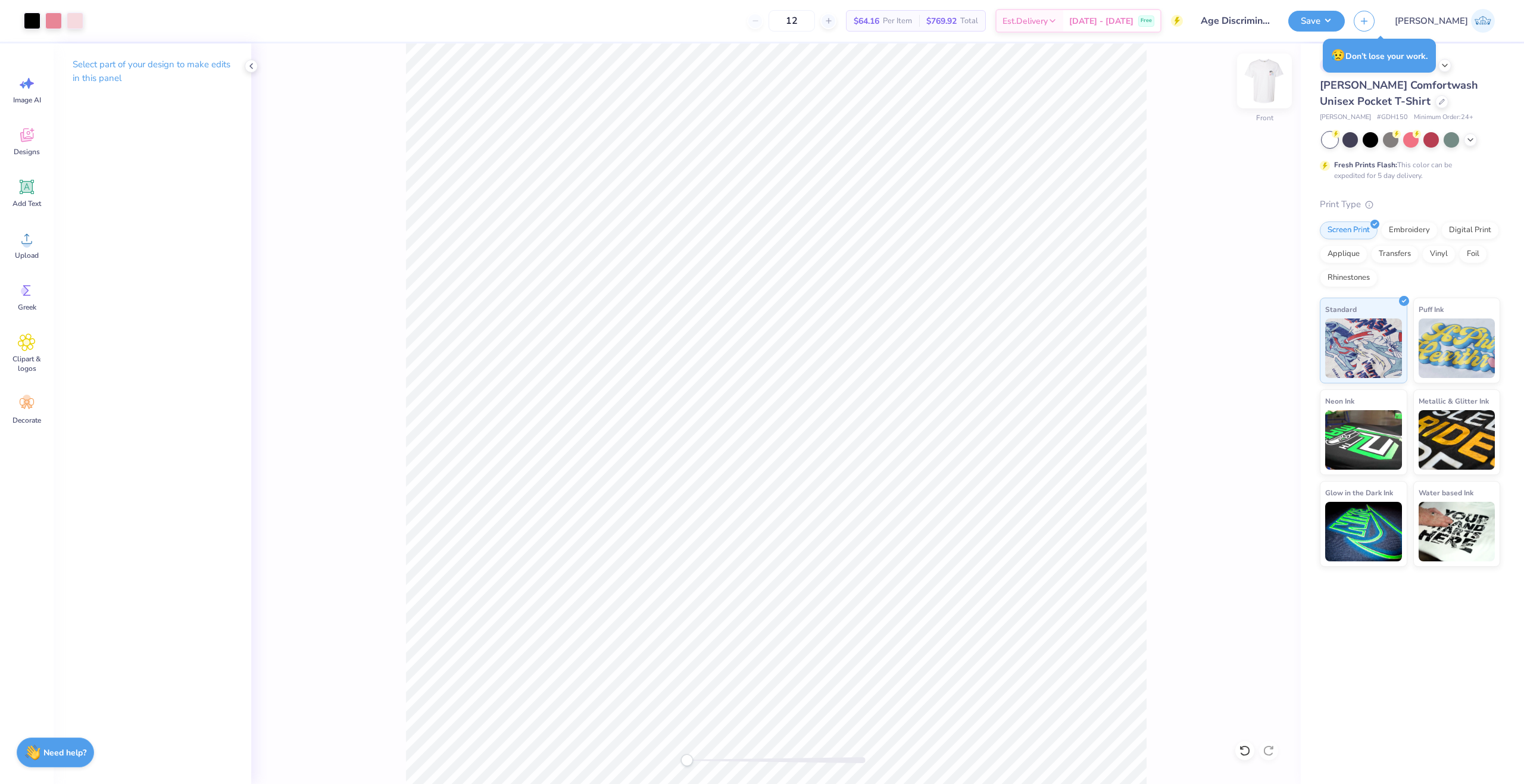
click at [1267, 88] on img at bounding box center [1265, 81] width 47 height 47
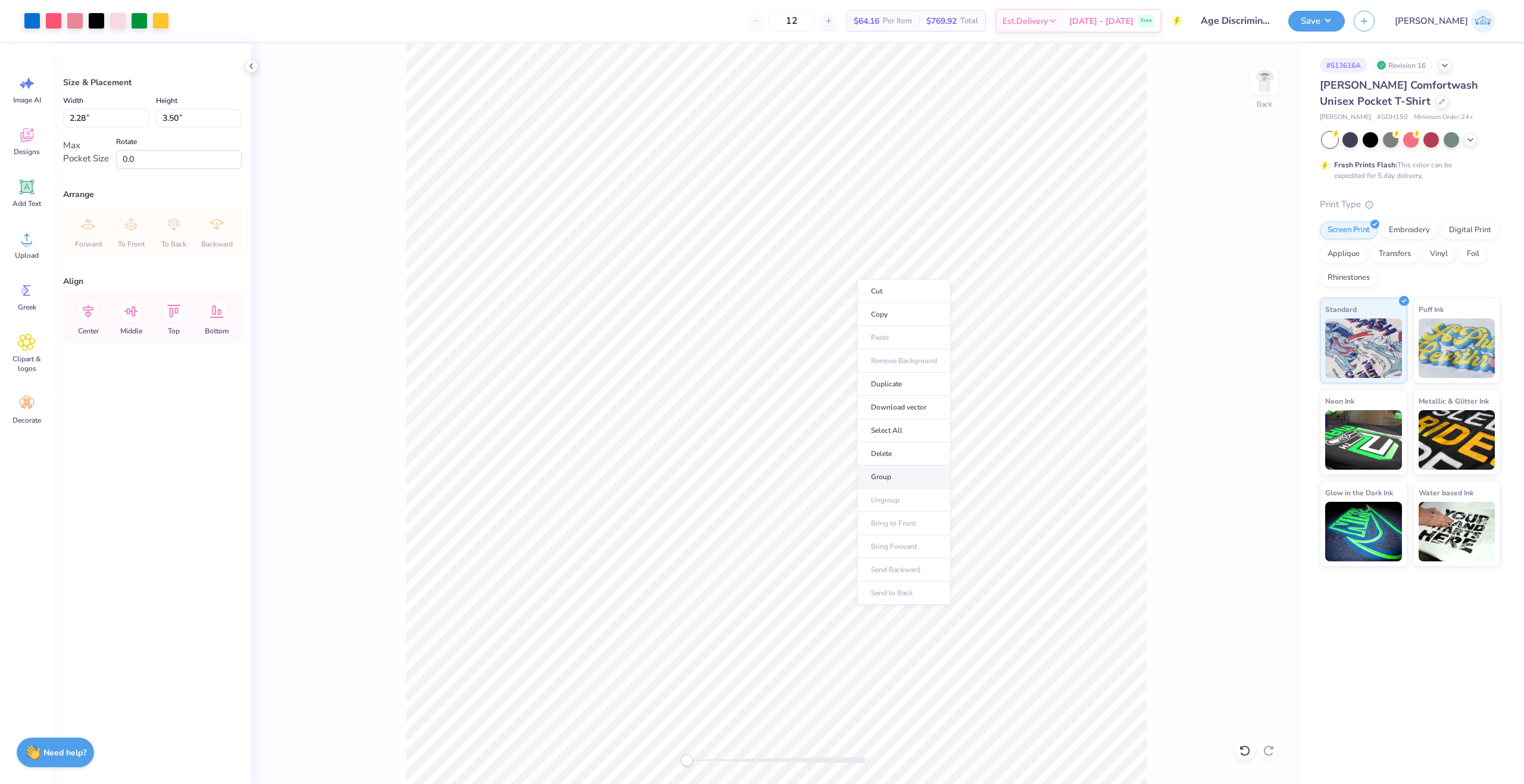
click at [928, 474] on li "Group" at bounding box center [904, 477] width 93 height 23
click at [1345, 28] on button "Save" at bounding box center [1316, 21] width 56 height 21
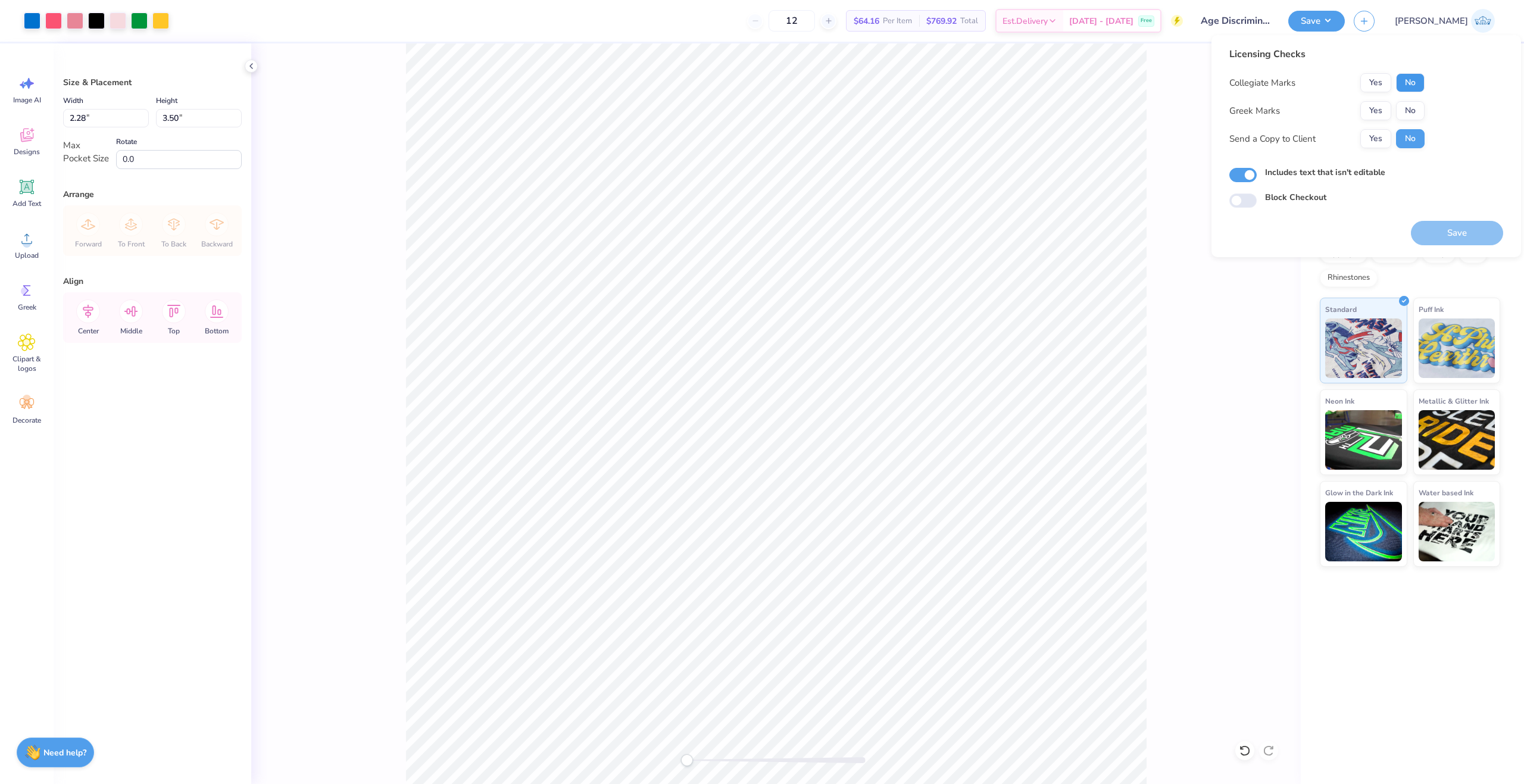
click at [1412, 86] on button "No" at bounding box center [1410, 82] width 29 height 19
click at [1416, 104] on button "No" at bounding box center [1410, 110] width 29 height 19
click at [1387, 129] on button "Yes" at bounding box center [1376, 138] width 31 height 19
click at [1443, 231] on button "Save" at bounding box center [1457, 233] width 92 height 24
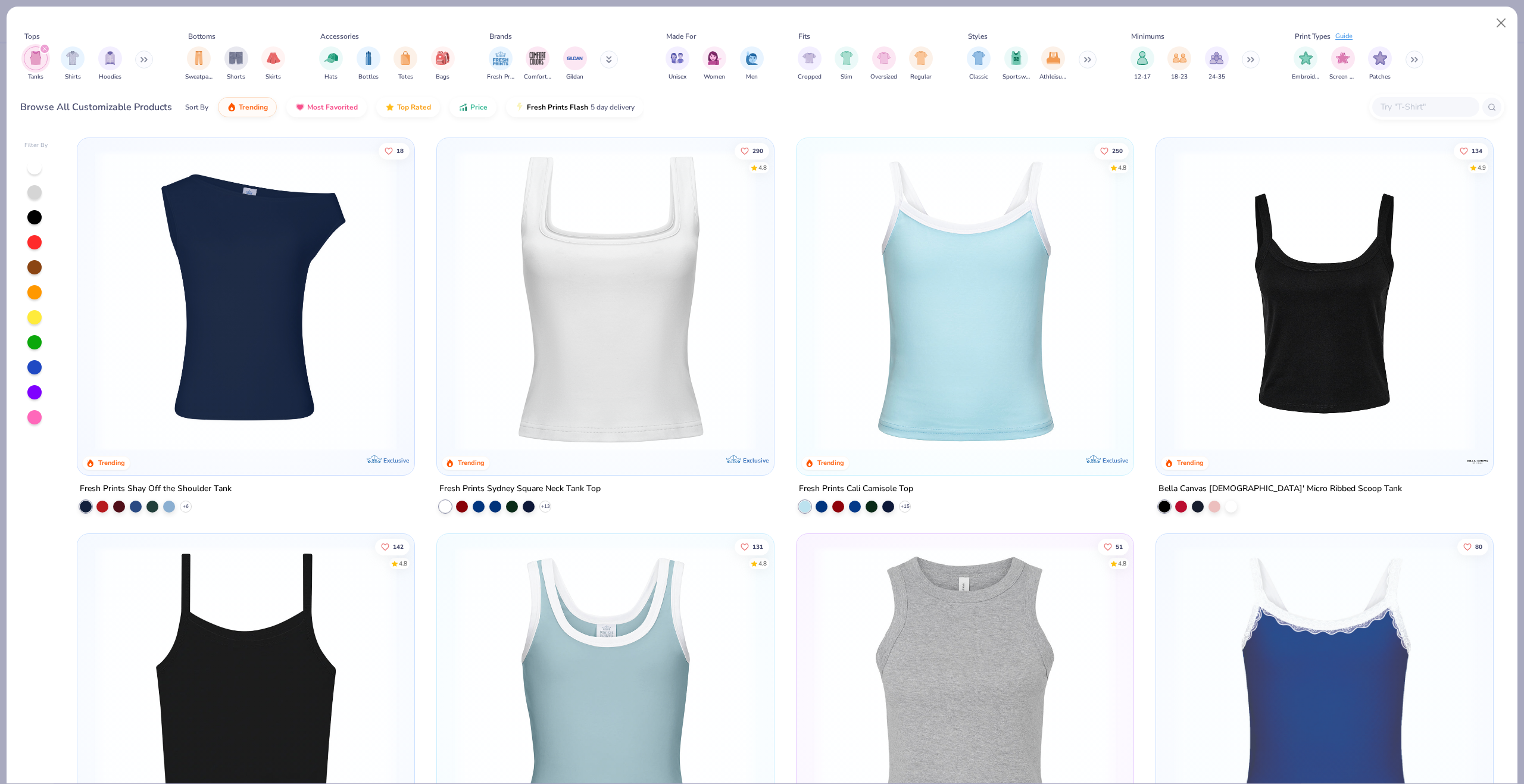
click at [276, 350] on img at bounding box center [245, 300] width 313 height 301
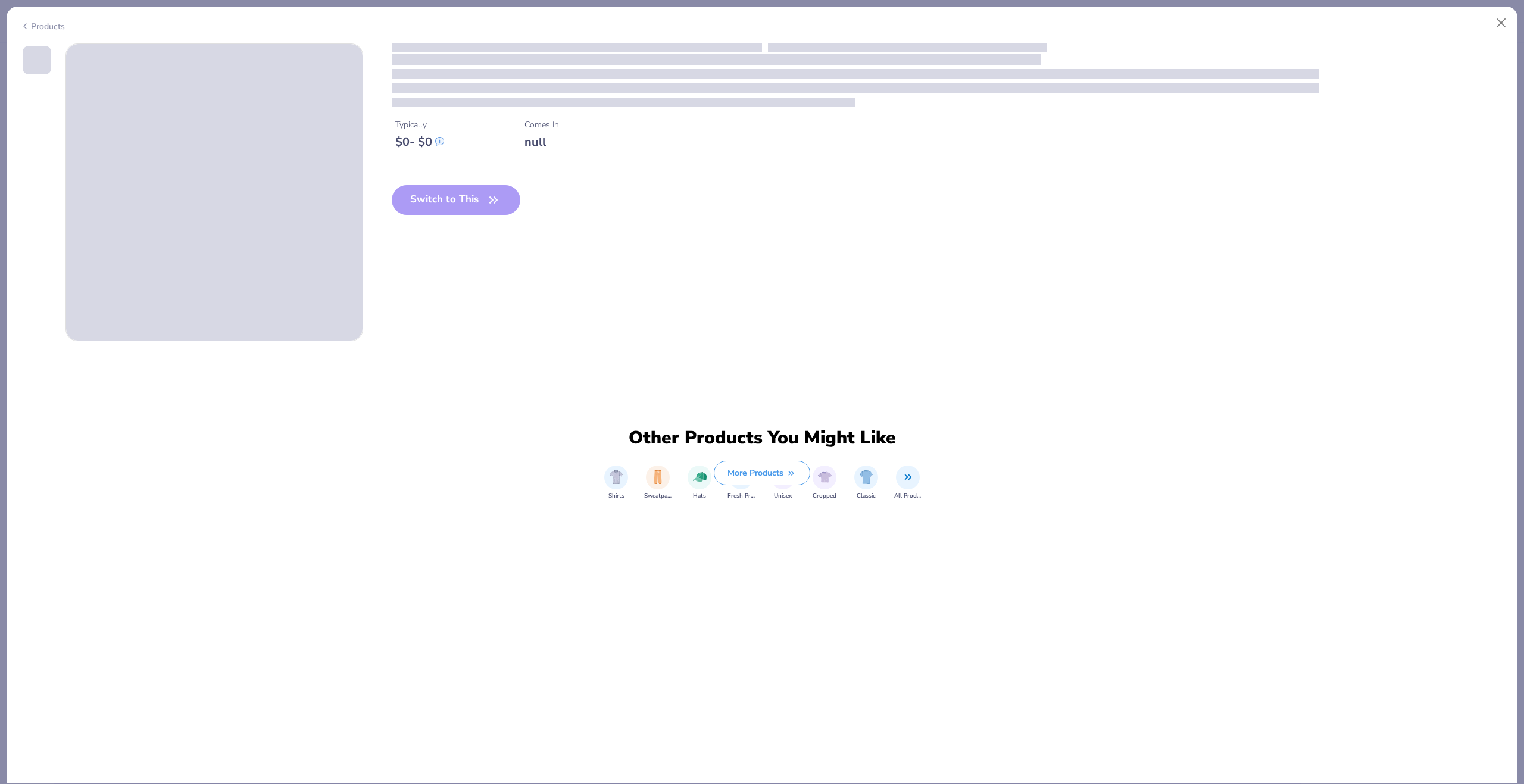
type input "bid day"
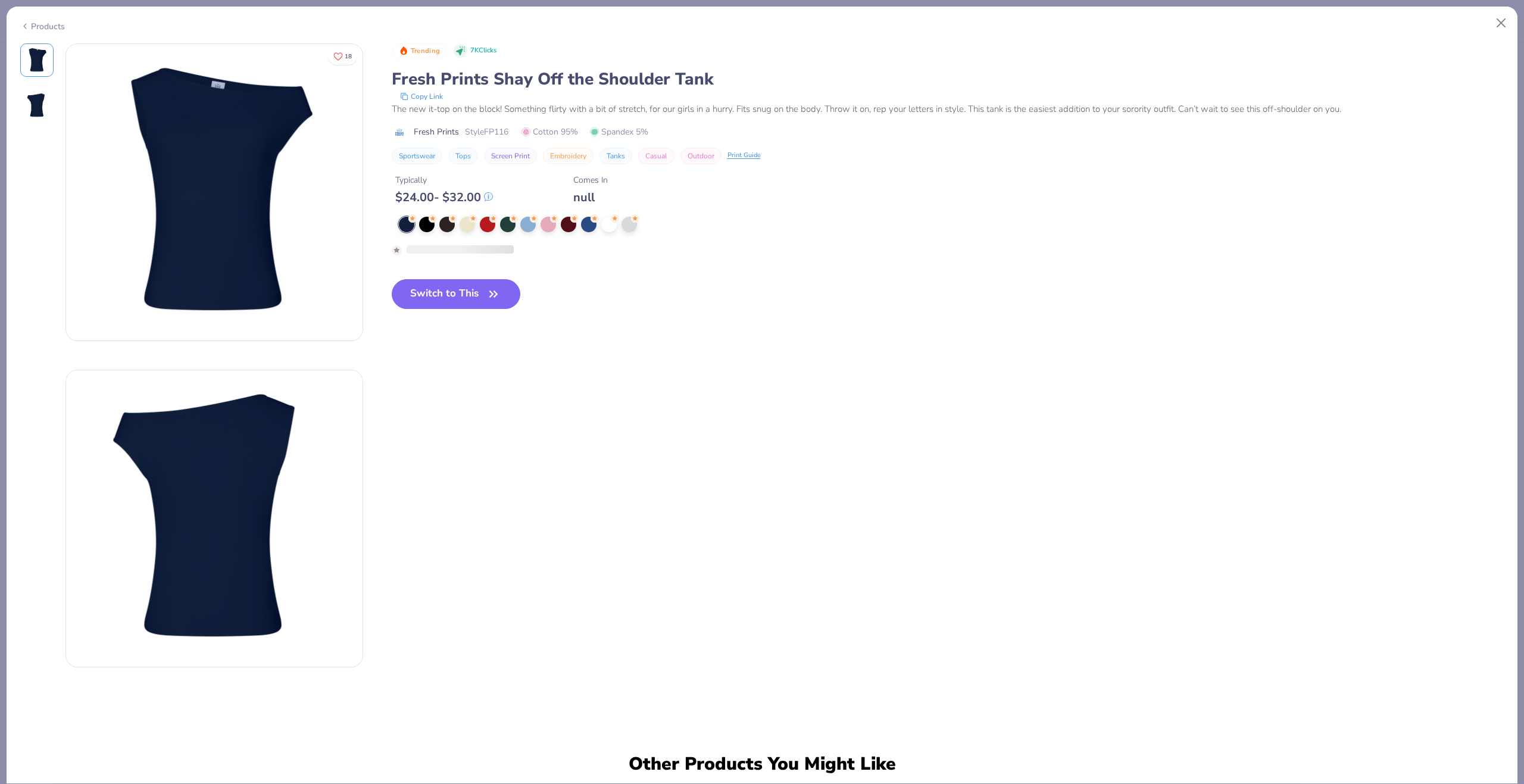
click at [459, 295] on button "Switch to This" at bounding box center [456, 294] width 129 height 30
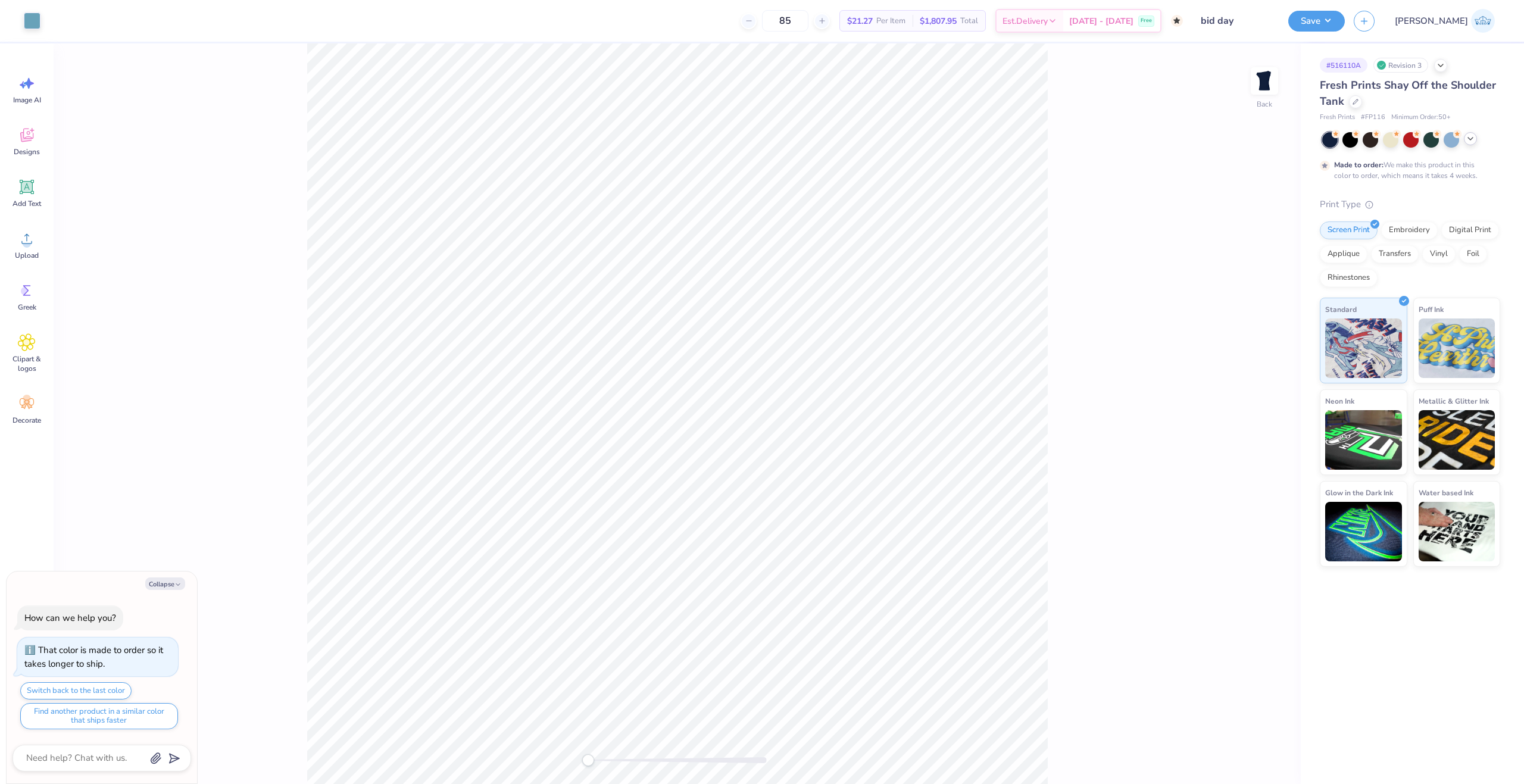
click at [1475, 137] on icon at bounding box center [1471, 139] width 10 height 10
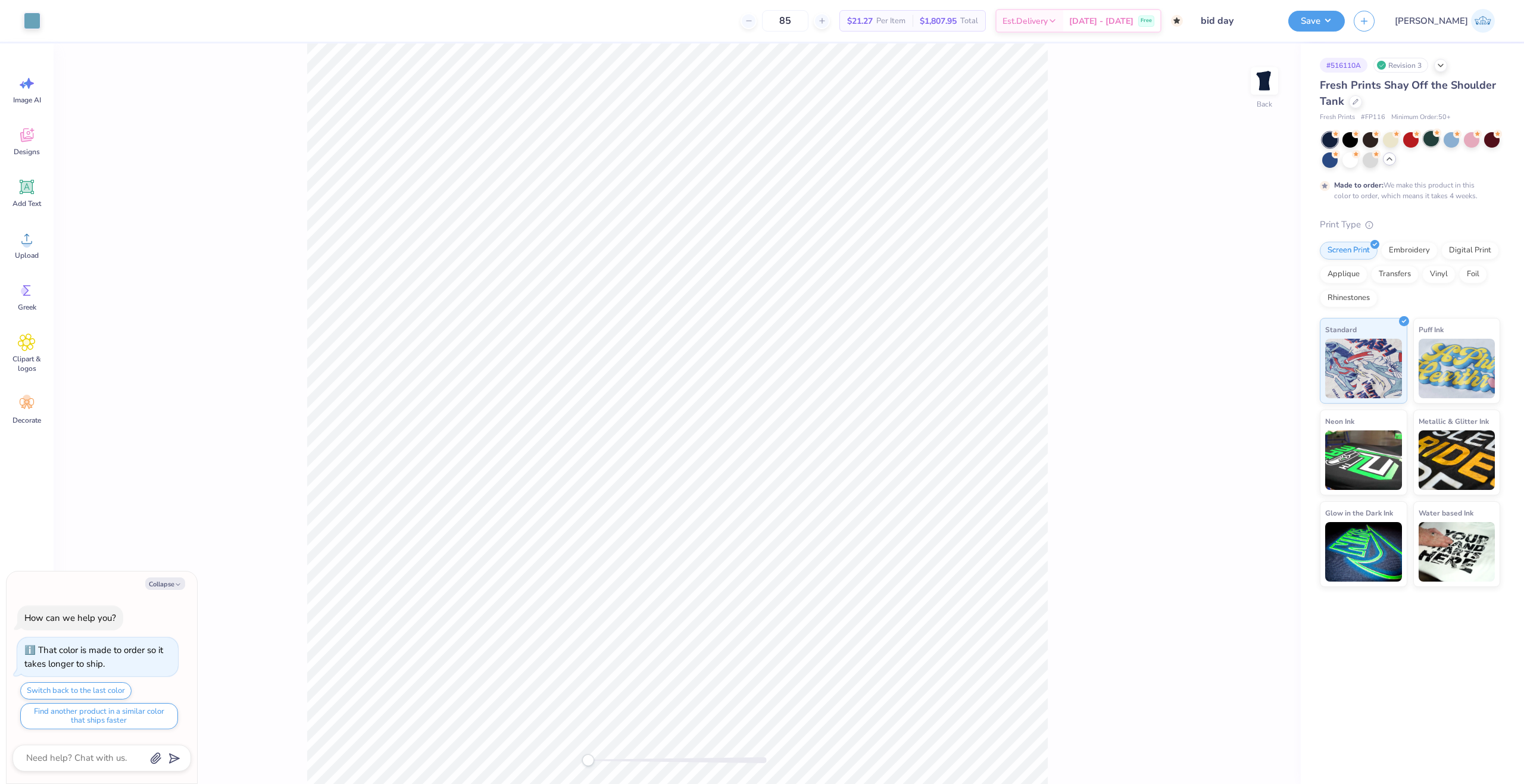
click at [1433, 138] on div at bounding box center [1431, 139] width 15 height 15
click at [1364, 161] on div at bounding box center [1371, 159] width 15 height 15
type textarea "x"
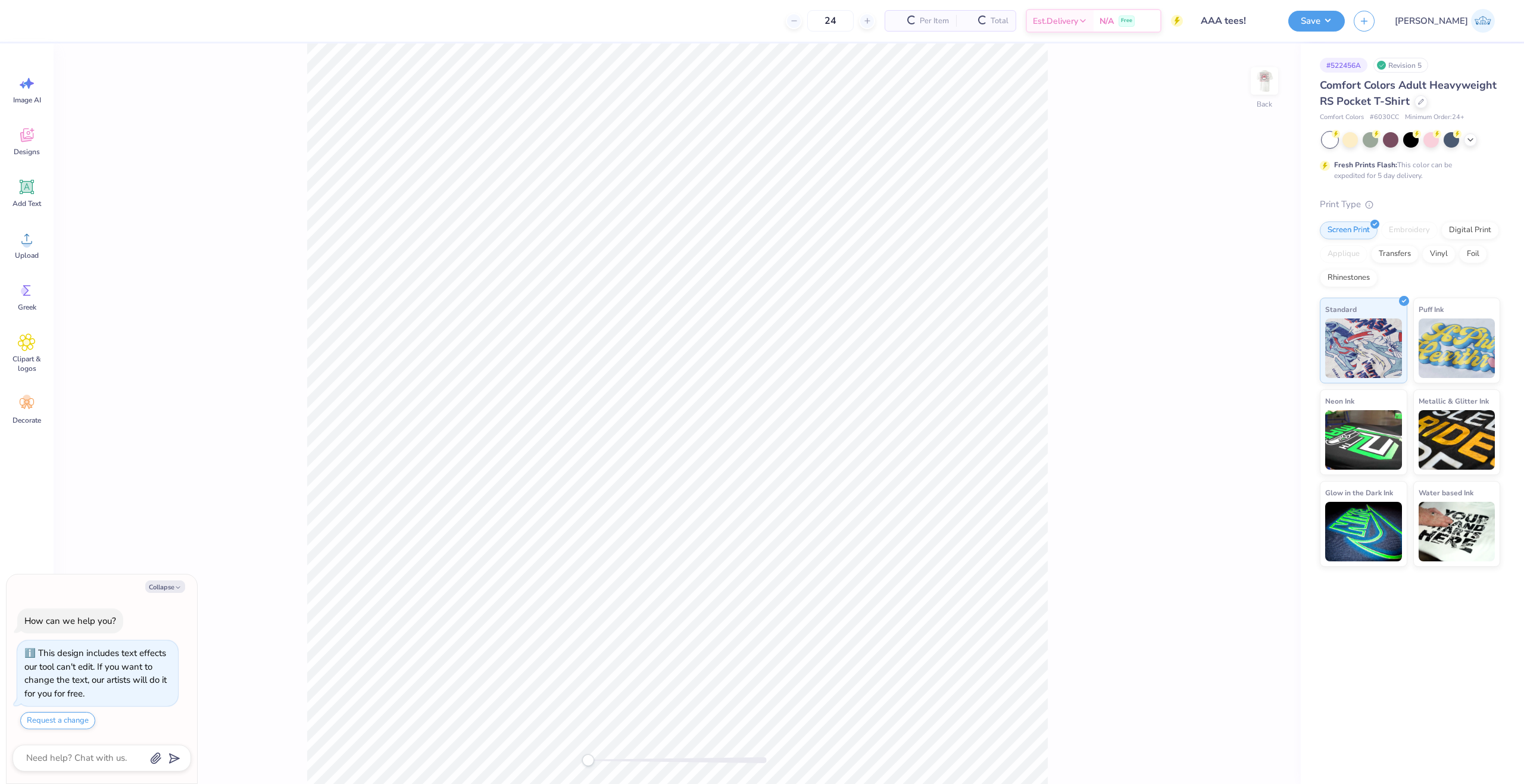
type textarea "x"
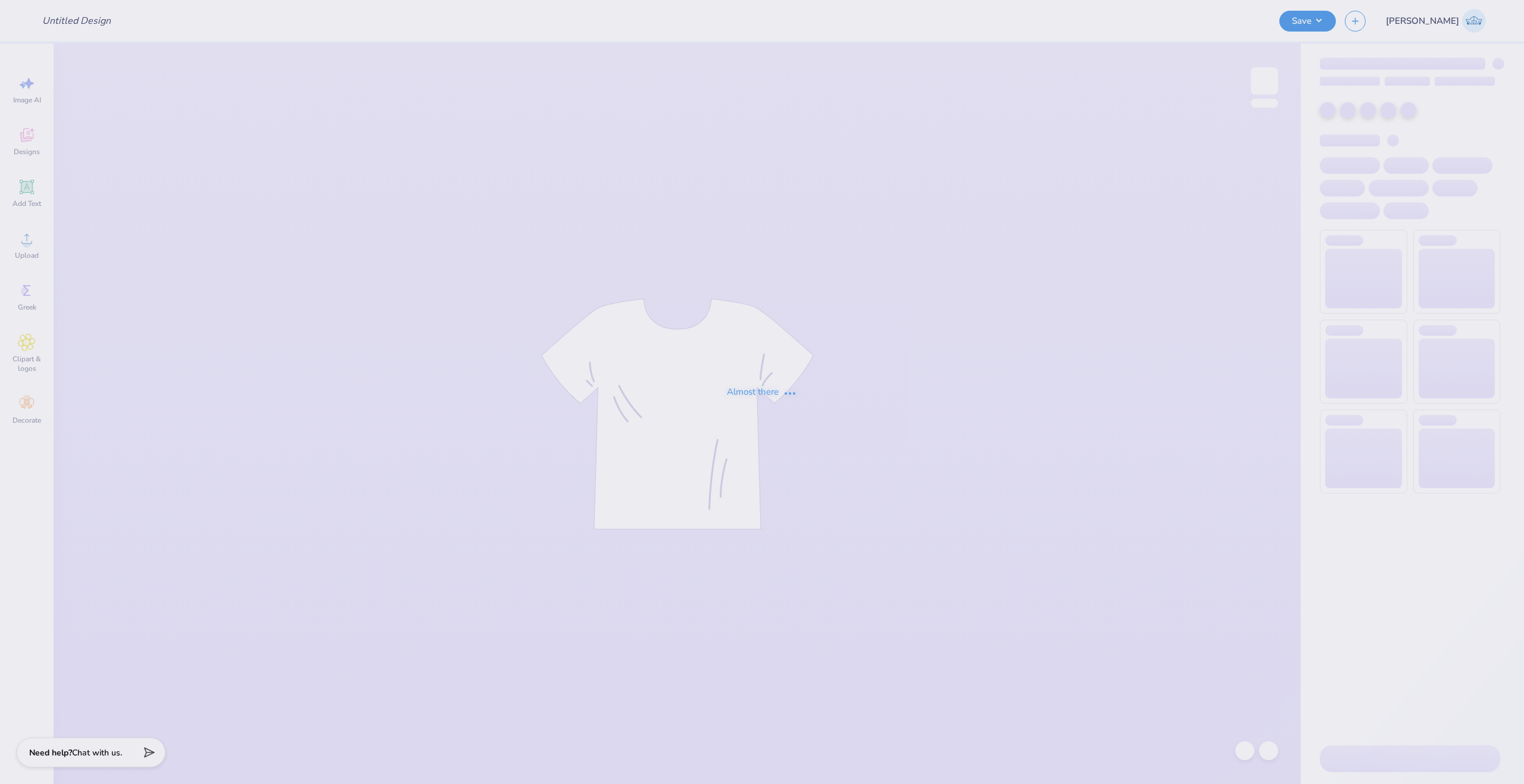
type input "AAA tees!"
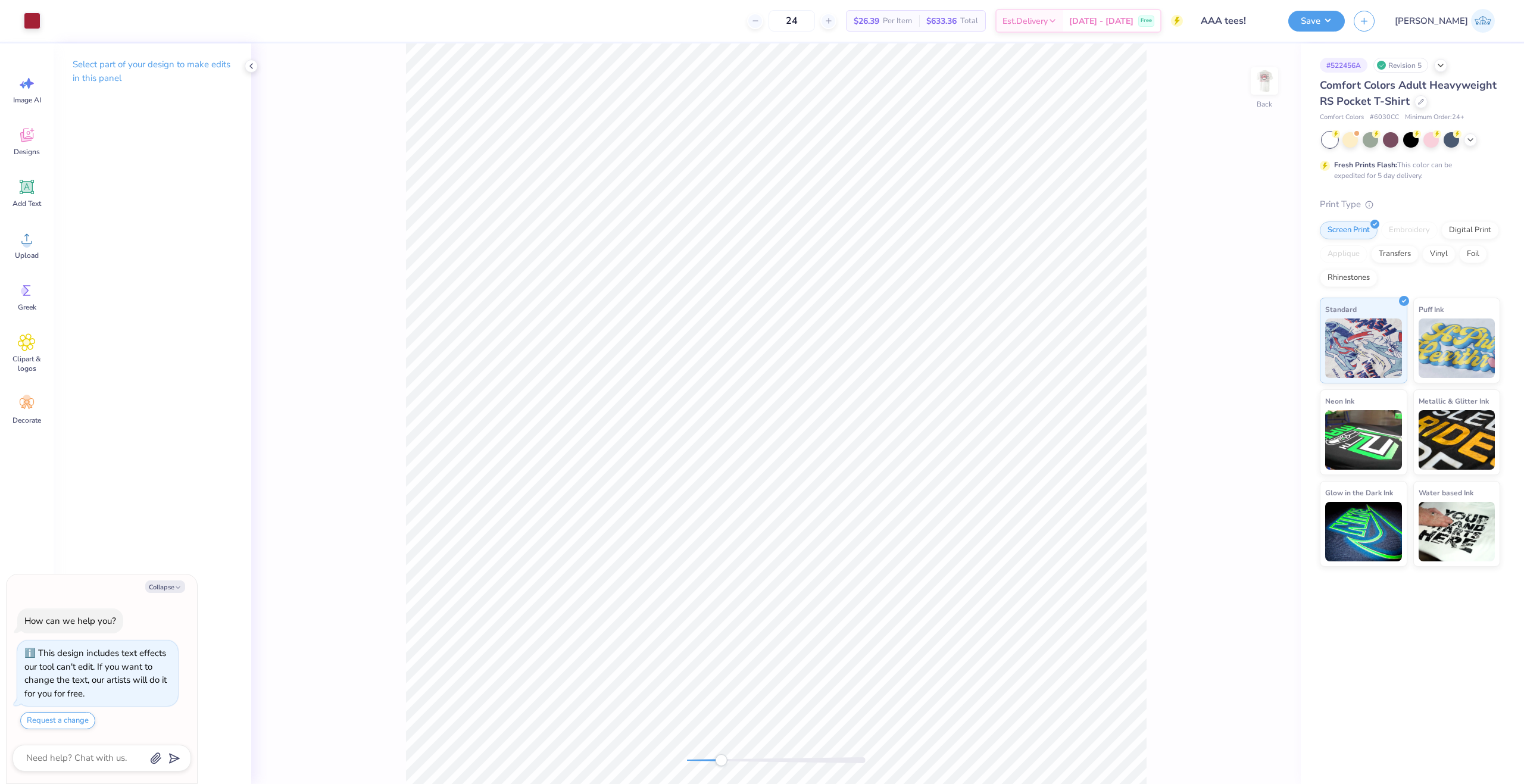
click at [721, 769] on div "Back" at bounding box center [776, 413] width 1050 height 740
click at [635, 774] on div "Back" at bounding box center [776, 413] width 1050 height 740
click at [45, 246] on div "Upload" at bounding box center [26, 245] width 43 height 45
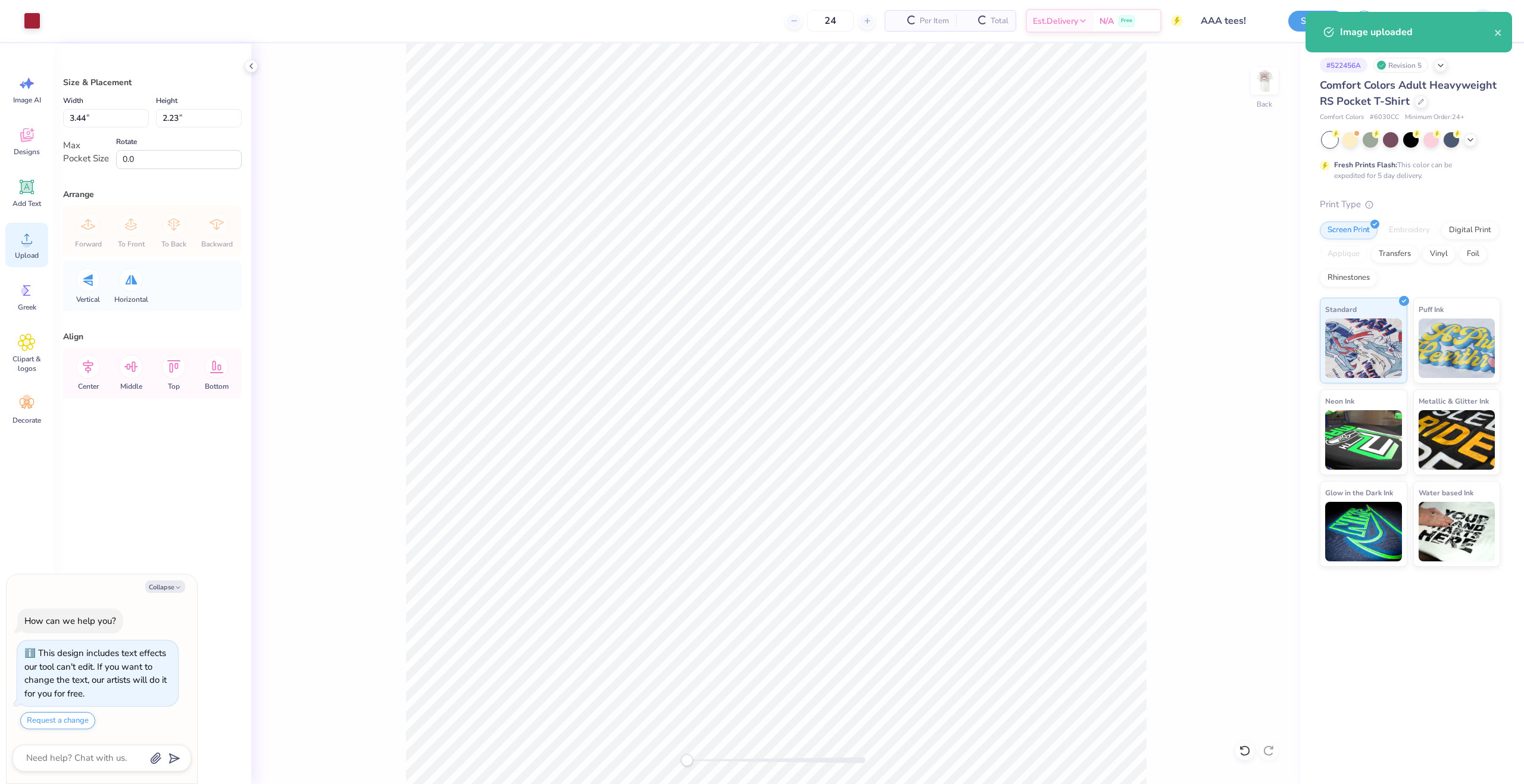
type textarea "x"
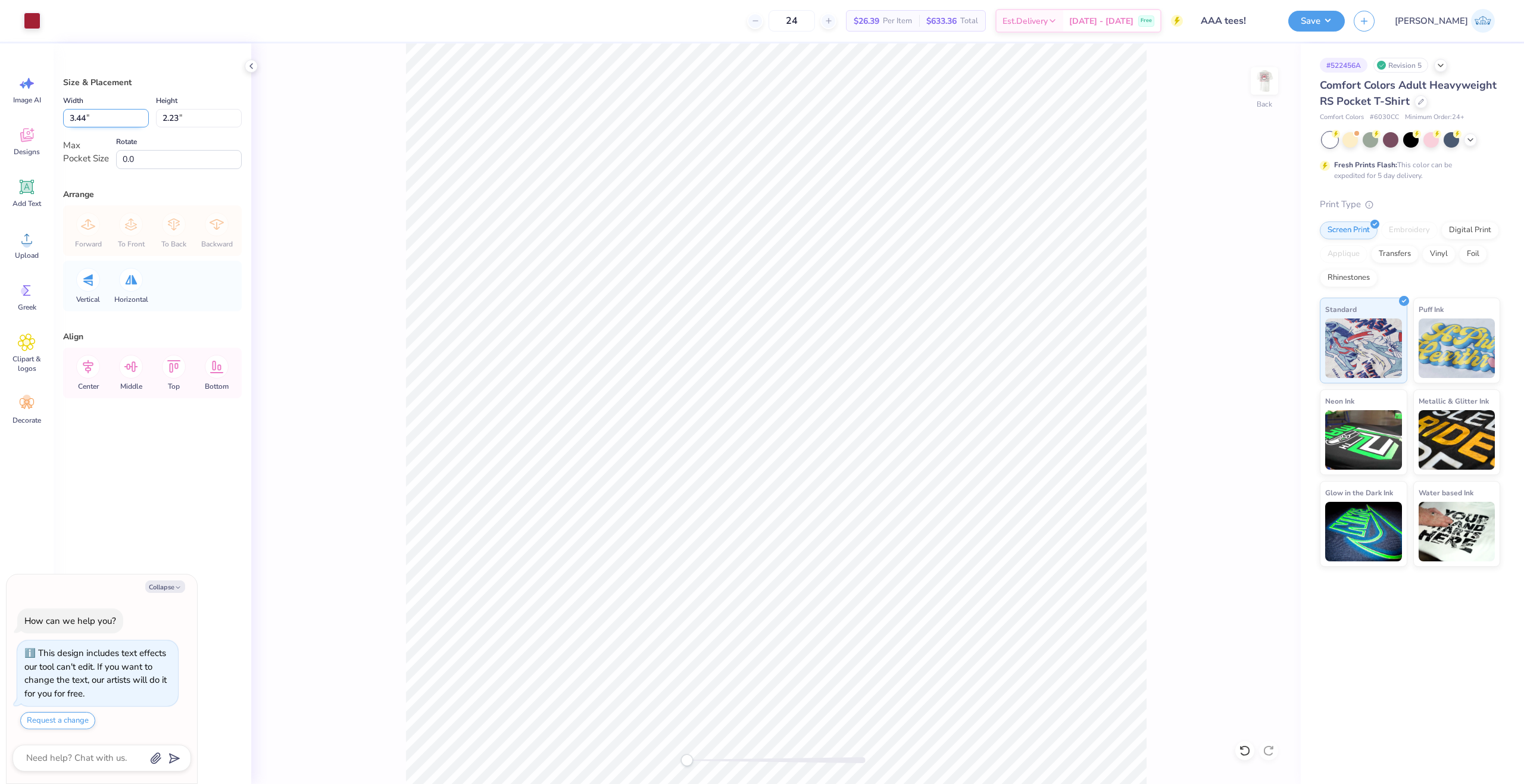
click at [93, 118] on input "3.44" at bounding box center [106, 118] width 86 height 18
type input "3"
type textarea "x"
type input "3.00"
type input "1.95"
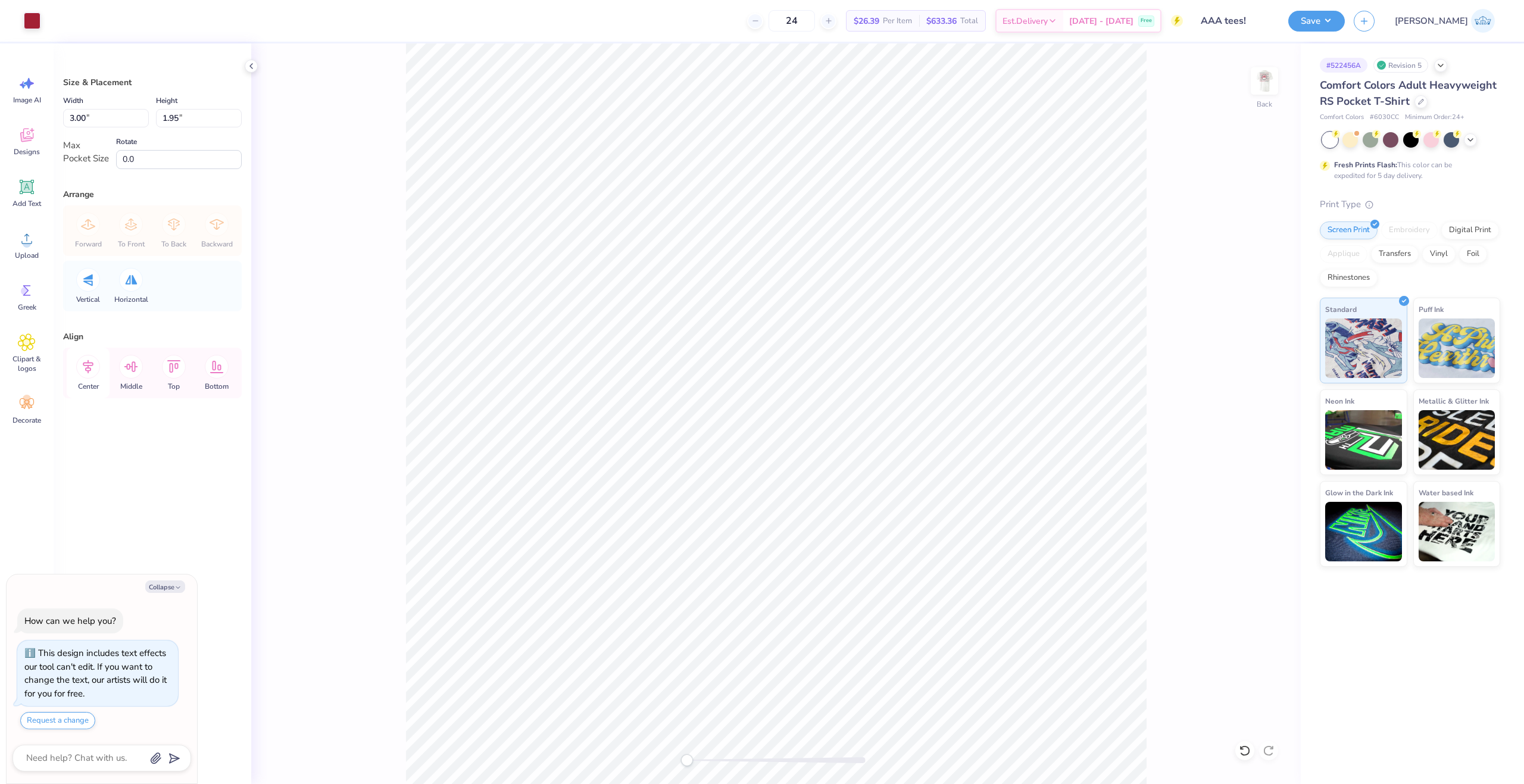
click at [85, 369] on icon at bounding box center [88, 367] width 24 height 24
click at [122, 367] on icon at bounding box center [131, 367] width 24 height 24
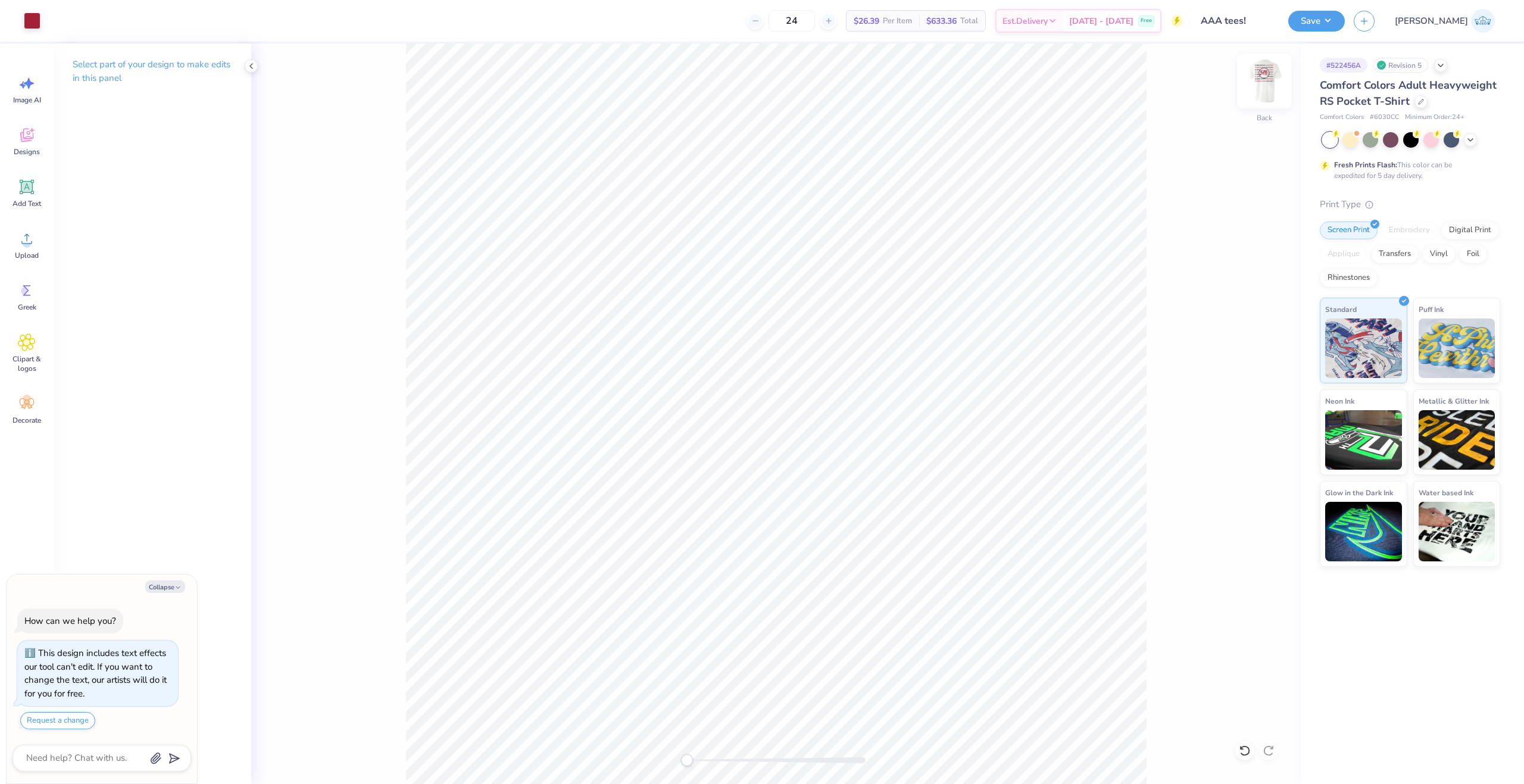
click at [1255, 84] on img at bounding box center [1265, 81] width 47 height 47
click at [34, 252] on span "Upload" at bounding box center [26, 256] width 24 height 10
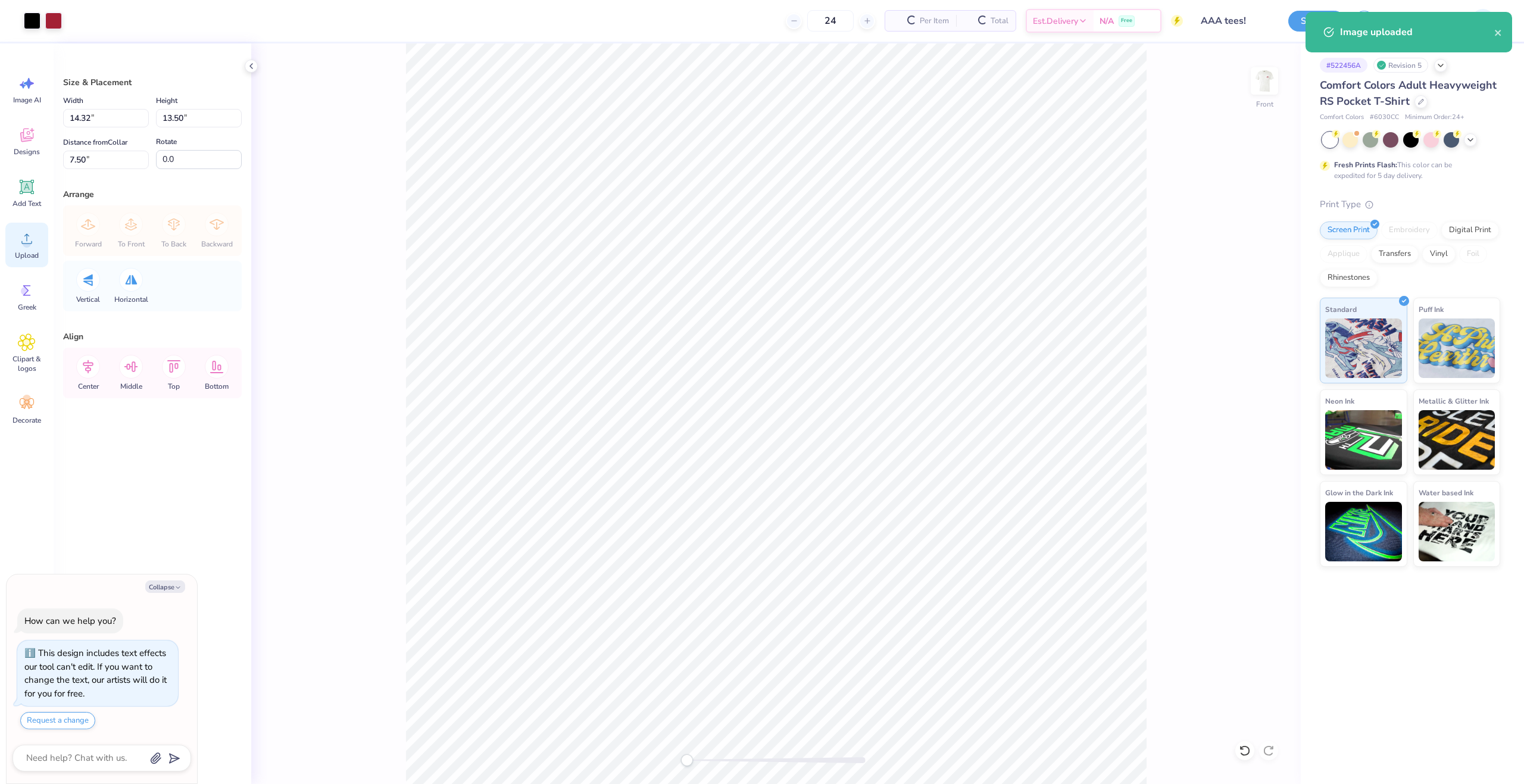
type textarea "x"
click at [86, 128] on div "Width 14.32 14.32 " Height 13.50 13.50 " Distance from Collar 7.50 7.50 " Rotat…" at bounding box center [153, 131] width 178 height 75
click at [87, 116] on input "14.32" at bounding box center [106, 118] width 86 height 18
type input "12.5"
type textarea "x"
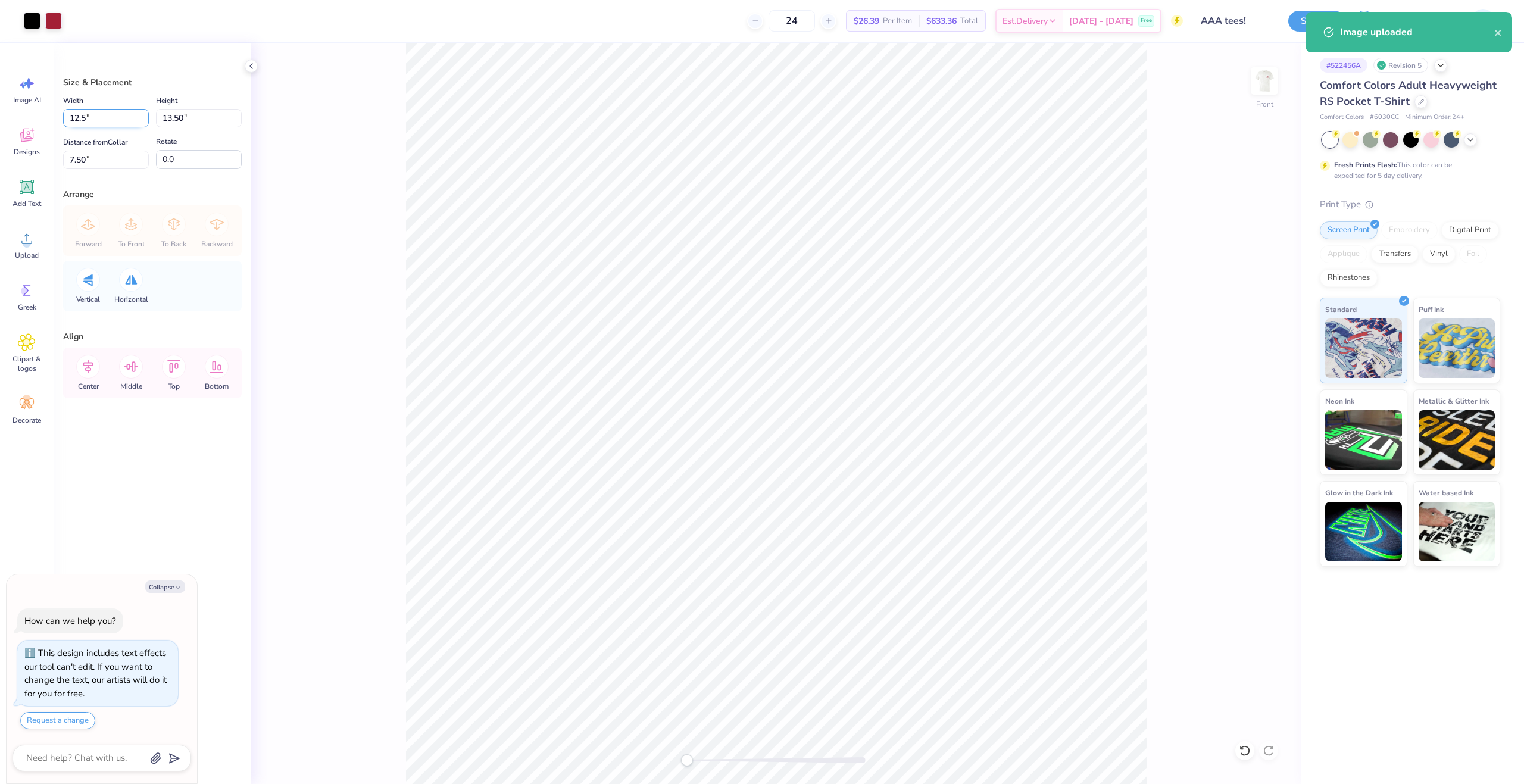
type input "12.50"
type input "11.78"
click at [80, 160] on input "8.36" at bounding box center [106, 160] width 86 height 18
type input "3"
click at [218, 231] on div "Forward To Front To Back Backward" at bounding box center [153, 231] width 172 height 51
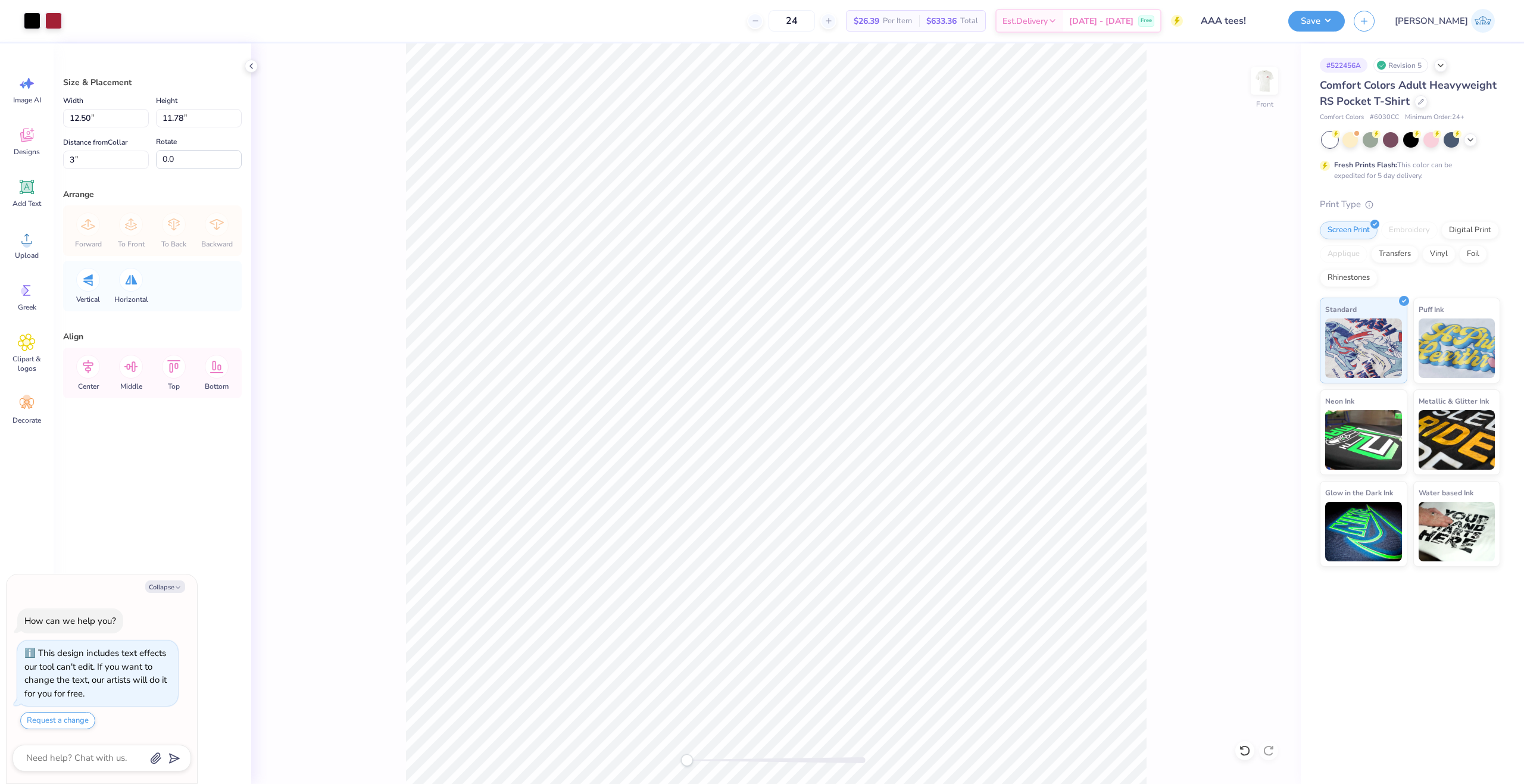
click at [714, 511] on div "Front" at bounding box center [776, 413] width 1050 height 740
click at [38, 245] on div "Upload" at bounding box center [26, 245] width 43 height 45
click at [1265, 77] on img at bounding box center [1265, 81] width 47 height 47
click at [1345, 14] on button "Save" at bounding box center [1316, 20] width 56 height 21
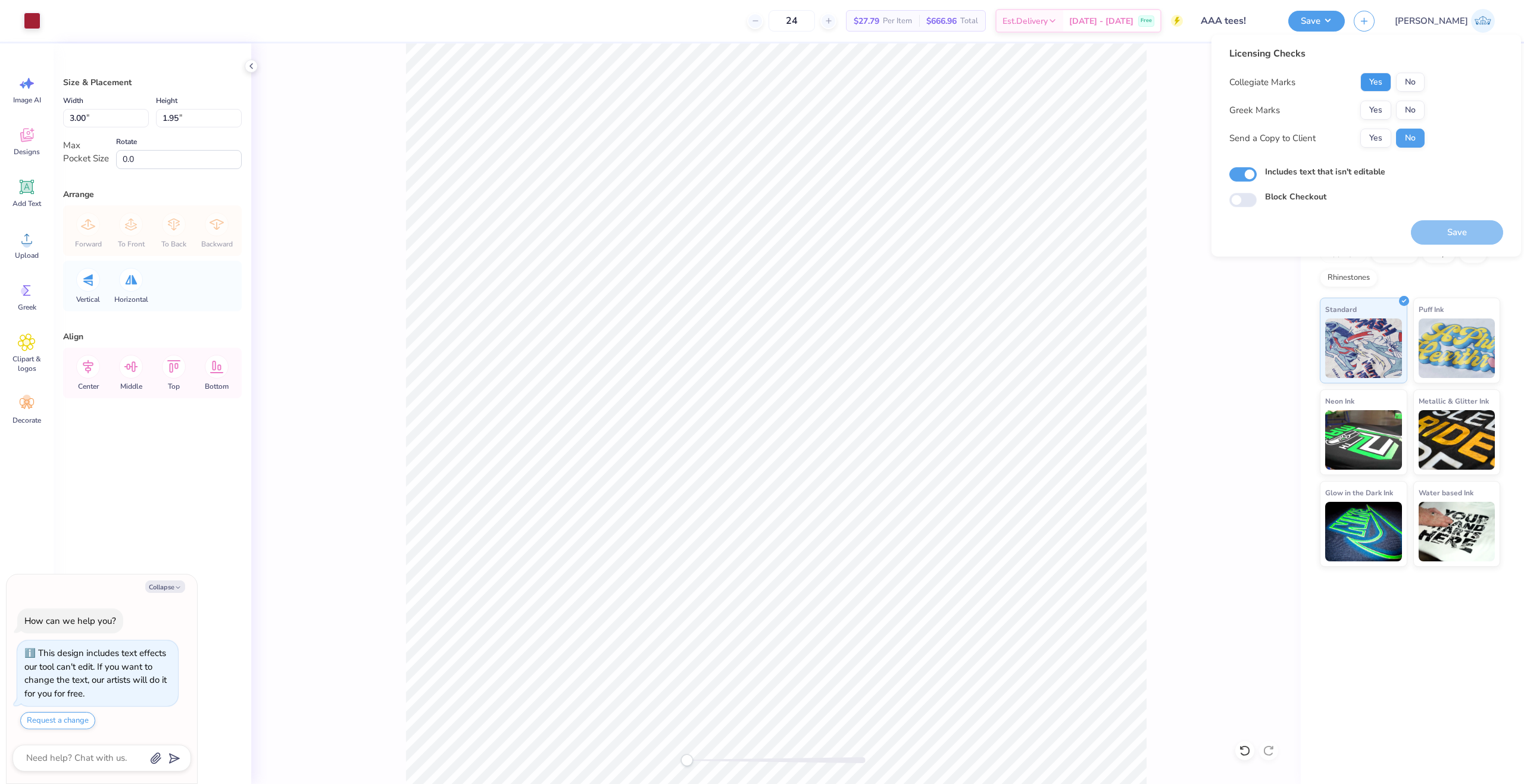
click at [1370, 75] on button "Yes" at bounding box center [1376, 82] width 31 height 19
click at [1403, 96] on div "Collegiate Marks Yes No Greek Marks Yes No Send a Copy to Client Yes No" at bounding box center [1327, 110] width 195 height 75
click at [1405, 103] on button "No" at bounding box center [1410, 109] width 29 height 19
click at [1375, 139] on button "Yes" at bounding box center [1376, 137] width 31 height 19
click at [1435, 227] on button "Save" at bounding box center [1457, 232] width 92 height 24
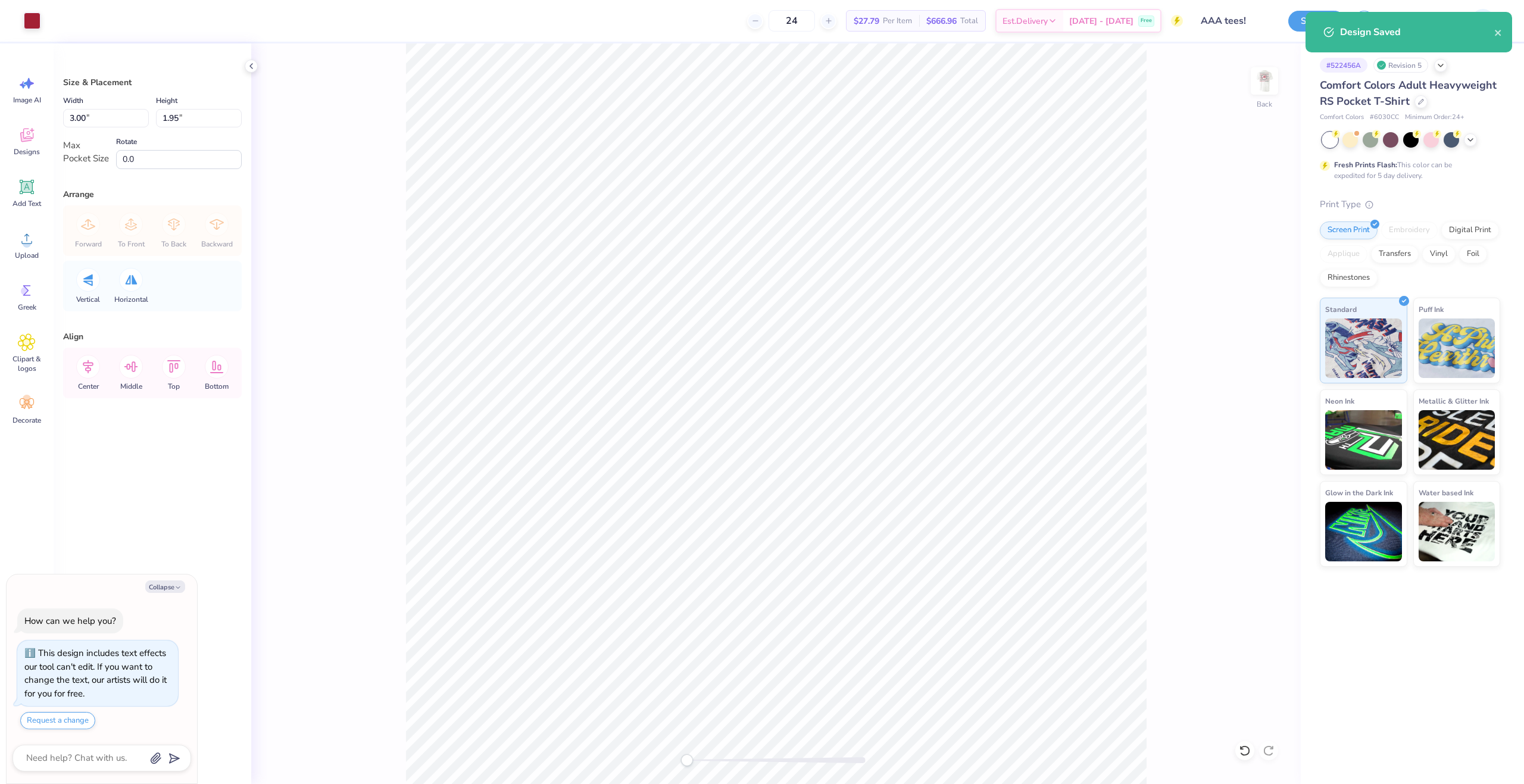
type textarea "x"
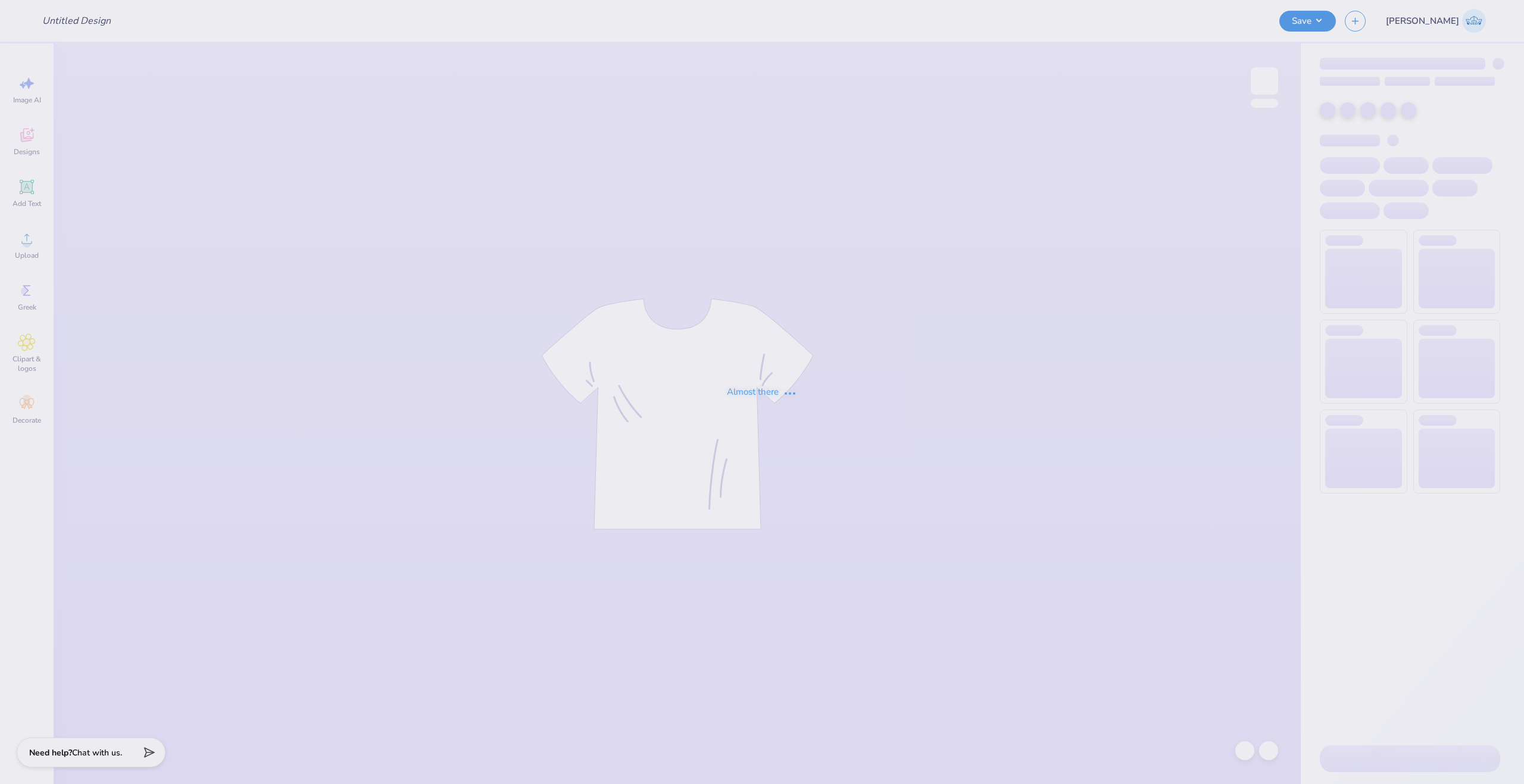
type input "Tank Tops LOXi"
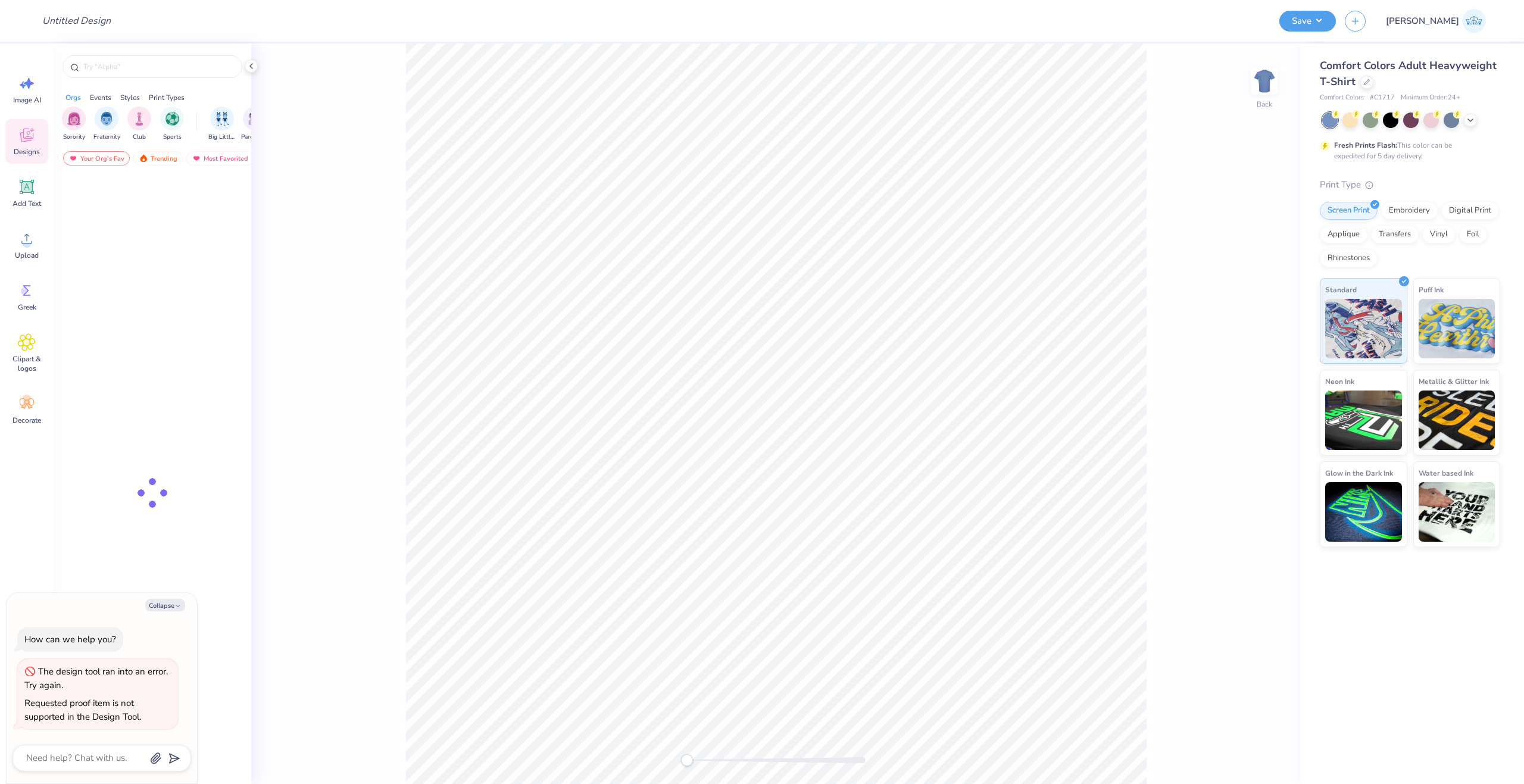
type textarea "x"
